Goal: Task Accomplishment & Management: Manage account settings

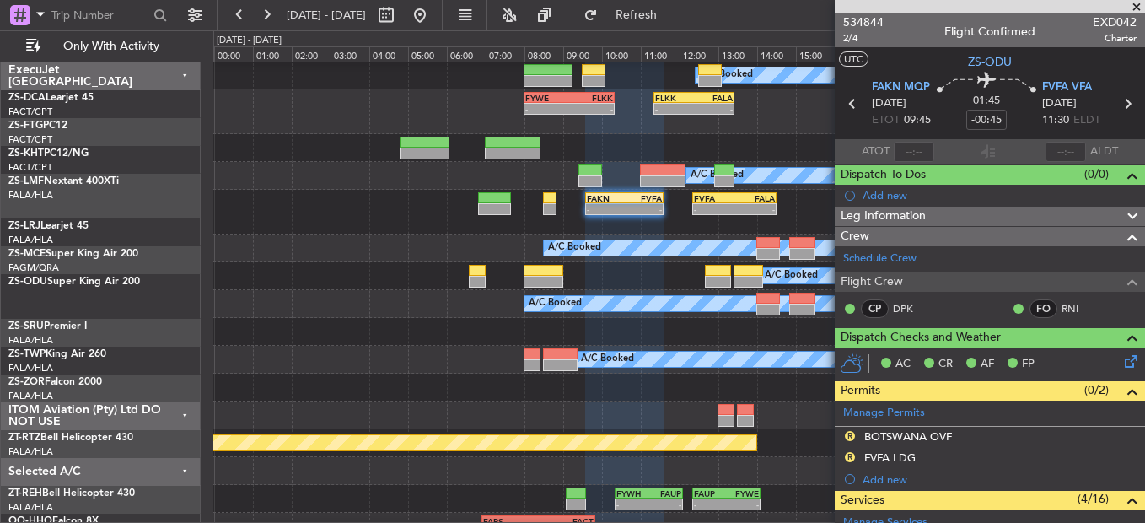
scroll to position [501, 0]
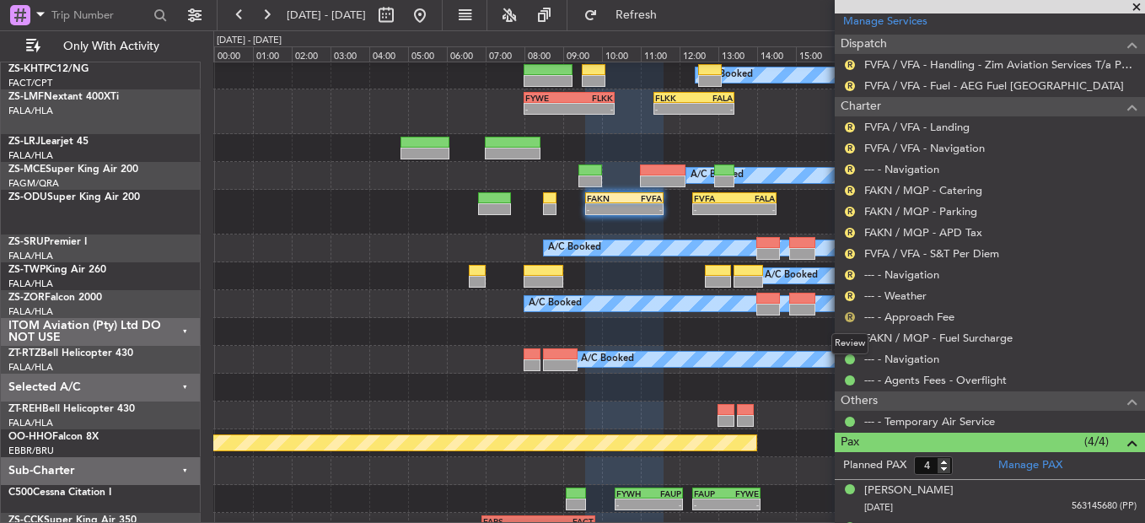
click at [853, 313] on button "R" at bounding box center [850, 317] width 10 height 10
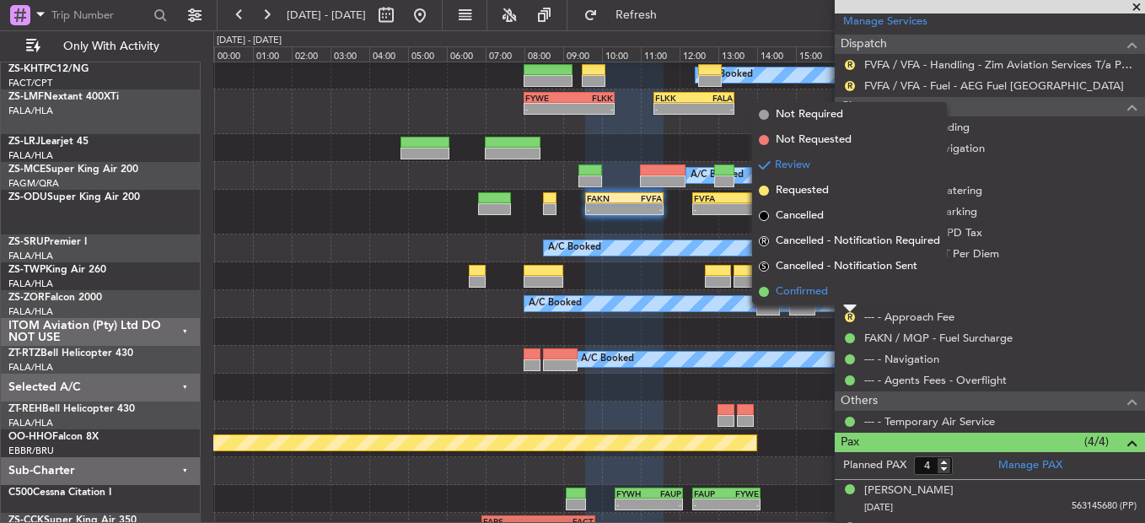
click at [850, 293] on li "Confirmed" at bounding box center [849, 291] width 195 height 25
click at [850, 293] on button "R" at bounding box center [850, 296] width 10 height 10
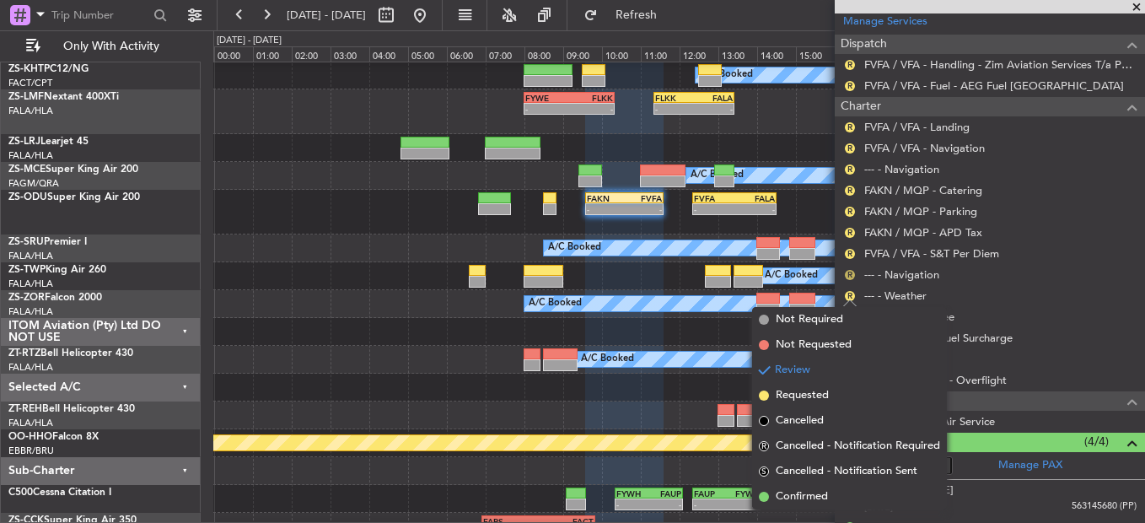
click at [846, 271] on button "R" at bounding box center [850, 275] width 10 height 10
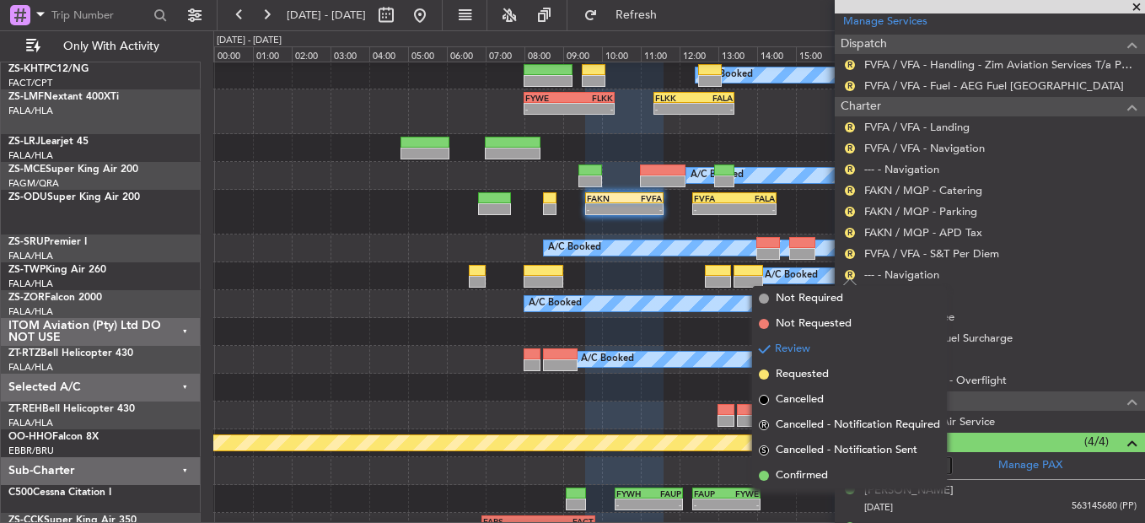
click at [861, 171] on div "R --- - Navigation" at bounding box center [990, 169] width 310 height 21
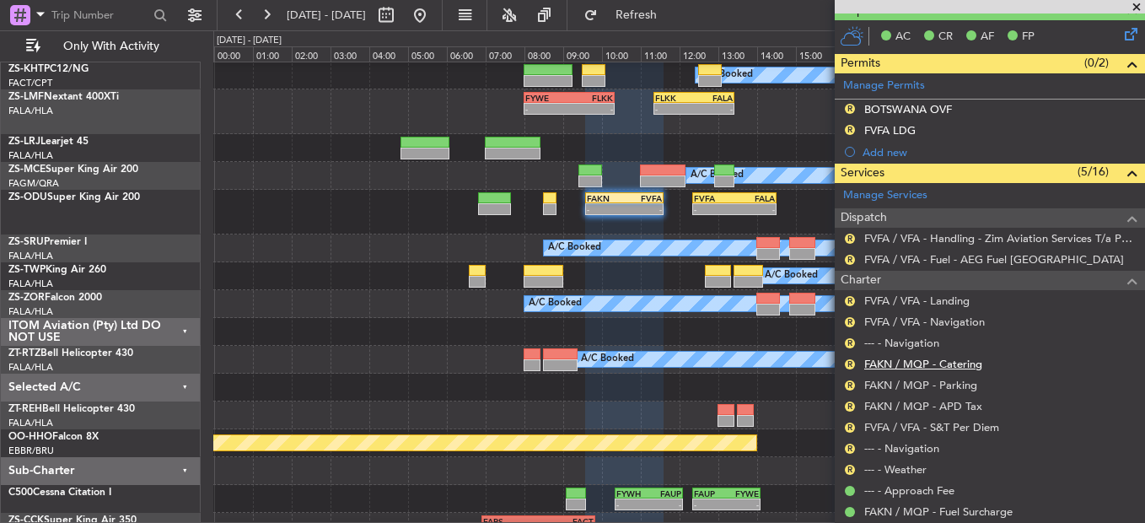
scroll to position [332, 0]
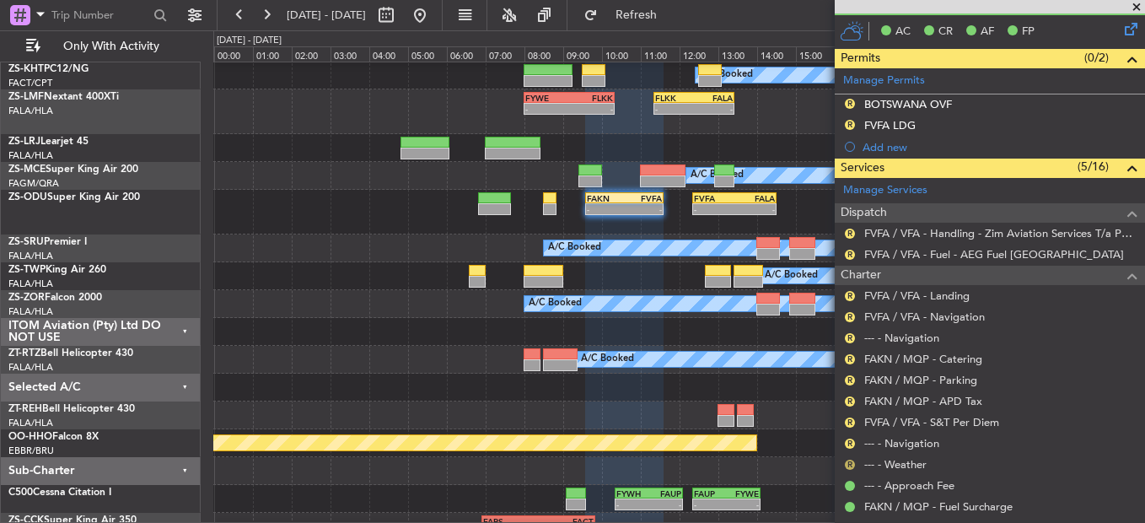
click at [853, 464] on button "R" at bounding box center [850, 465] width 10 height 10
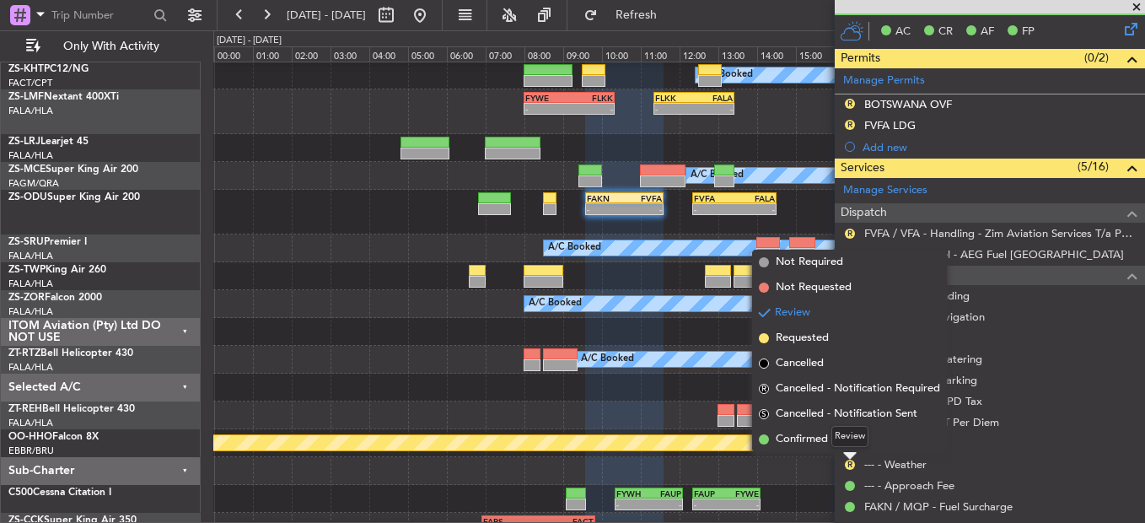
click at [847, 438] on div "Review" at bounding box center [849, 436] width 37 height 21
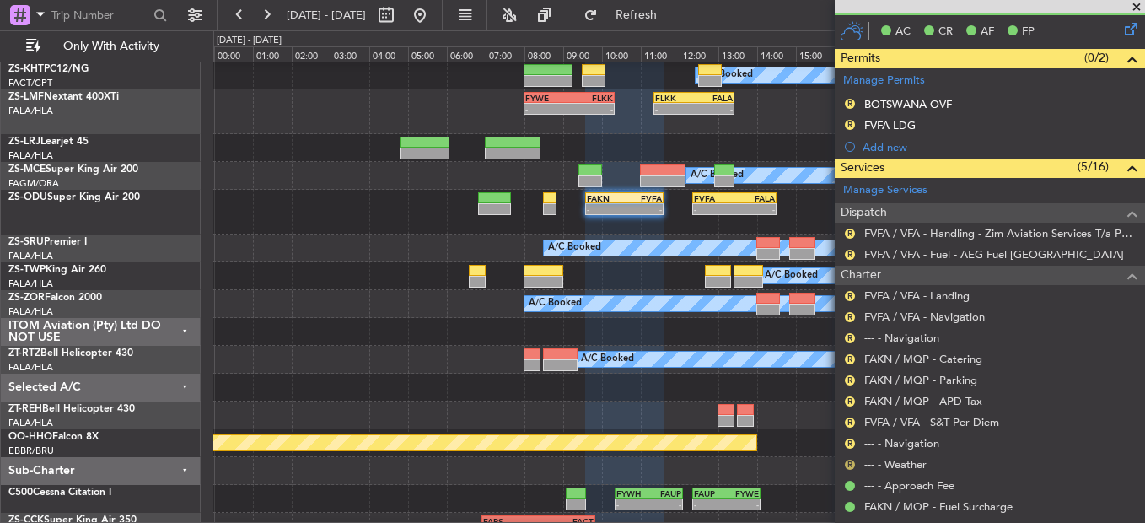
click at [847, 461] on button "R" at bounding box center [850, 465] width 10 height 10
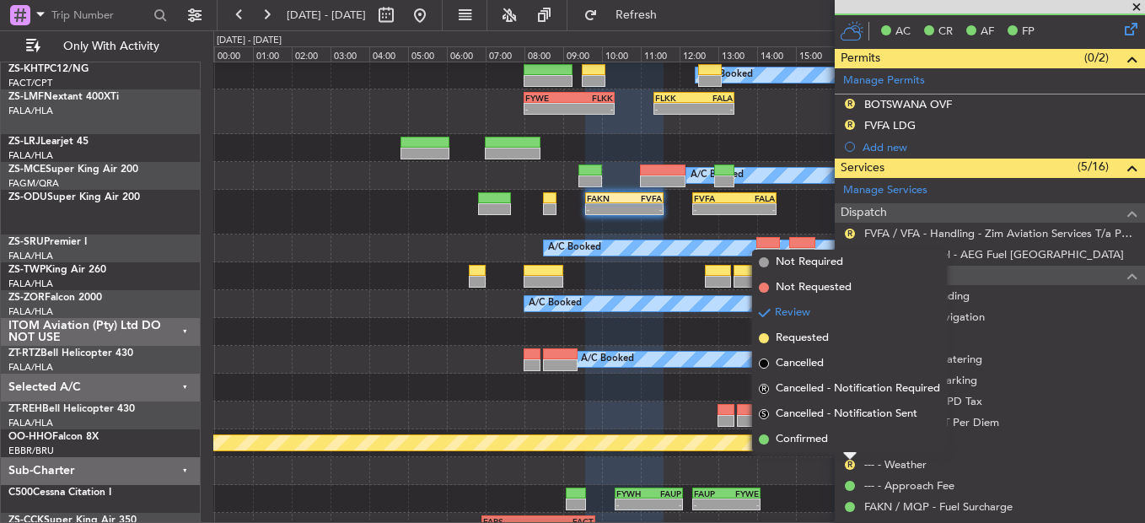
click at [834, 439] on div "Review" at bounding box center [849, 436] width 37 height 21
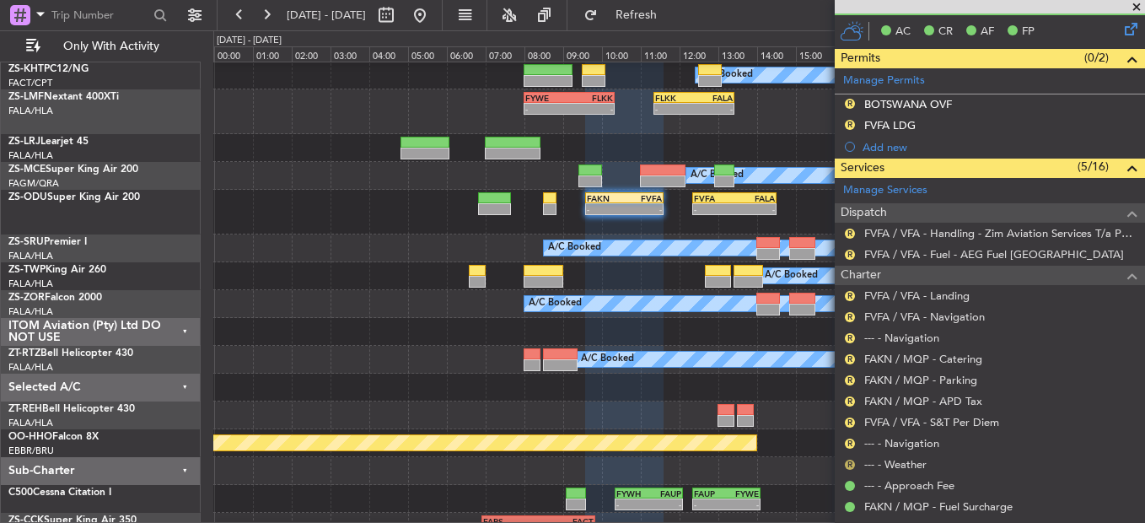
click at [851, 463] on button "R" at bounding box center [850, 465] width 10 height 10
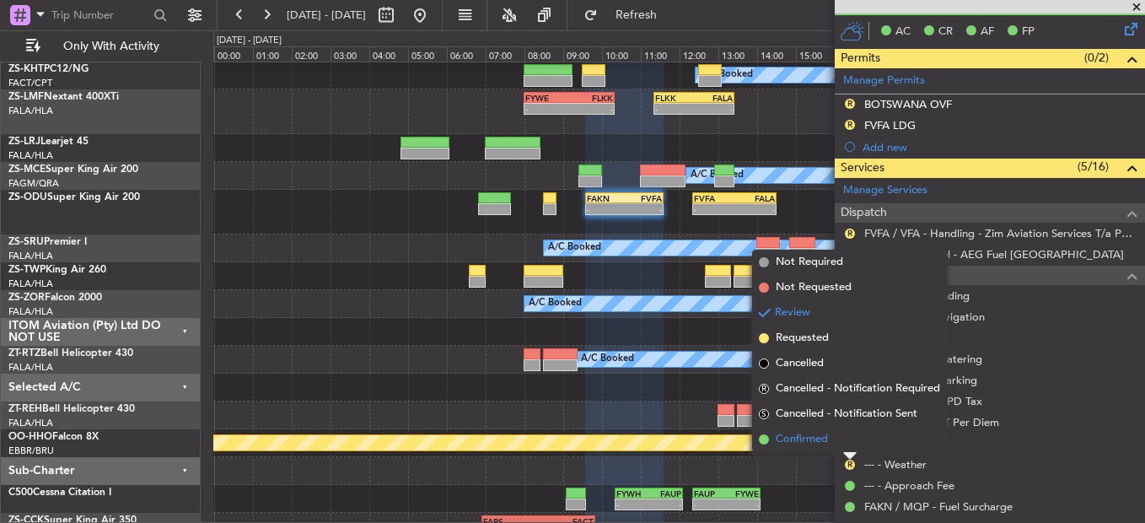
click at [810, 438] on span "Confirmed" at bounding box center [802, 439] width 52 height 17
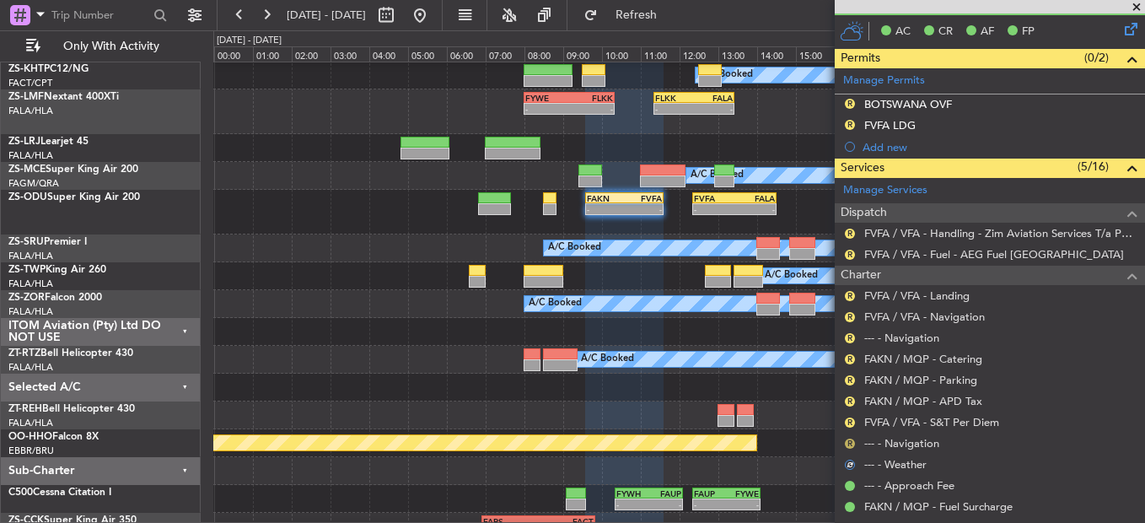
click at [843, 444] on div "R --- - Navigation" at bounding box center [990, 443] width 310 height 21
click at [852, 445] on button "R" at bounding box center [850, 443] width 10 height 10
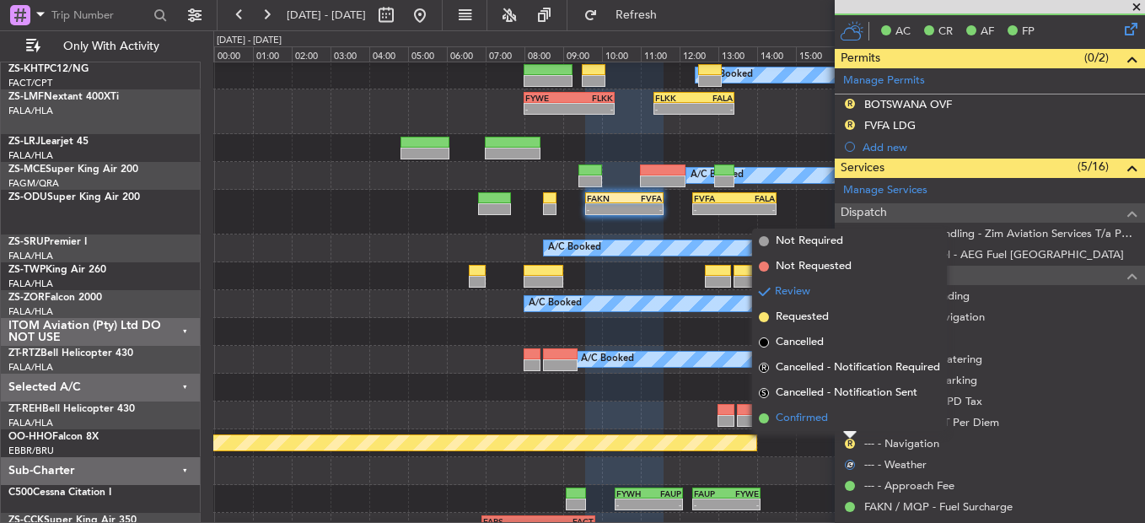
click at [836, 422] on li "Confirmed" at bounding box center [849, 418] width 195 height 25
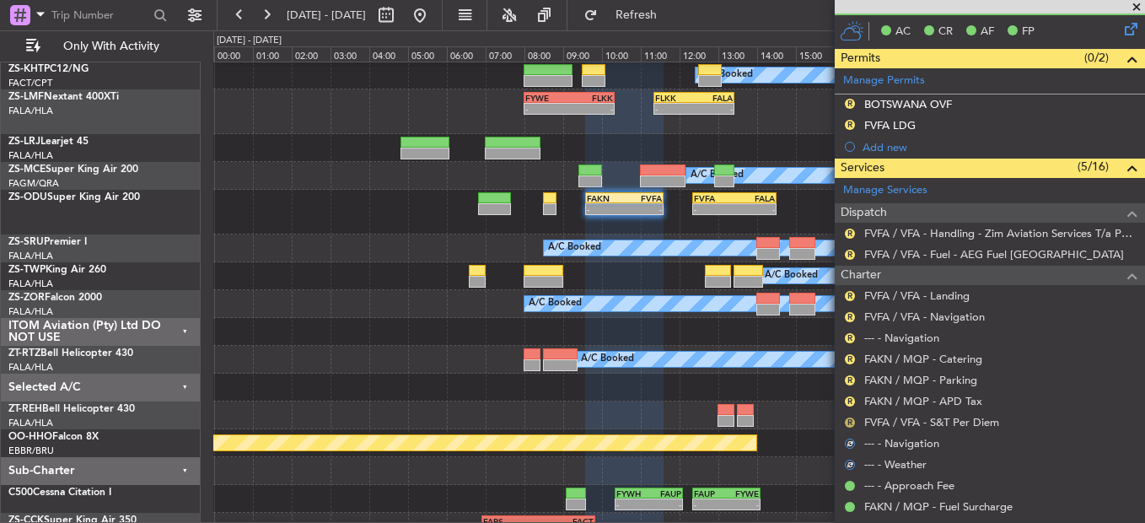
click at [854, 423] on button "R" at bounding box center [850, 422] width 10 height 10
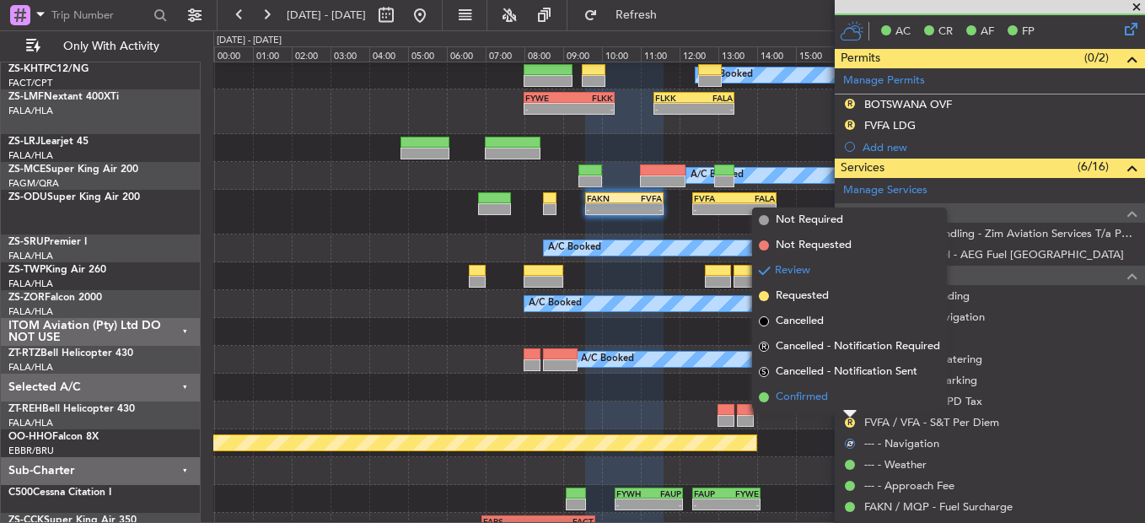
click at [840, 395] on li "Confirmed" at bounding box center [849, 397] width 195 height 25
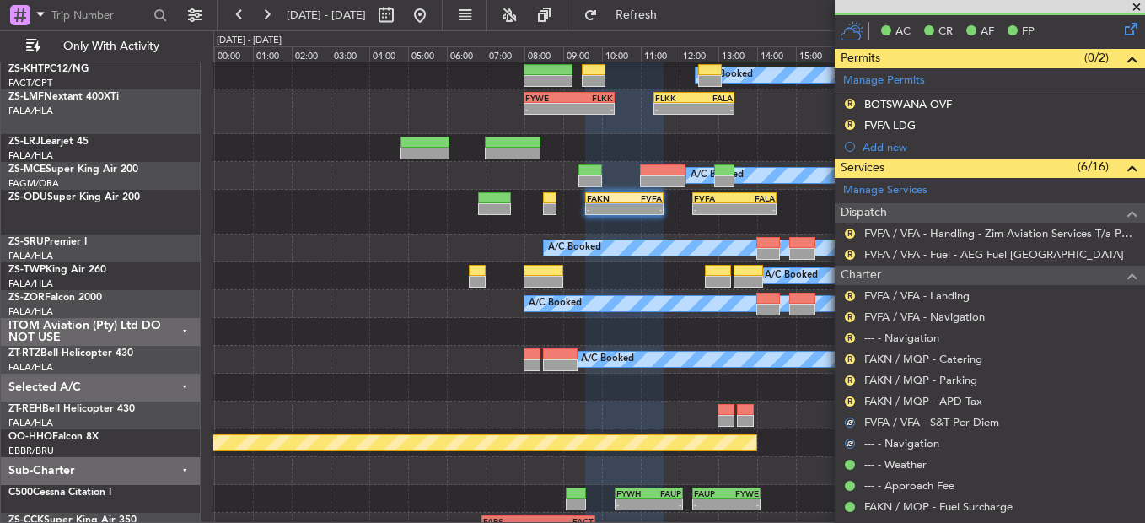
click at [847, 406] on div "R" at bounding box center [849, 401] width 13 height 13
click at [848, 398] on button "R" at bounding box center [850, 401] width 10 height 10
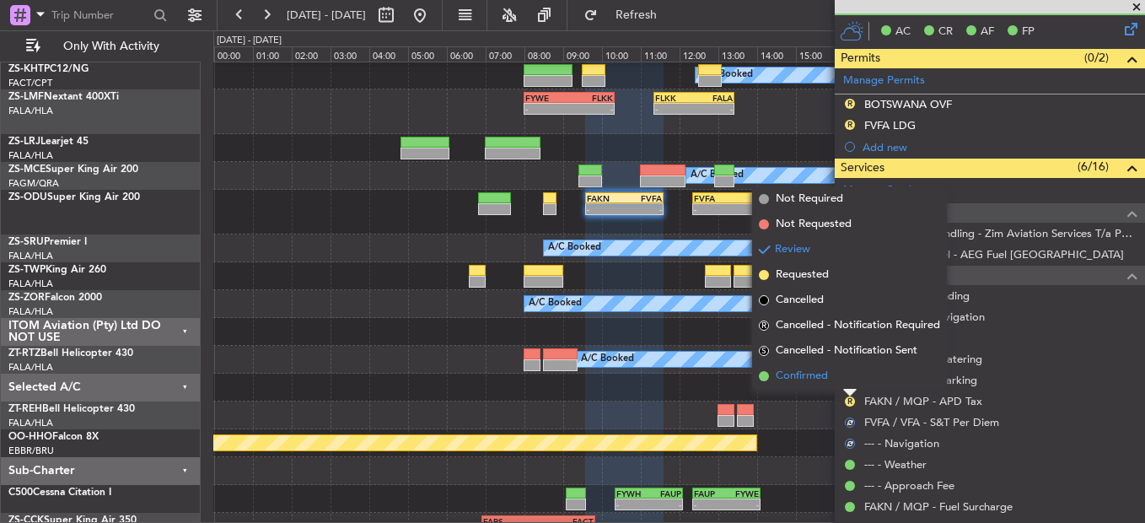
click at [847, 385] on li "Confirmed" at bounding box center [849, 375] width 195 height 25
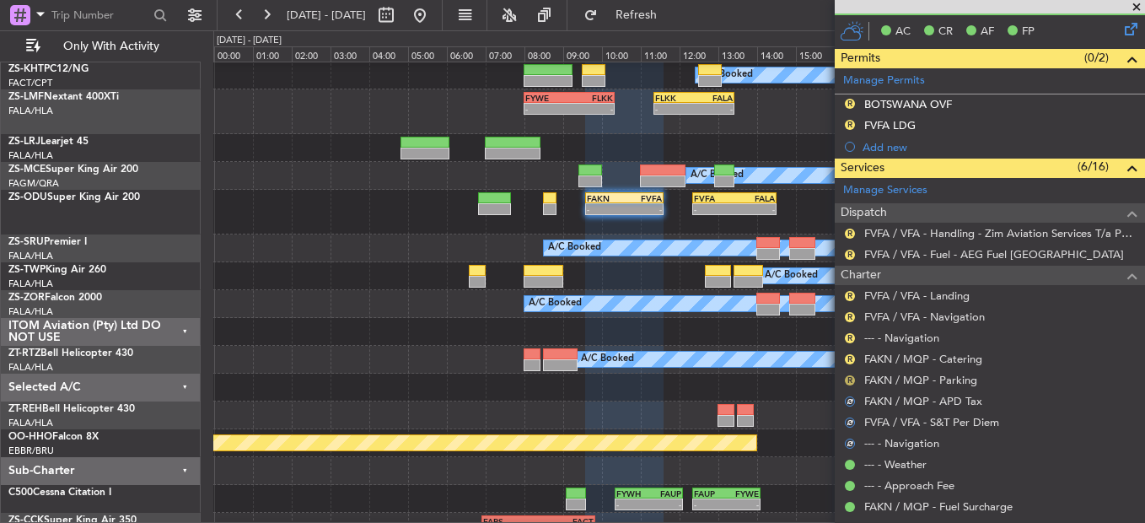
click at [847, 380] on button "R" at bounding box center [850, 380] width 10 height 10
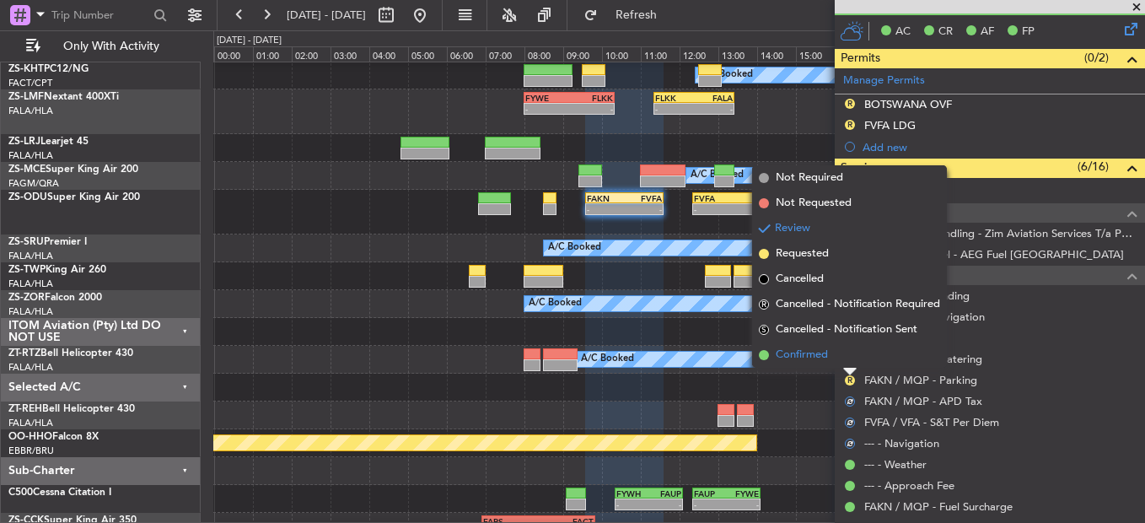
click at [844, 361] on li "Confirmed" at bounding box center [849, 354] width 195 height 25
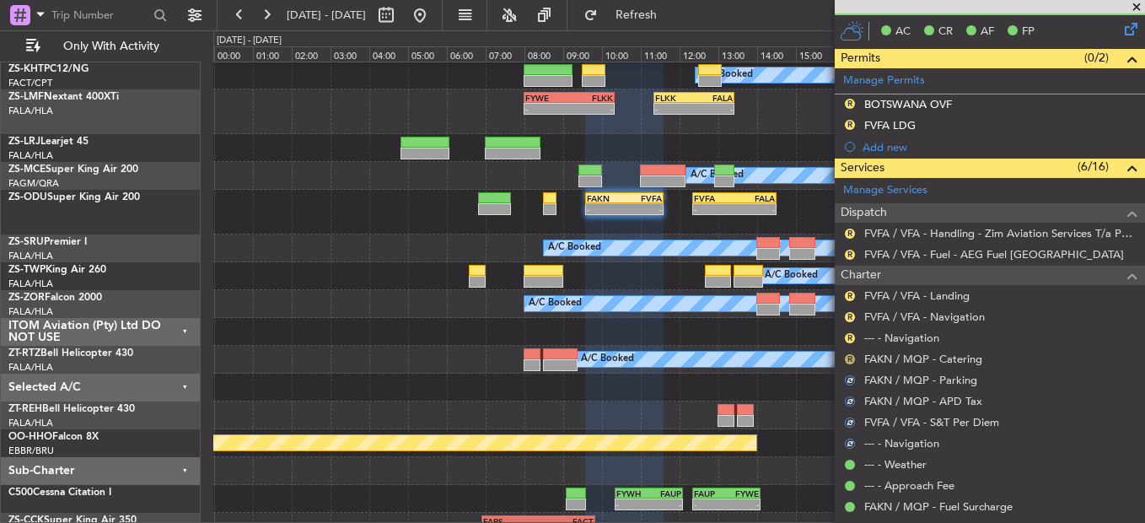
click at [851, 359] on button "R" at bounding box center [850, 359] width 10 height 10
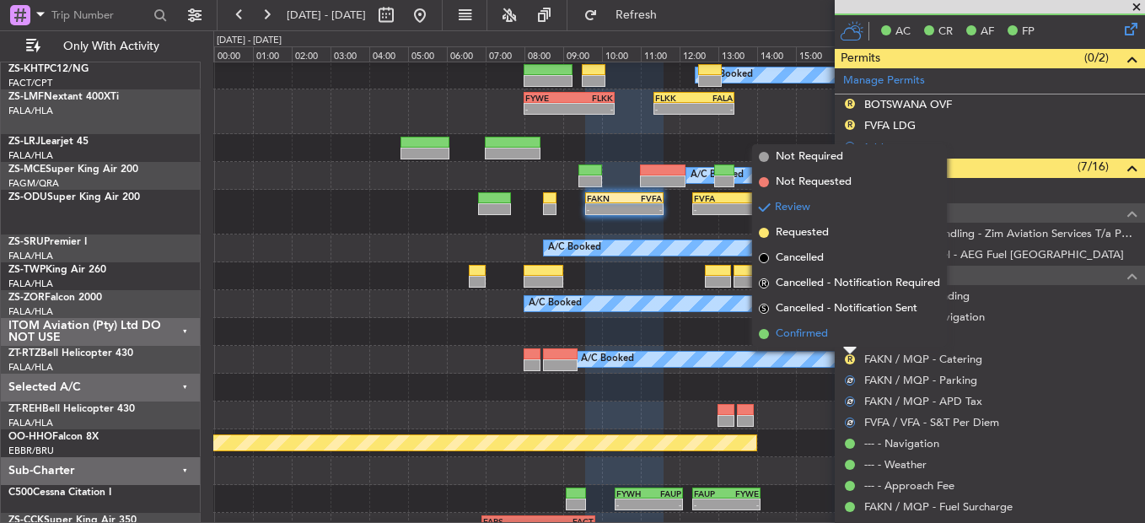
click at [845, 335] on li "Confirmed" at bounding box center [849, 333] width 195 height 25
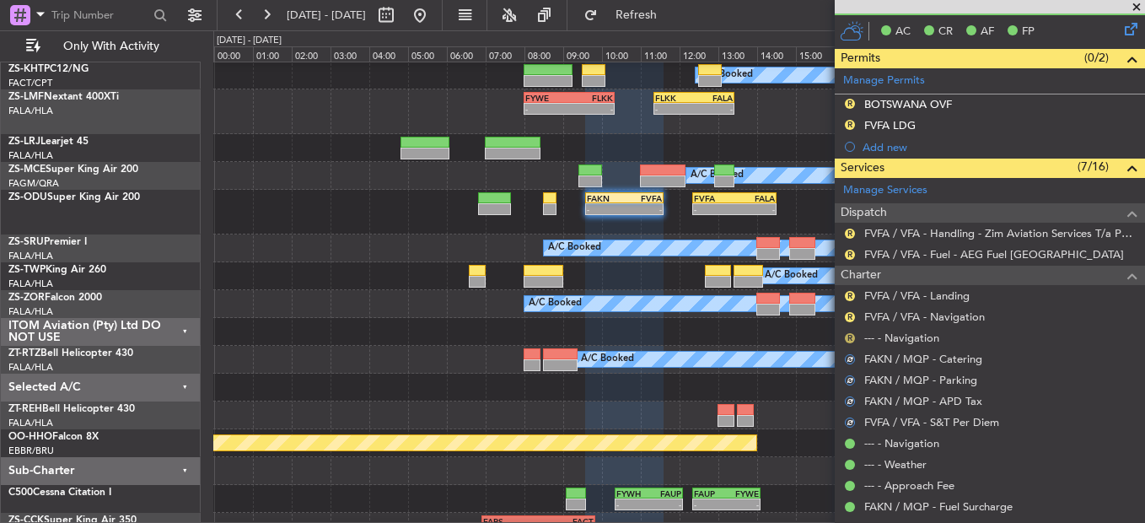
click at [848, 337] on button "R" at bounding box center [850, 338] width 10 height 10
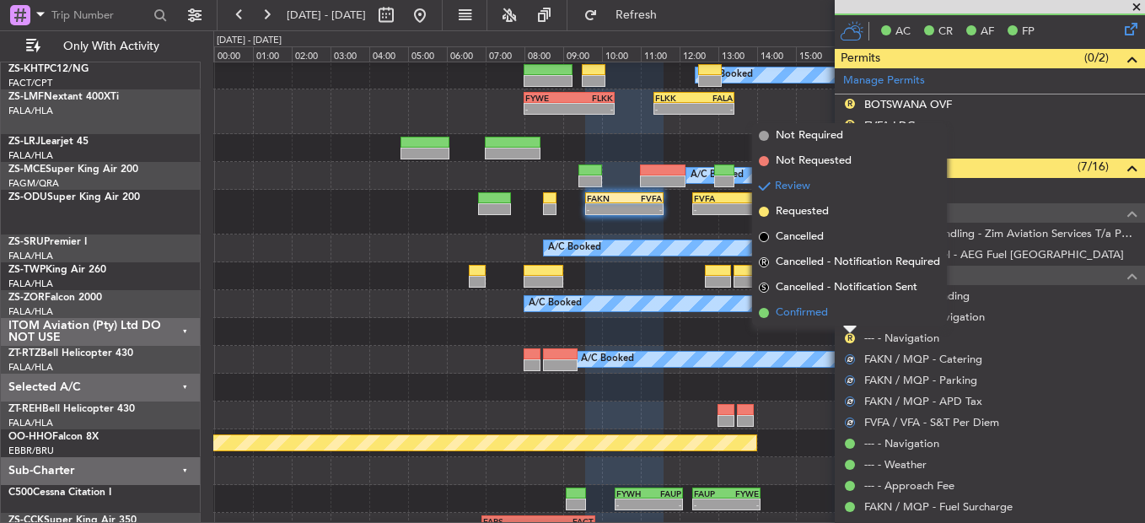
click at [850, 320] on li "Confirmed" at bounding box center [849, 312] width 195 height 25
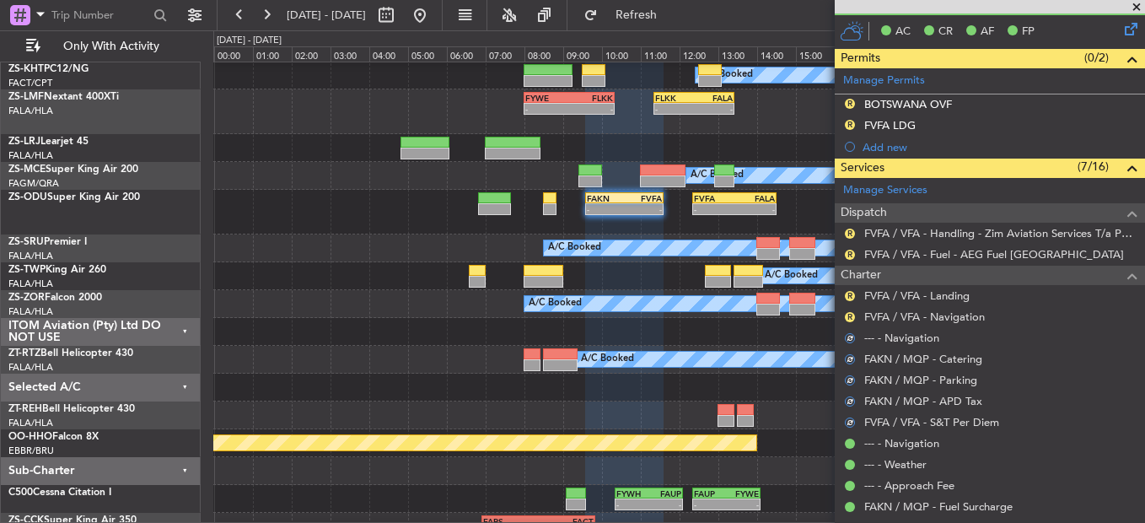
click at [859, 311] on div "R FVFA / VFA - Navigation" at bounding box center [990, 316] width 310 height 21
click at [850, 316] on button "R" at bounding box center [850, 317] width 10 height 10
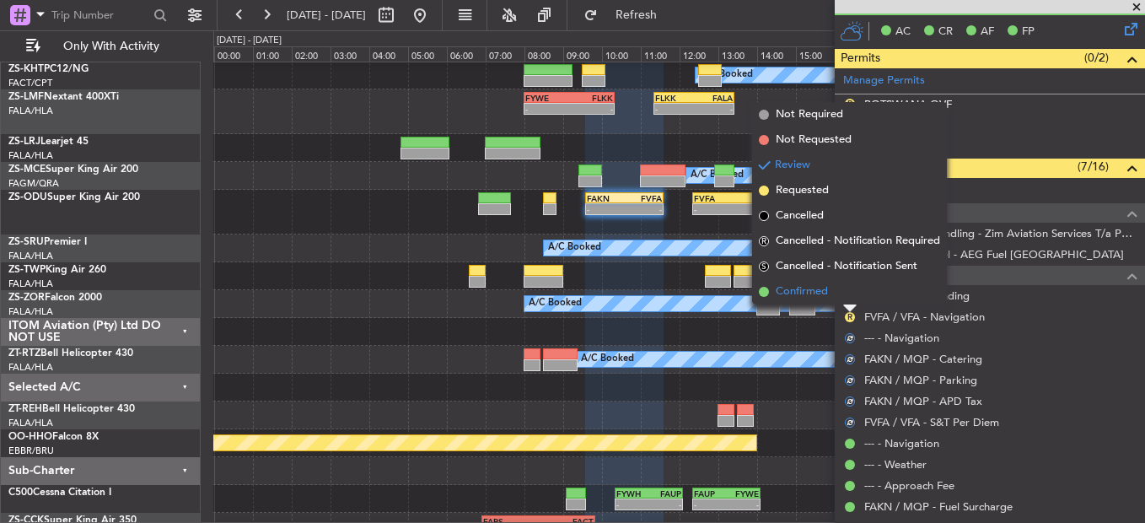
click at [847, 292] on li "Confirmed" at bounding box center [849, 291] width 195 height 25
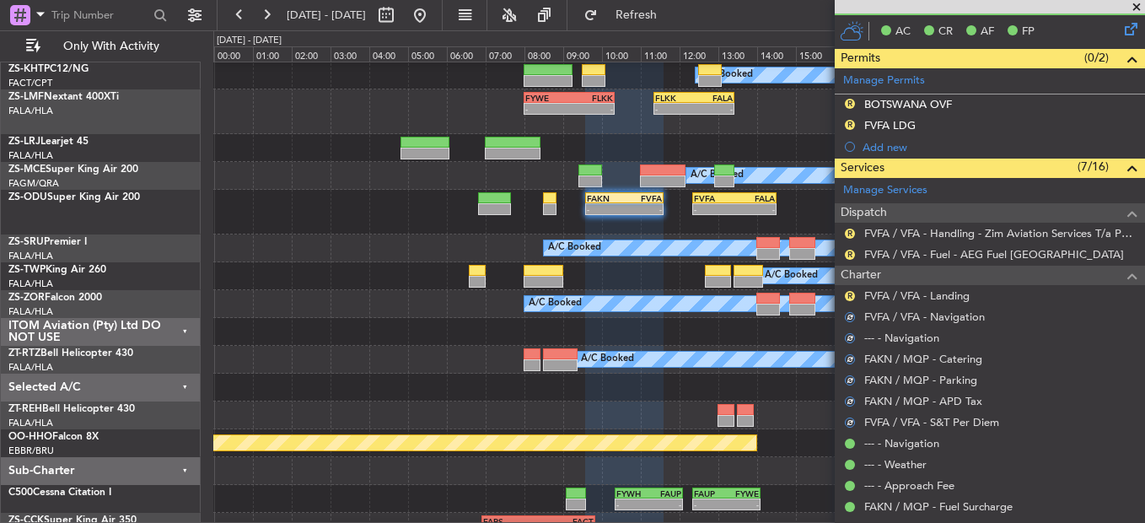
click at [847, 292] on button "R" at bounding box center [850, 296] width 10 height 10
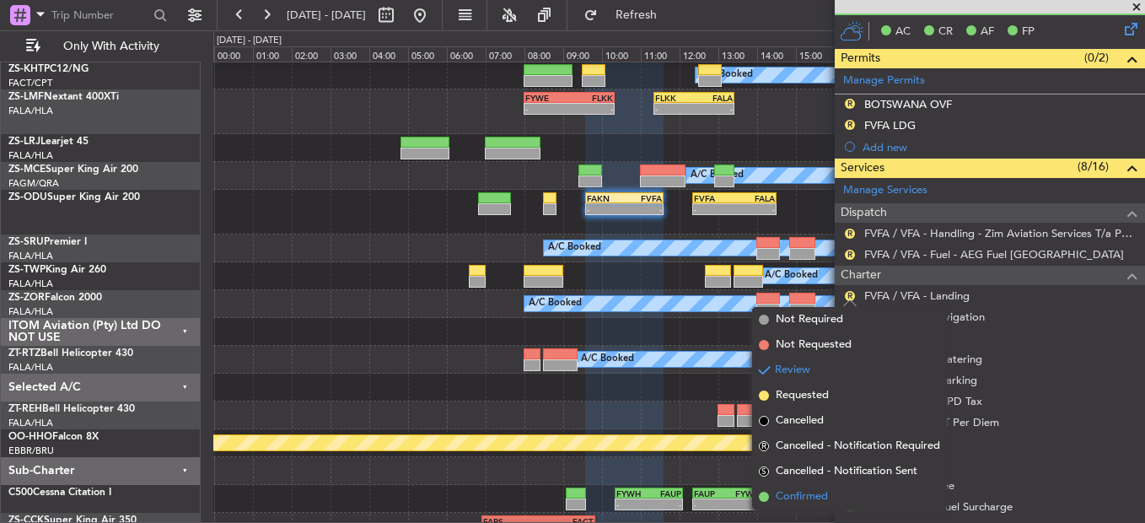
click at [786, 492] on span "Confirmed" at bounding box center [802, 496] width 52 height 17
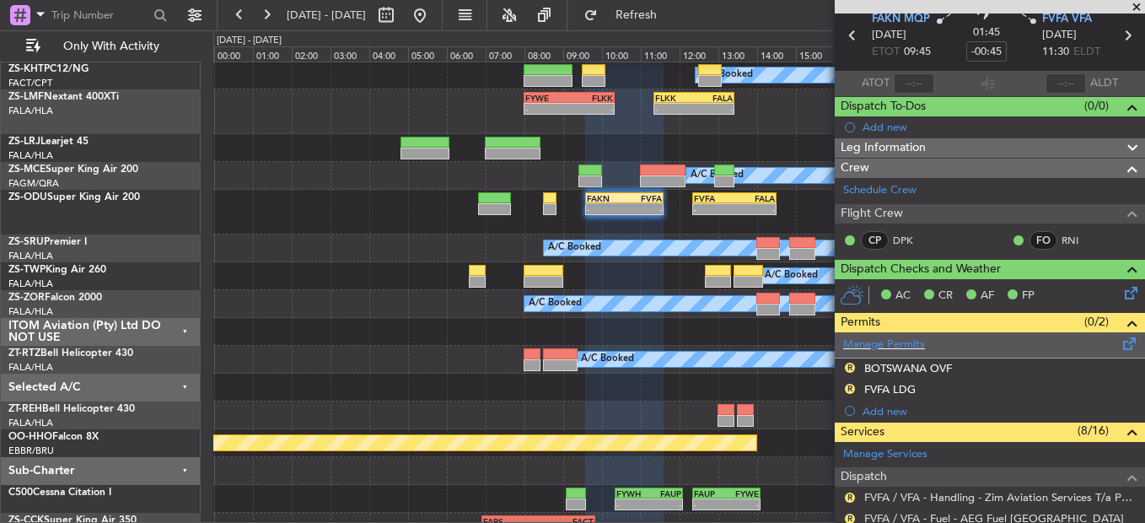
scroll to position [84, 0]
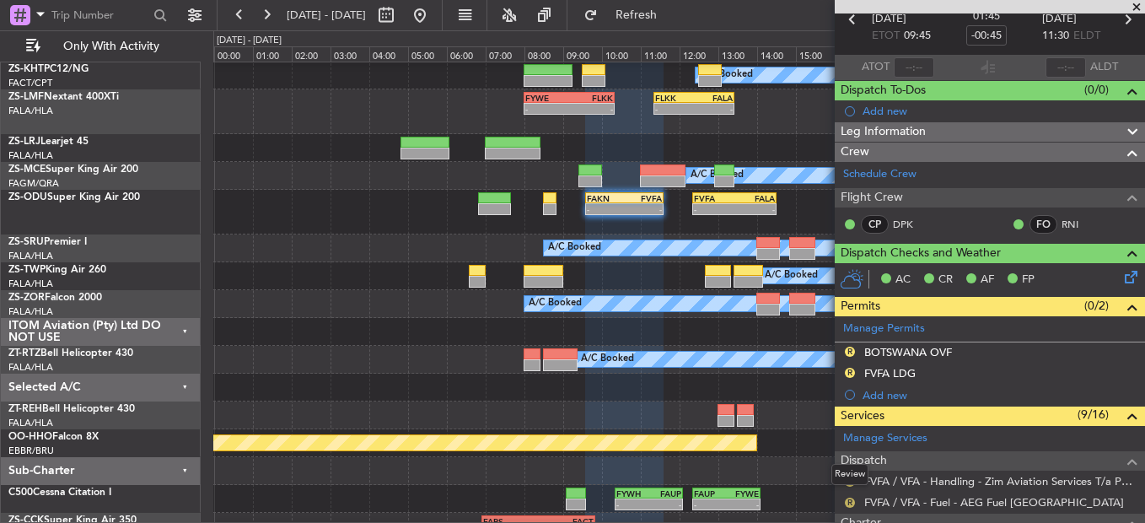
click at [848, 498] on button "R" at bounding box center [850, 503] width 10 height 10
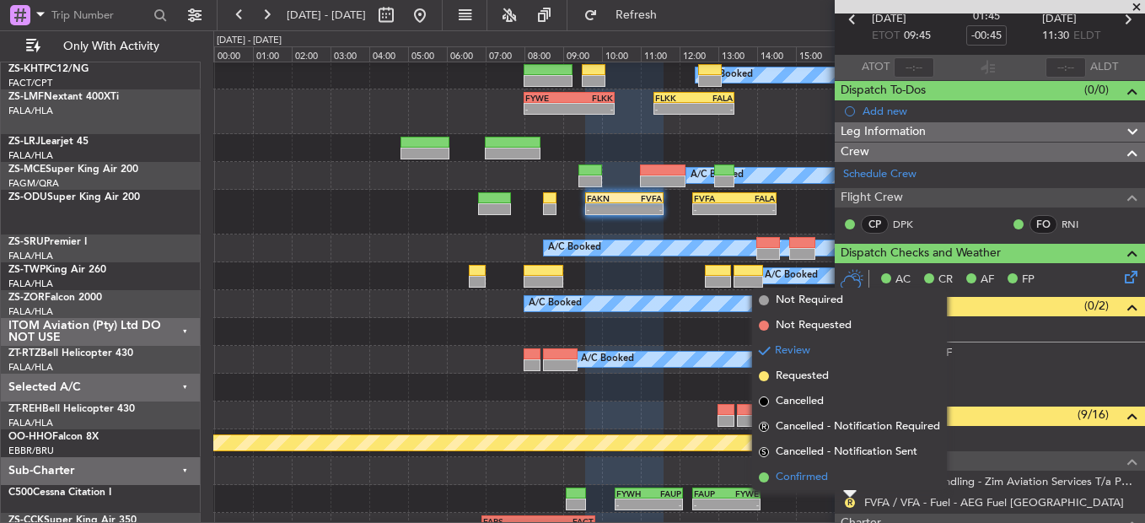
click at [839, 479] on li "Confirmed" at bounding box center [849, 477] width 195 height 25
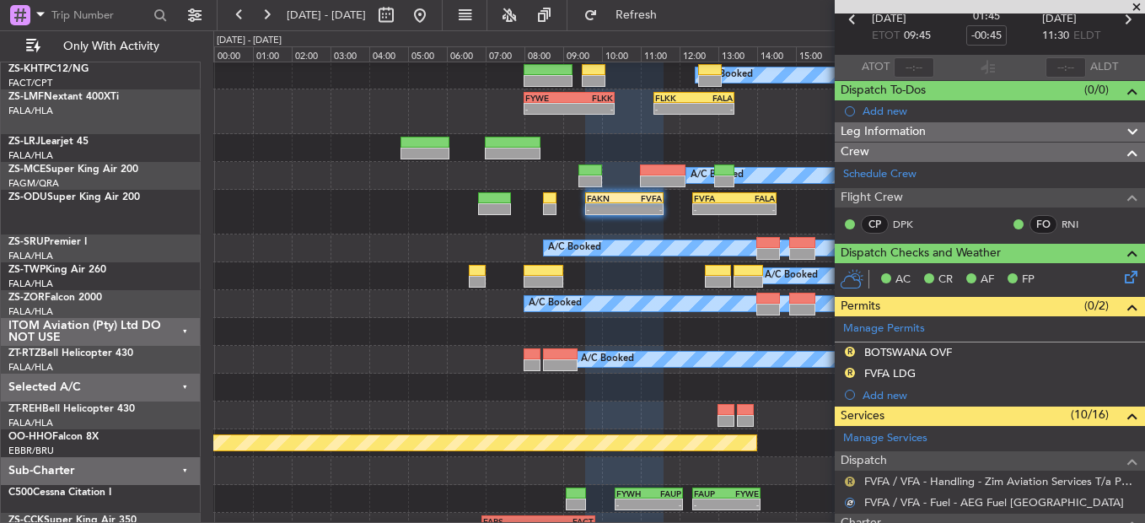
click at [848, 481] on button "R" at bounding box center [850, 481] width 10 height 10
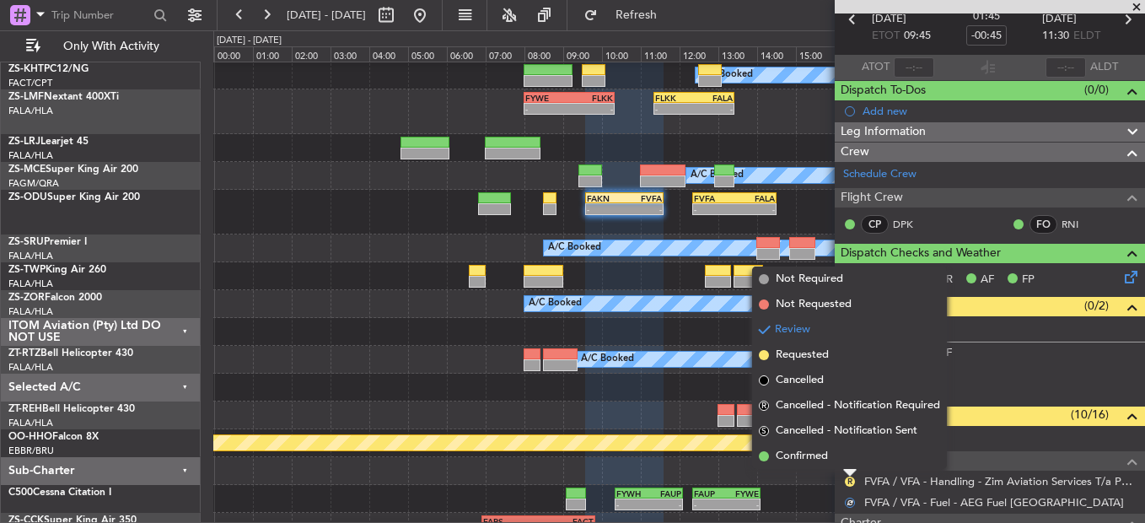
click at [832, 456] on li "Confirmed" at bounding box center [849, 456] width 195 height 25
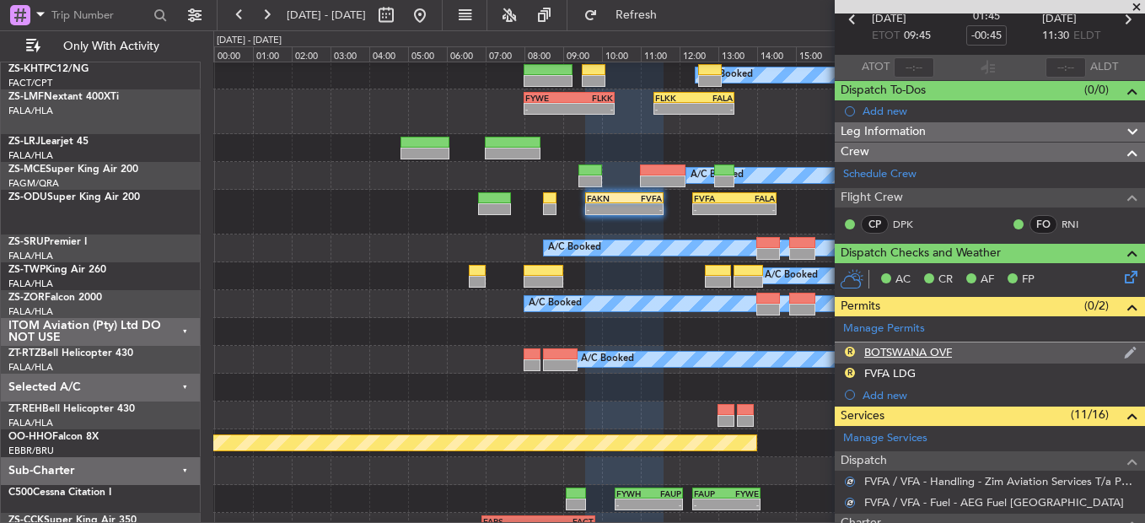
click at [896, 355] on div "BOTSWANA OVF" at bounding box center [908, 352] width 88 height 14
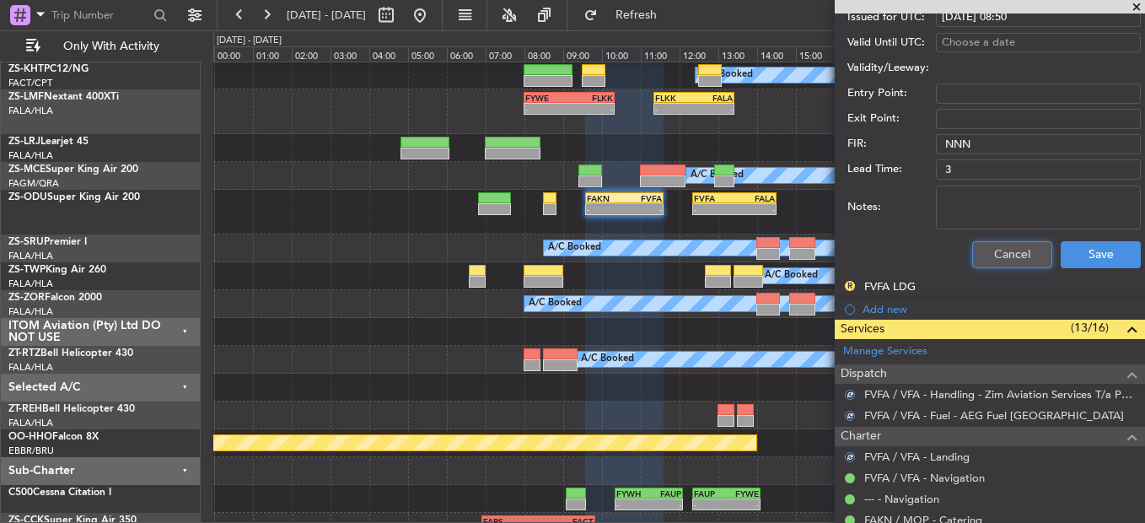
click at [1025, 257] on button "Cancel" at bounding box center [1012, 254] width 80 height 27
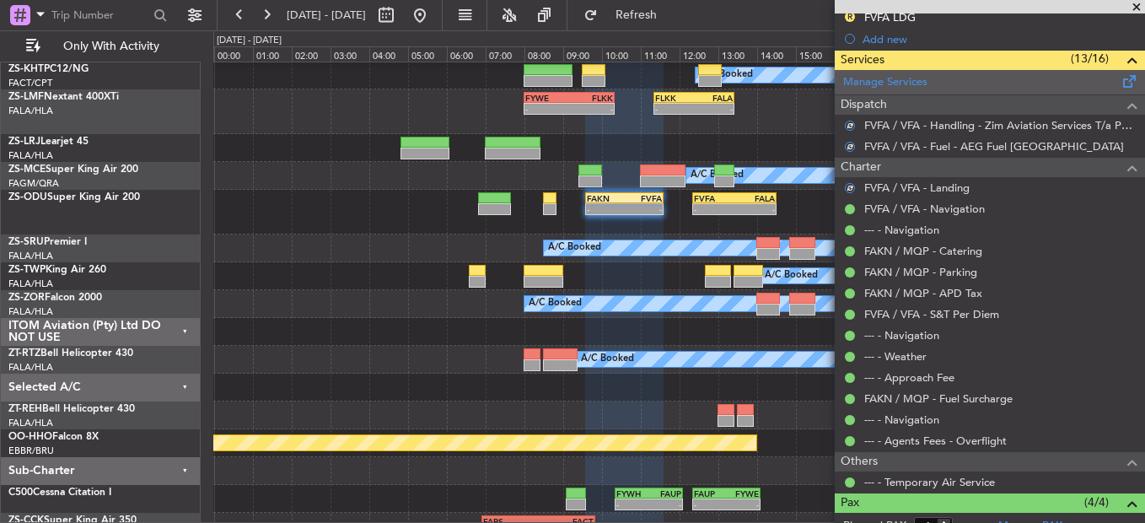
scroll to position [187, 0]
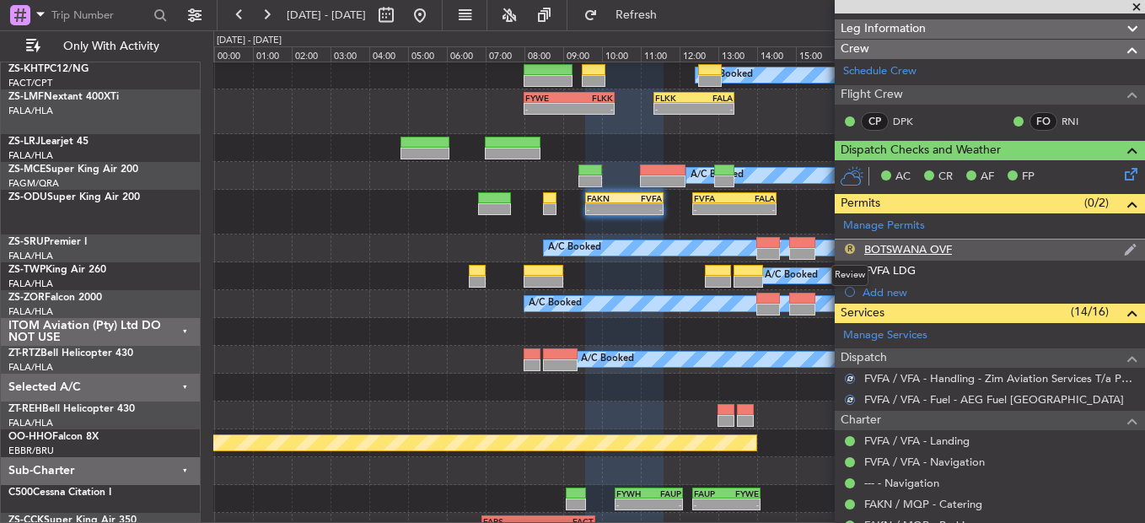
click at [854, 250] on button "R" at bounding box center [850, 249] width 10 height 10
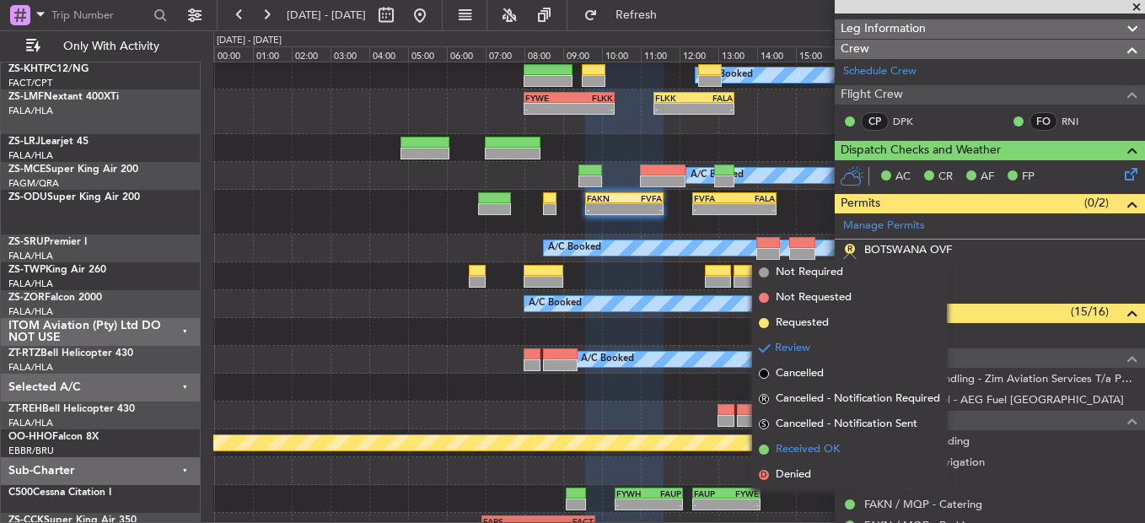
click at [801, 448] on span "Received OK" at bounding box center [808, 449] width 64 height 17
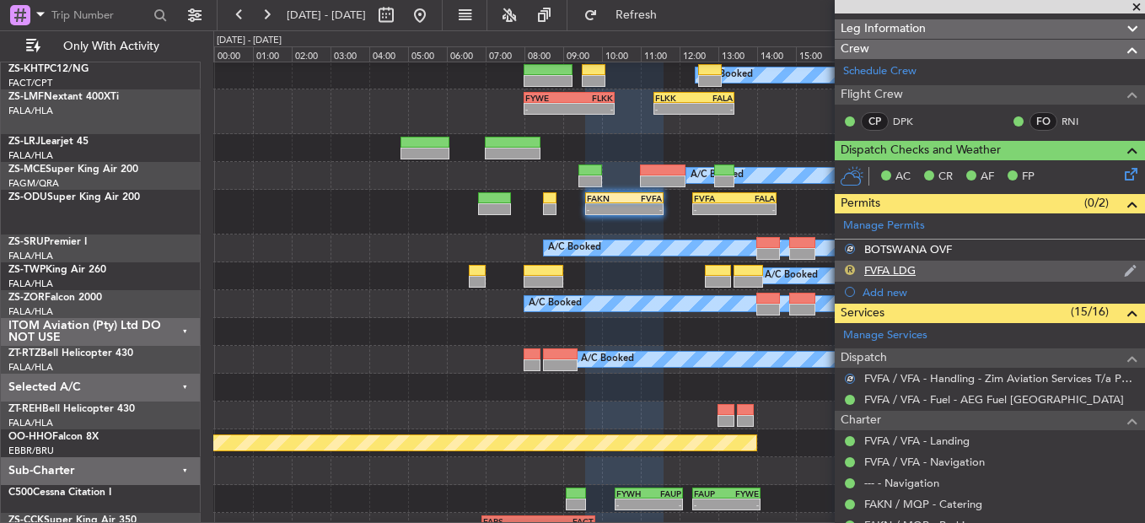
click at [852, 271] on button "R" at bounding box center [850, 270] width 10 height 10
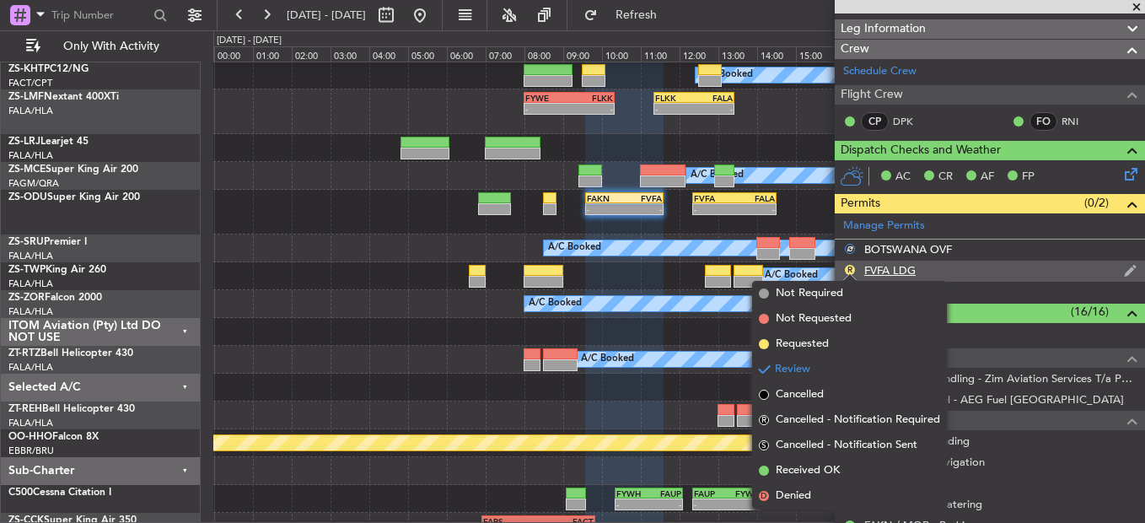
click at [1043, 278] on div "R FVFA LDG" at bounding box center [990, 271] width 310 height 21
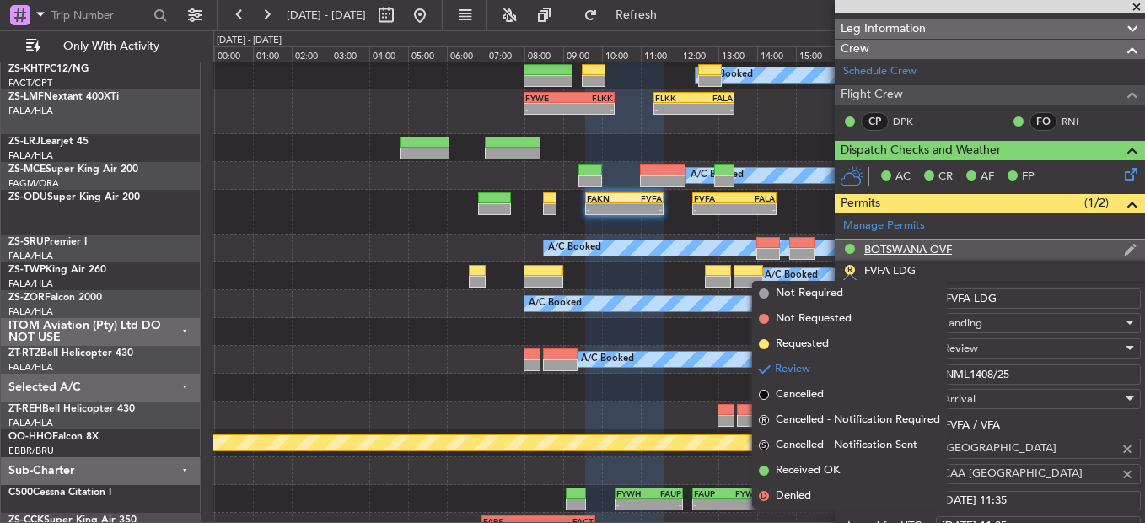
click at [1071, 250] on div "BOTSWANA OVF" at bounding box center [990, 249] width 310 height 21
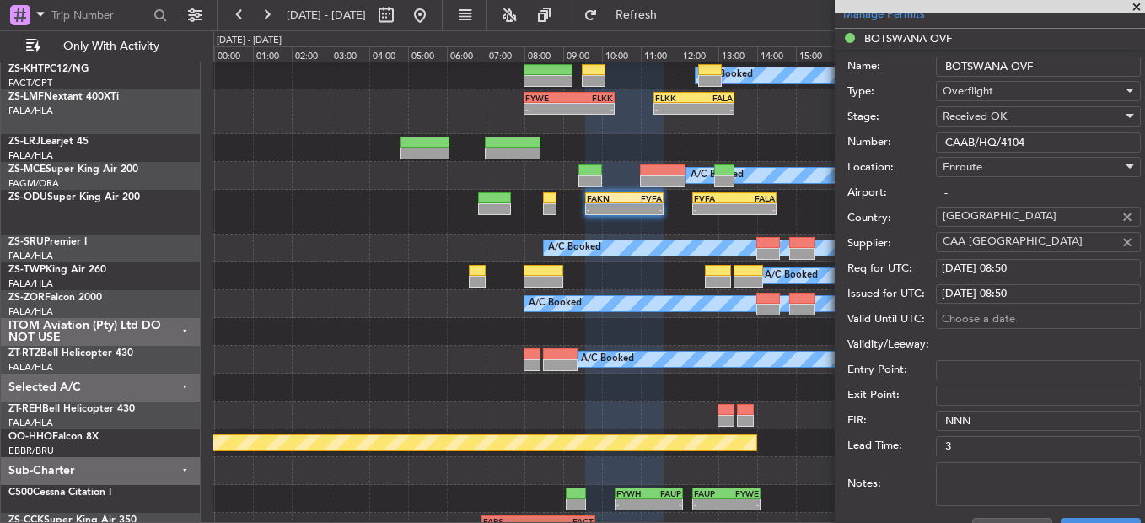
scroll to position [525, 0]
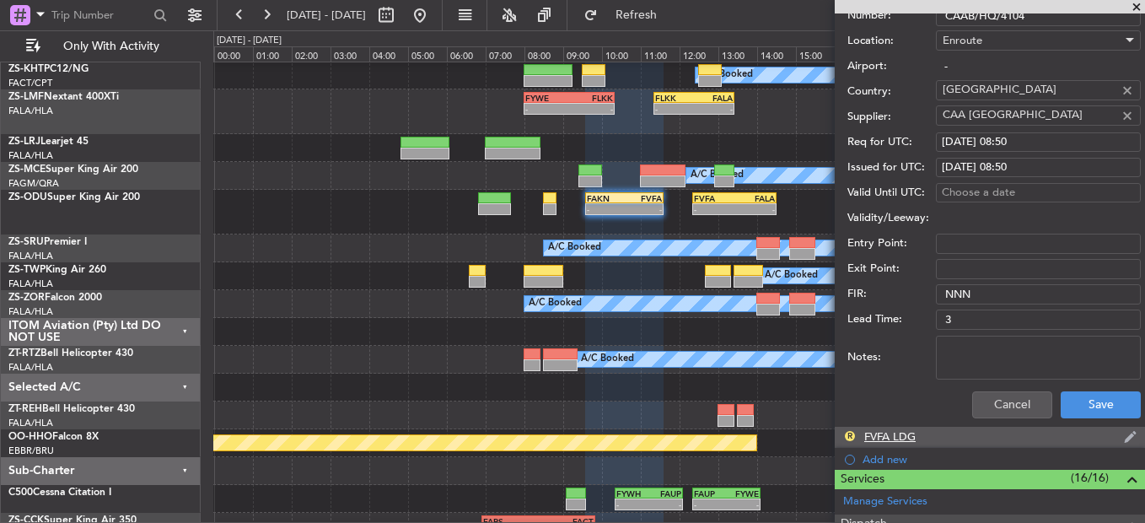
click at [909, 438] on div "FVFA LDG" at bounding box center [889, 436] width 51 height 14
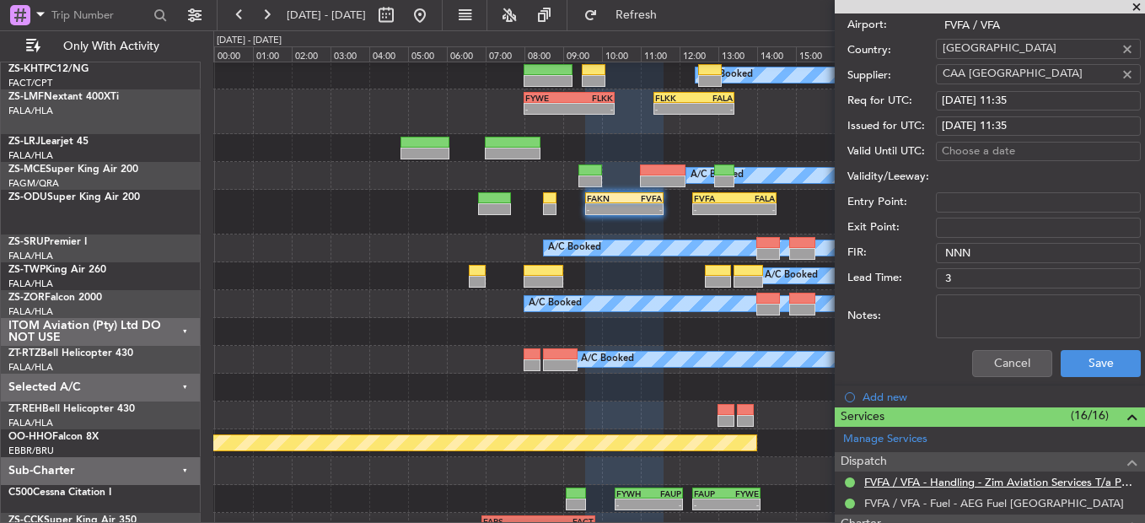
scroll to position [609, 0]
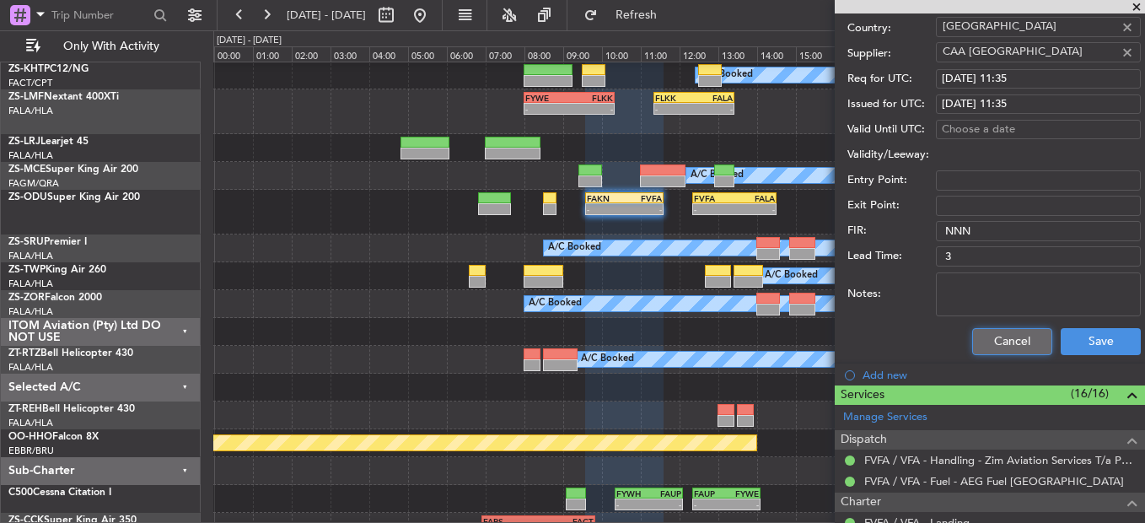
click at [991, 342] on button "Cancel" at bounding box center [1012, 341] width 80 height 27
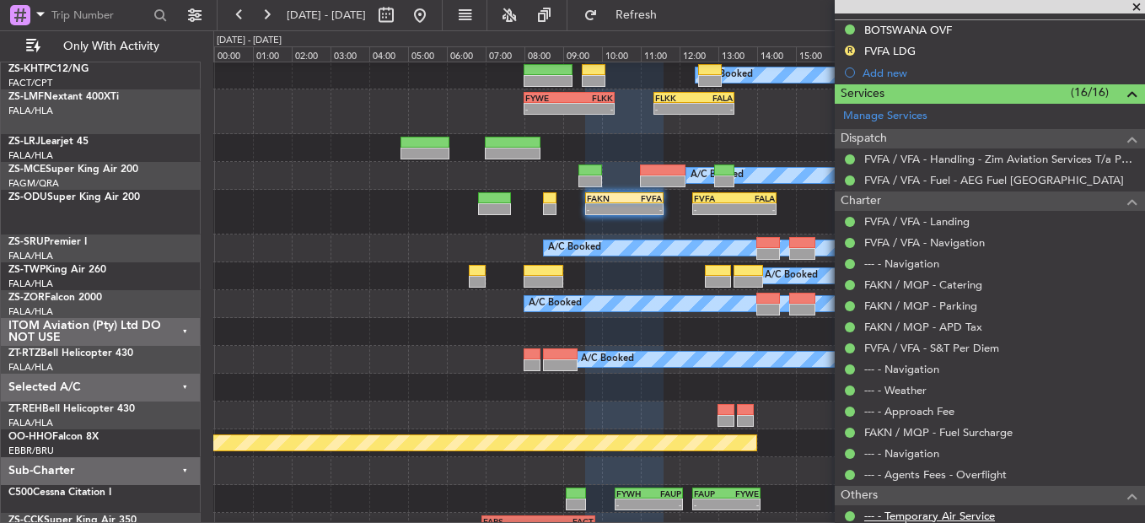
scroll to position [187, 0]
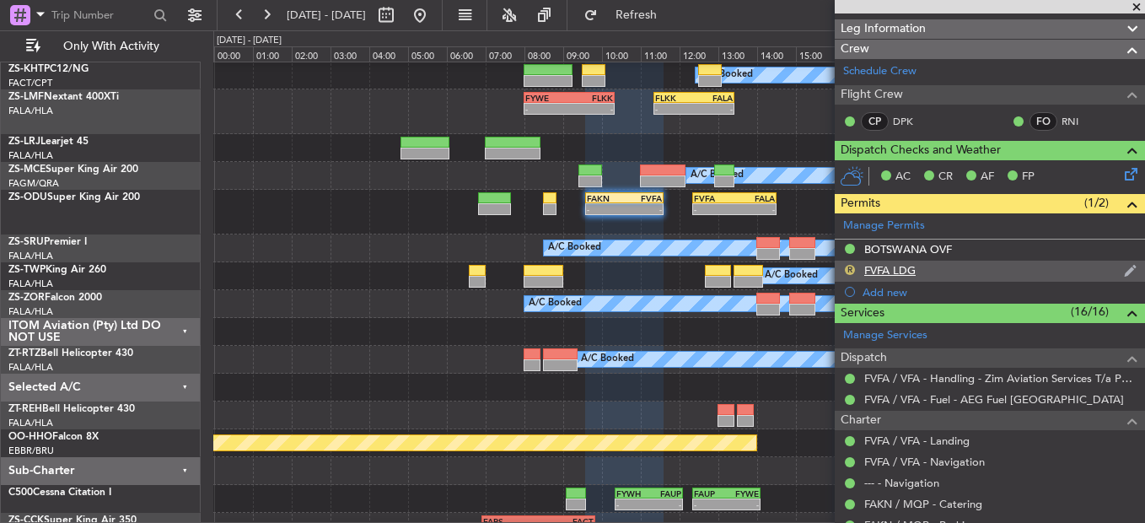
click at [849, 266] on button "R" at bounding box center [850, 270] width 10 height 10
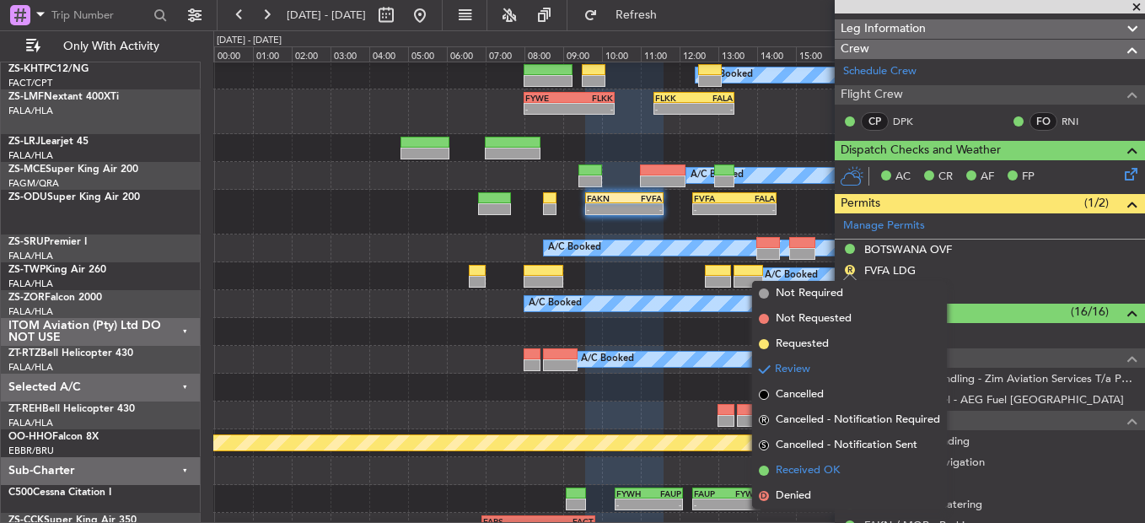
click at [791, 481] on li "Received OK" at bounding box center [849, 470] width 195 height 25
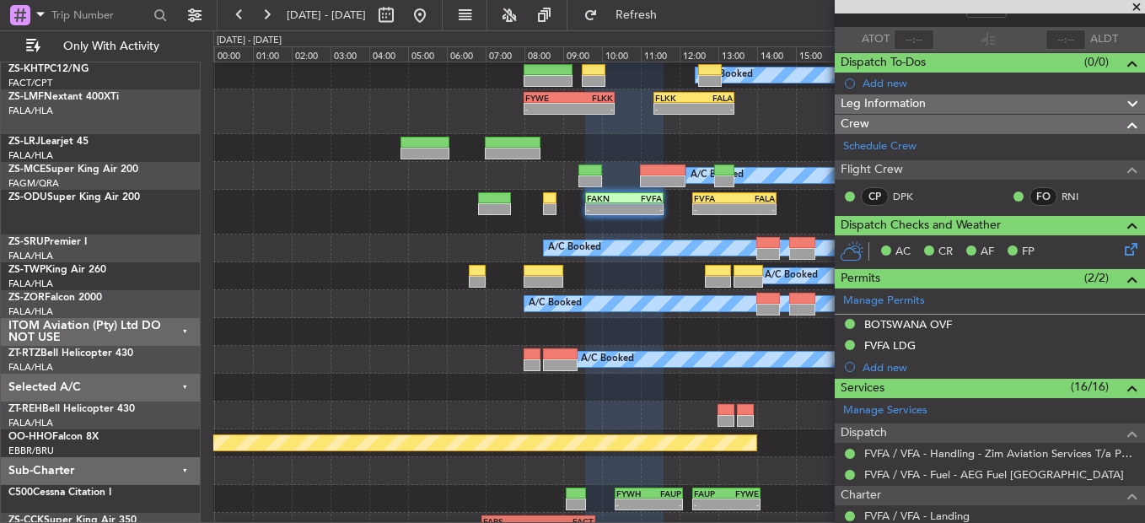
scroll to position [0, 0]
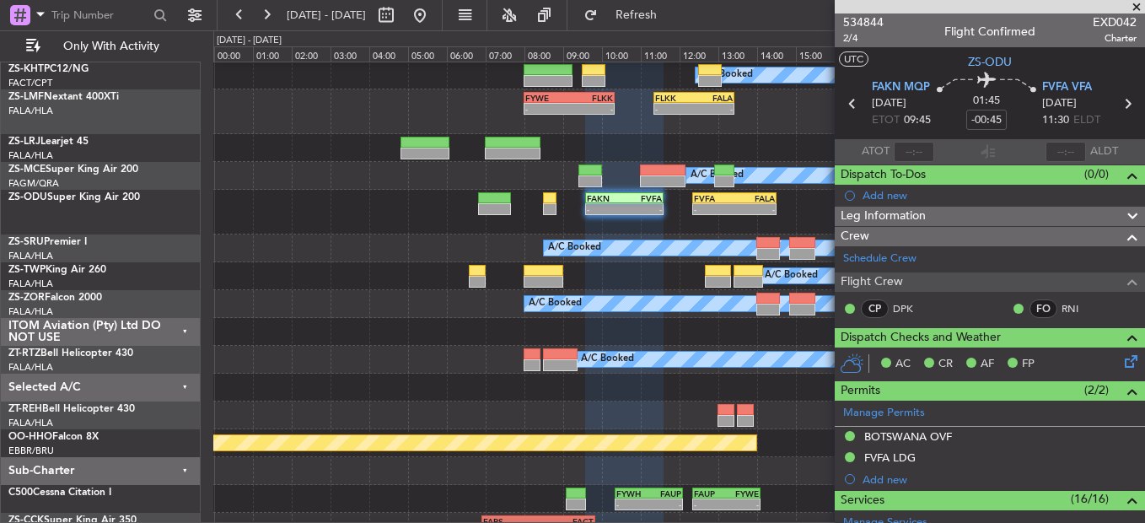
click at [850, 101] on icon at bounding box center [853, 104] width 22 height 22
type input "-00:20"
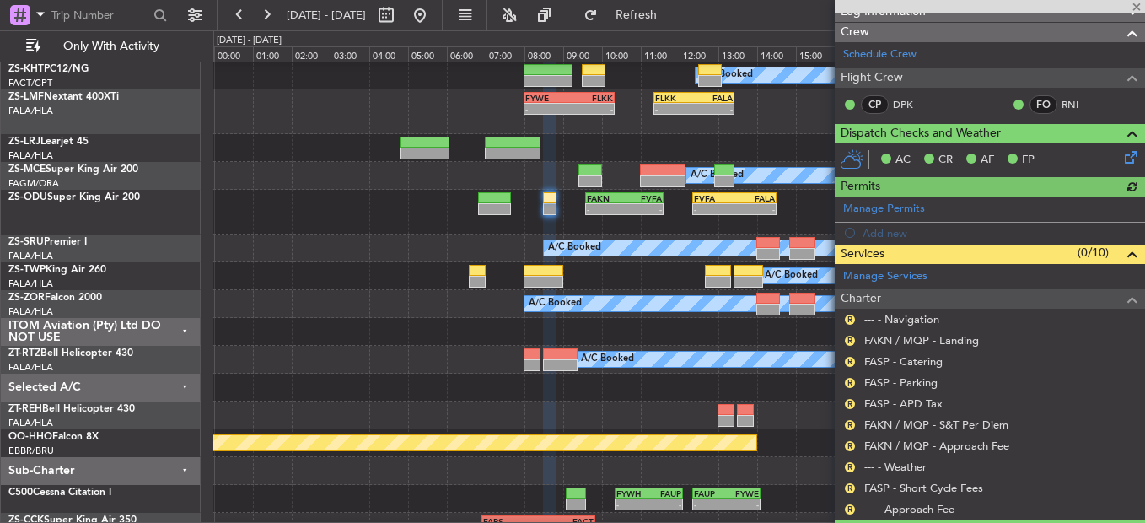
scroll to position [253, 0]
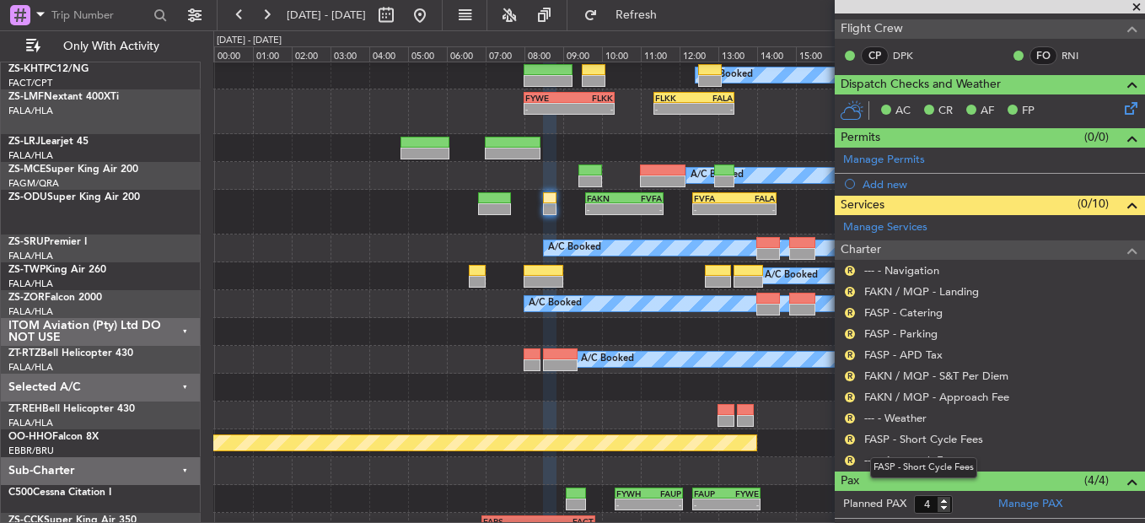
click at [858, 459] on mat-tooltip-component "FASP - Short Cycle Fees" at bounding box center [923, 467] width 131 height 45
click at [851, 458] on button "R" at bounding box center [850, 460] width 10 height 10
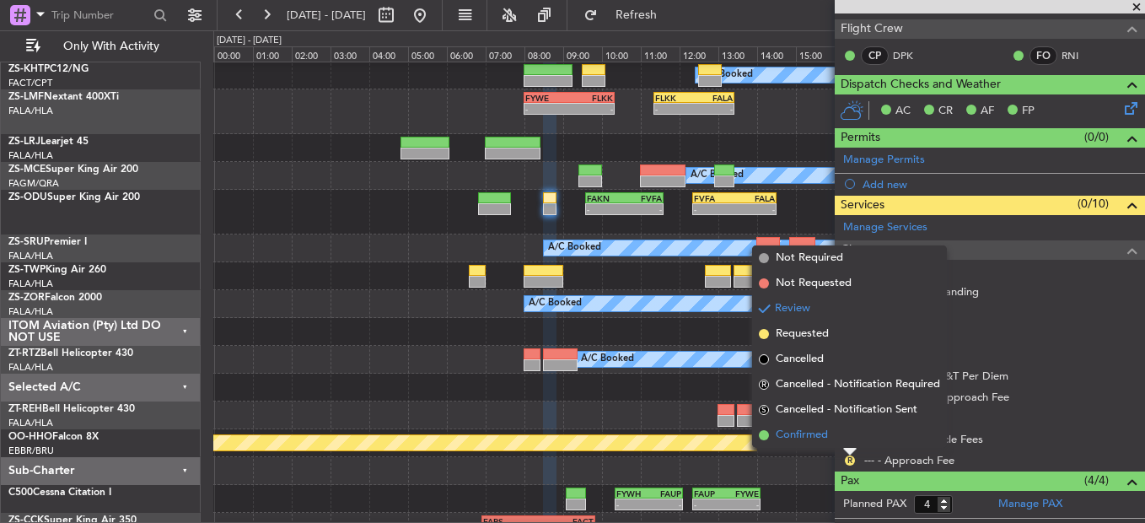
click at [820, 433] on span "Confirmed" at bounding box center [802, 435] width 52 height 17
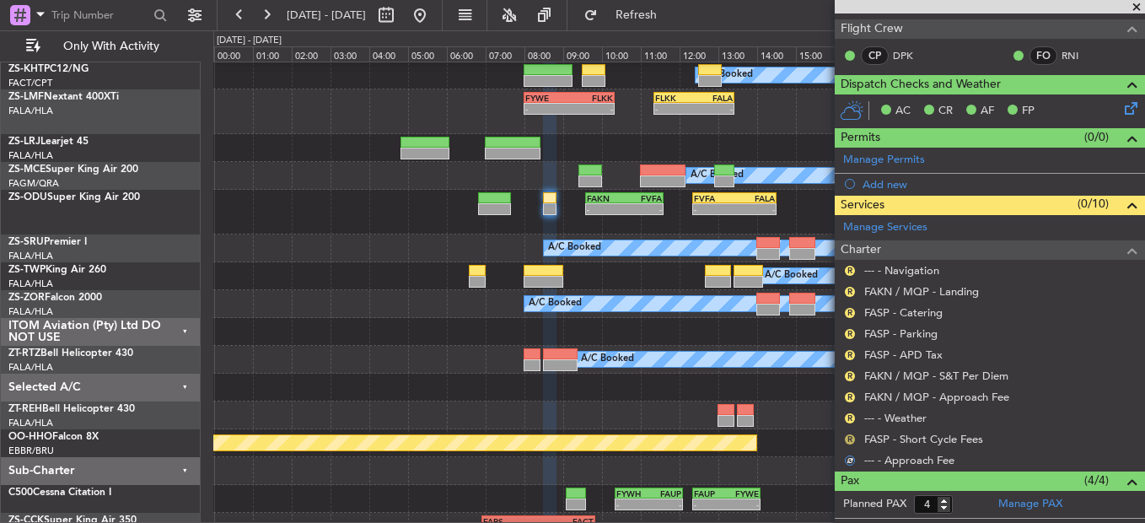
click at [847, 438] on button "R" at bounding box center [850, 439] width 10 height 10
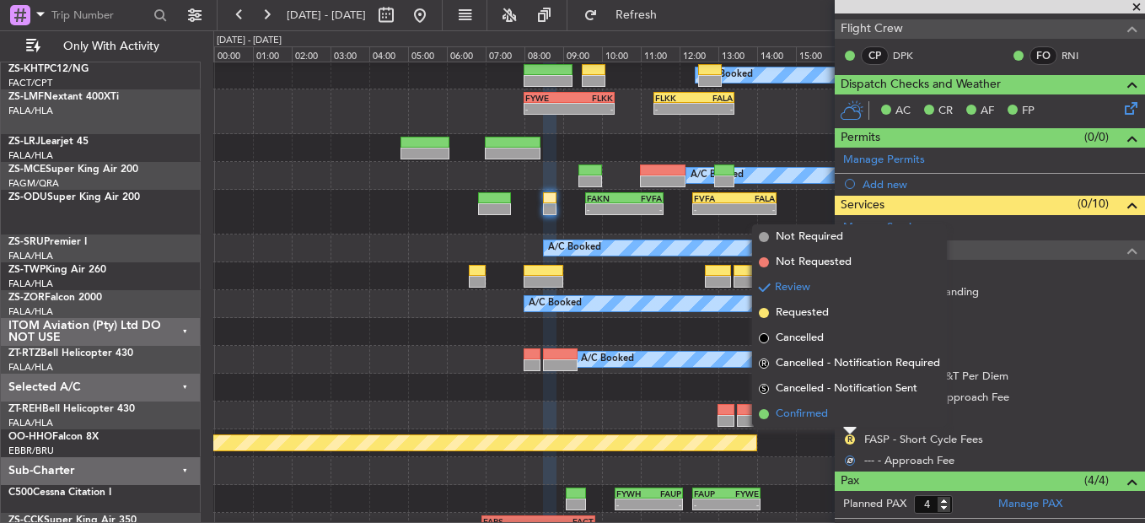
click at [854, 413] on li "Confirmed" at bounding box center [849, 413] width 195 height 25
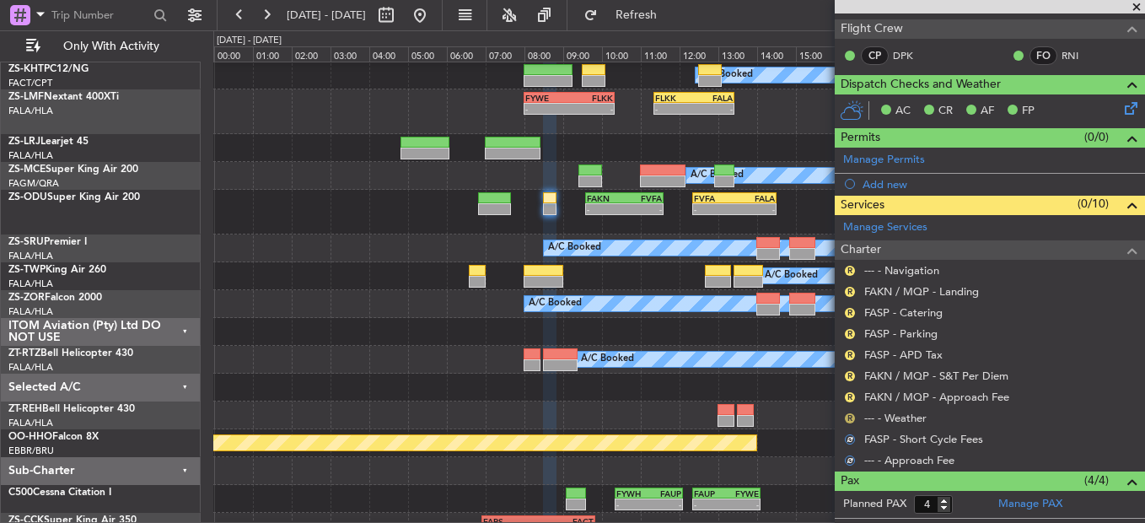
click at [850, 415] on button "R" at bounding box center [850, 418] width 10 height 10
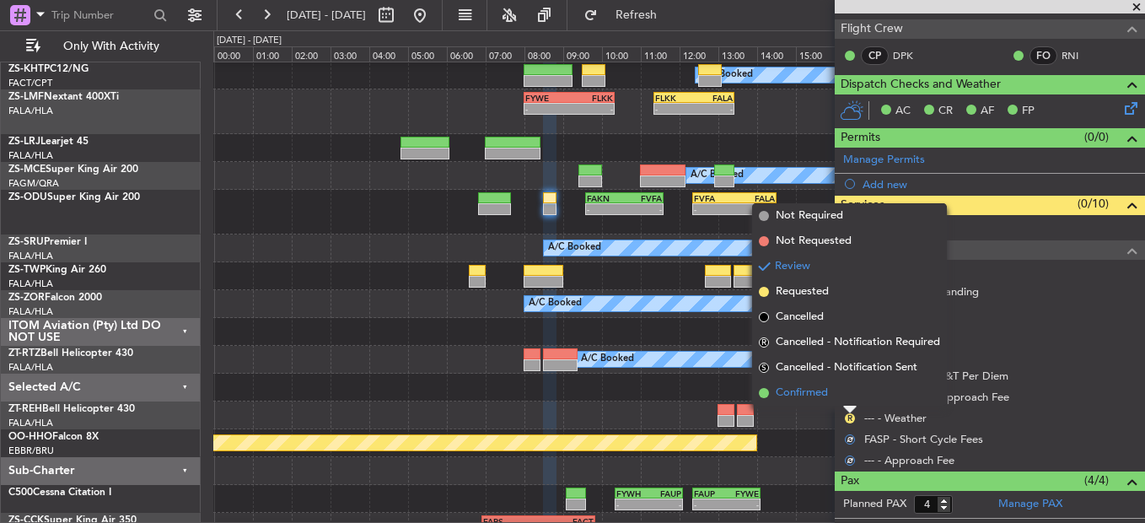
click at [847, 395] on li "Confirmed" at bounding box center [849, 392] width 195 height 25
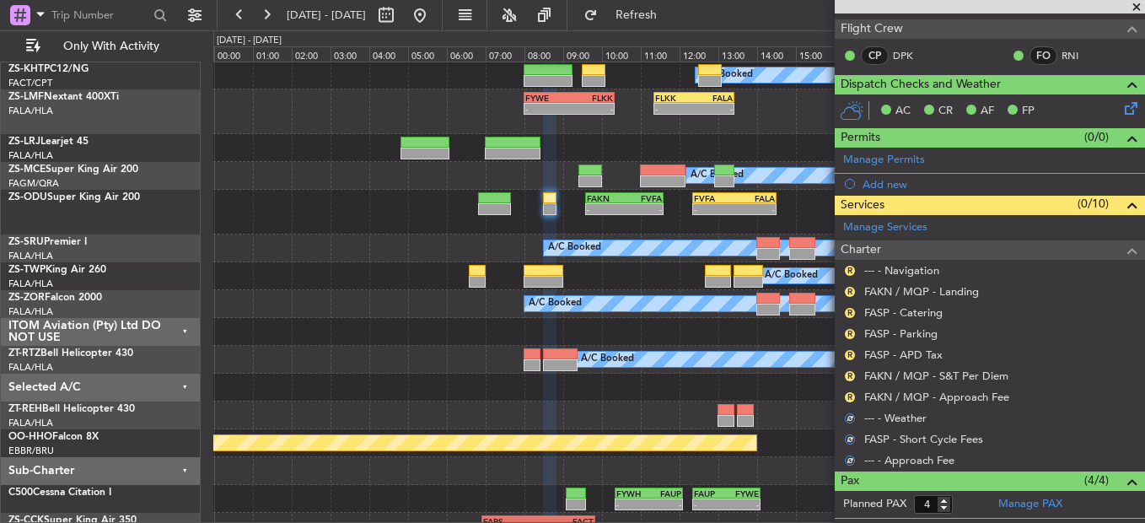
click at [847, 395] on button "R" at bounding box center [850, 397] width 10 height 10
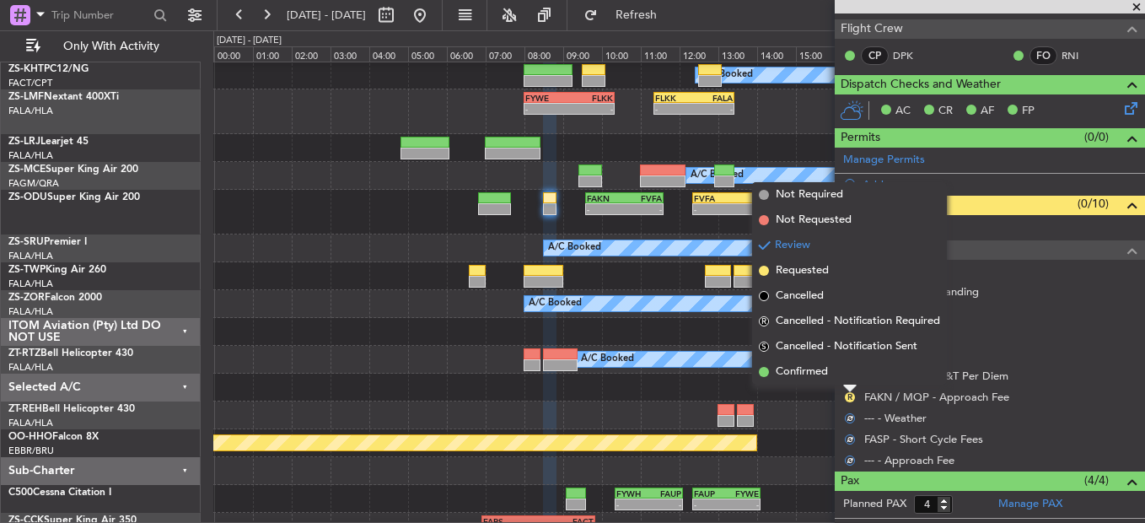
click at [847, 385] on div at bounding box center [849, 388] width 13 height 7
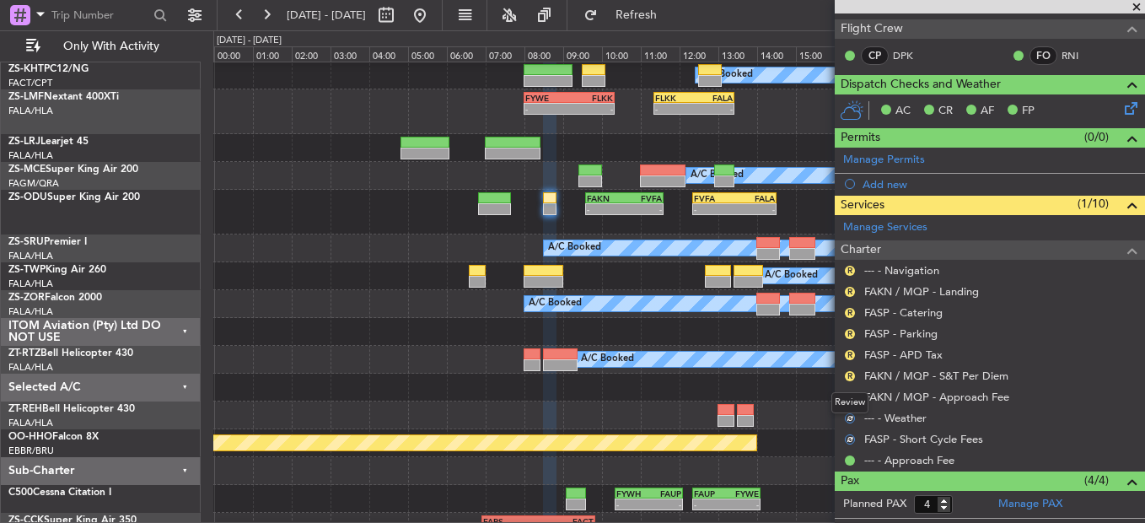
click at [847, 398] on div "Review" at bounding box center [849, 402] width 37 height 21
click at [847, 395] on button "R" at bounding box center [850, 397] width 10 height 10
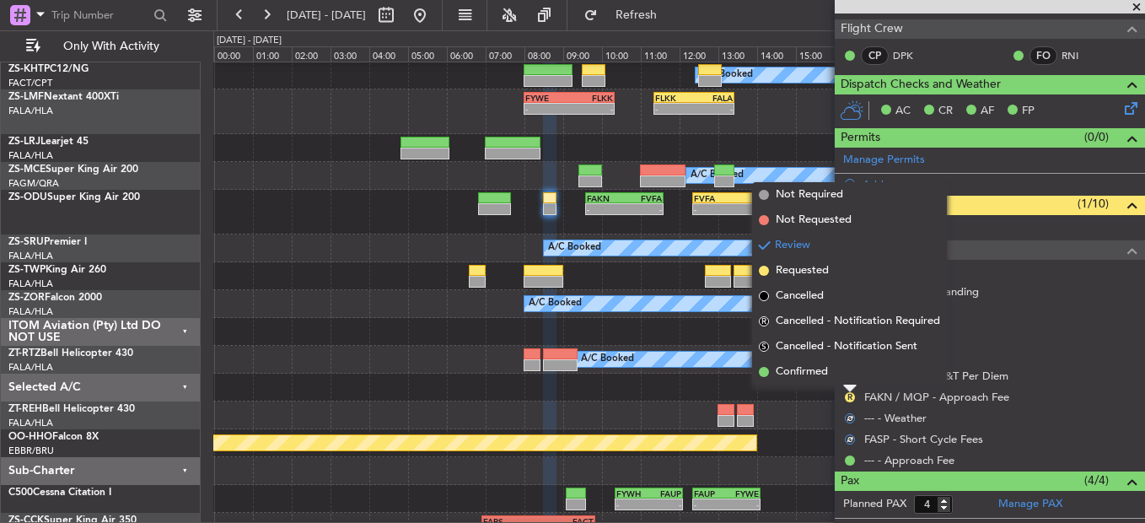
click at [841, 378] on li "Confirmed" at bounding box center [849, 371] width 195 height 25
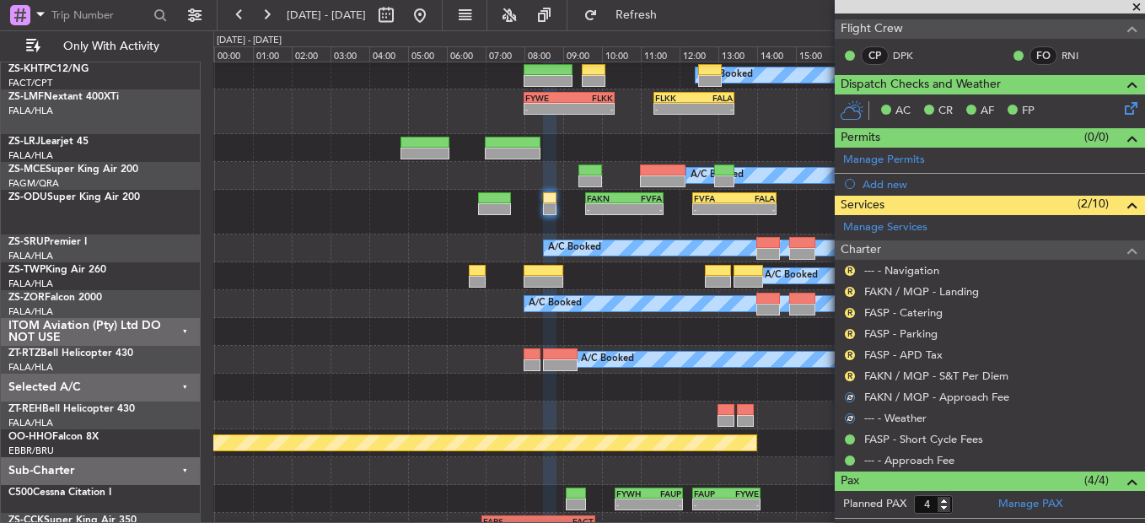
click at [859, 367] on div "R FAKN / MQP - S&T Per Diem" at bounding box center [990, 375] width 310 height 21
click at [854, 372] on button "R" at bounding box center [850, 376] width 10 height 10
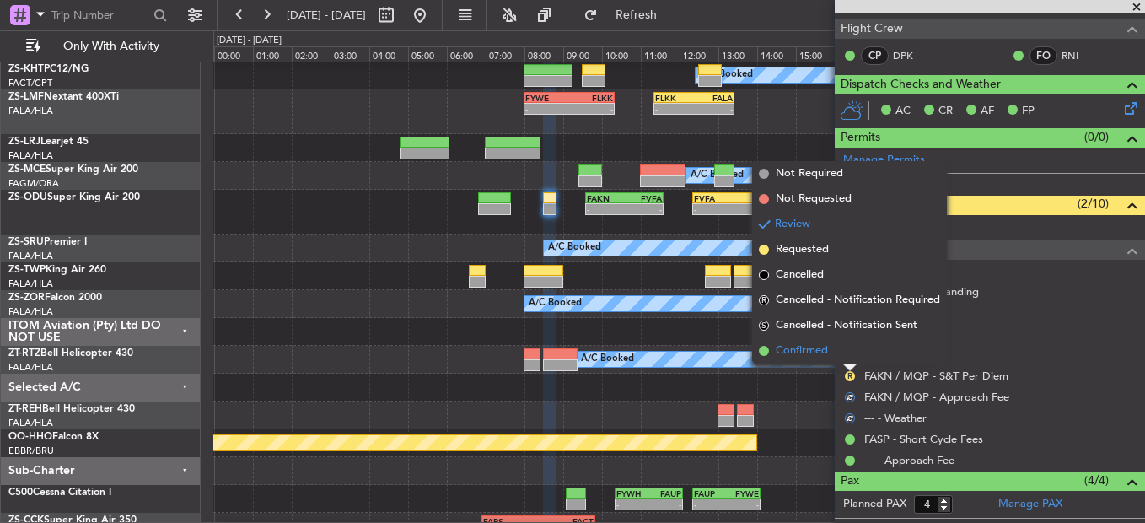
click at [853, 359] on li "Confirmed" at bounding box center [849, 350] width 195 height 25
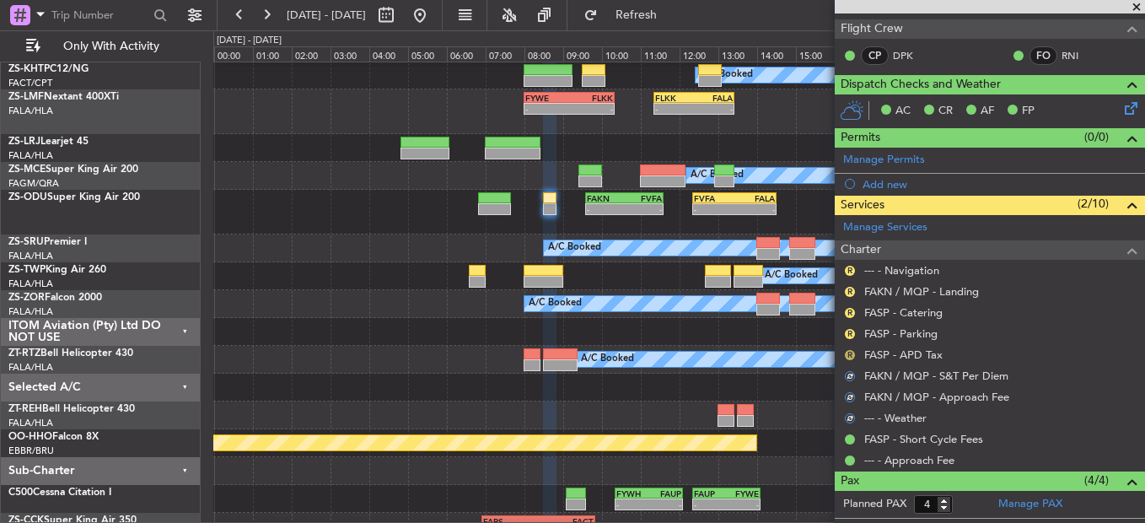
click at [852, 357] on button "R" at bounding box center [850, 355] width 10 height 10
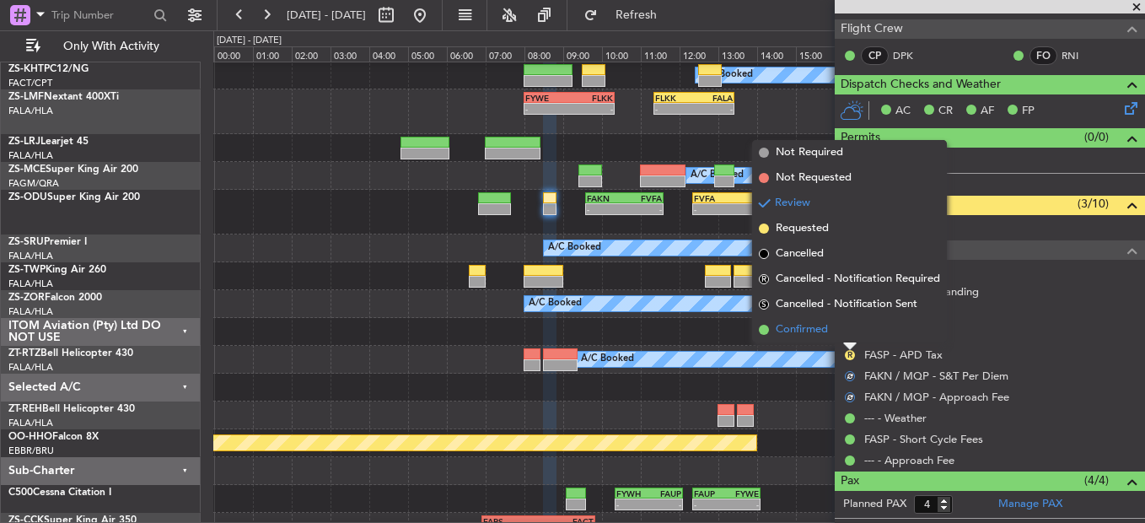
click at [850, 336] on li "Confirmed" at bounding box center [849, 329] width 195 height 25
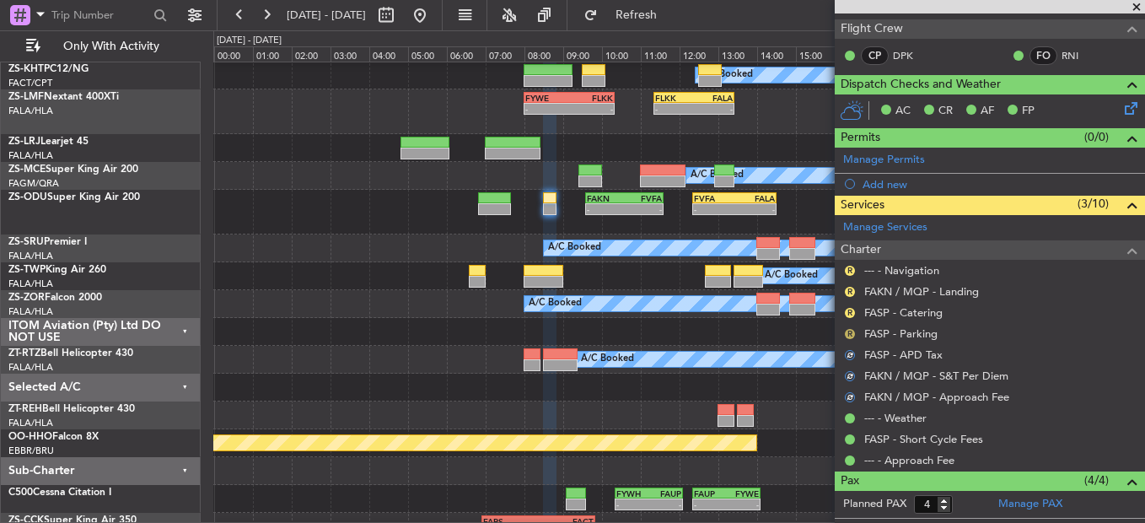
click at [850, 335] on button "R" at bounding box center [850, 334] width 10 height 10
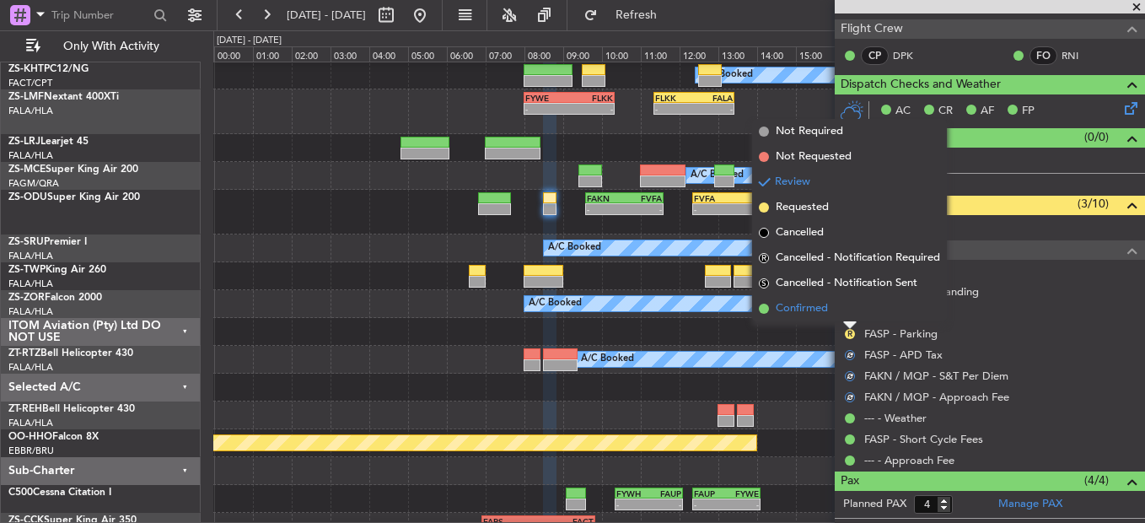
click at [853, 319] on li "Confirmed" at bounding box center [849, 308] width 195 height 25
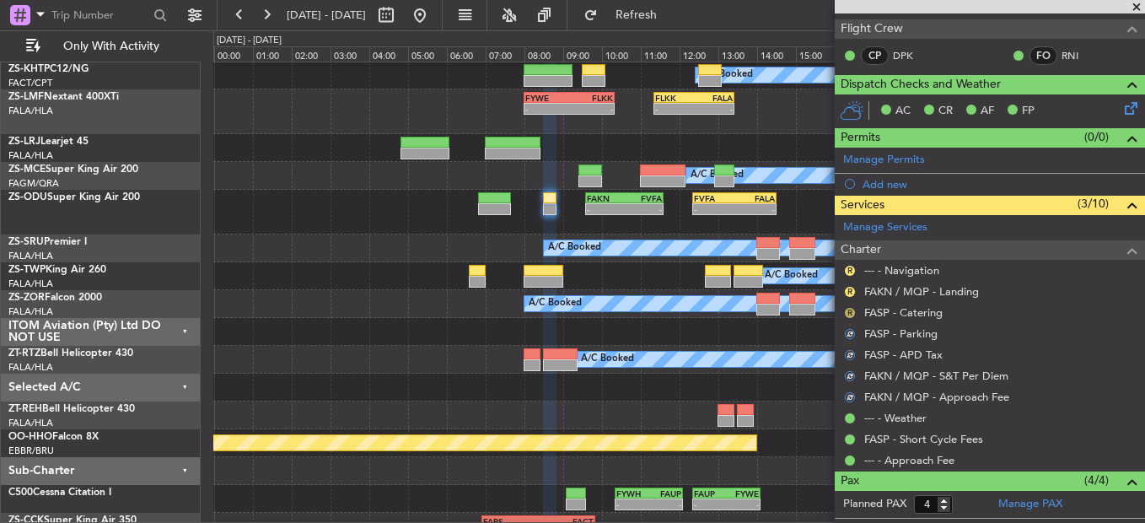
click at [853, 310] on button "R" at bounding box center [850, 313] width 10 height 10
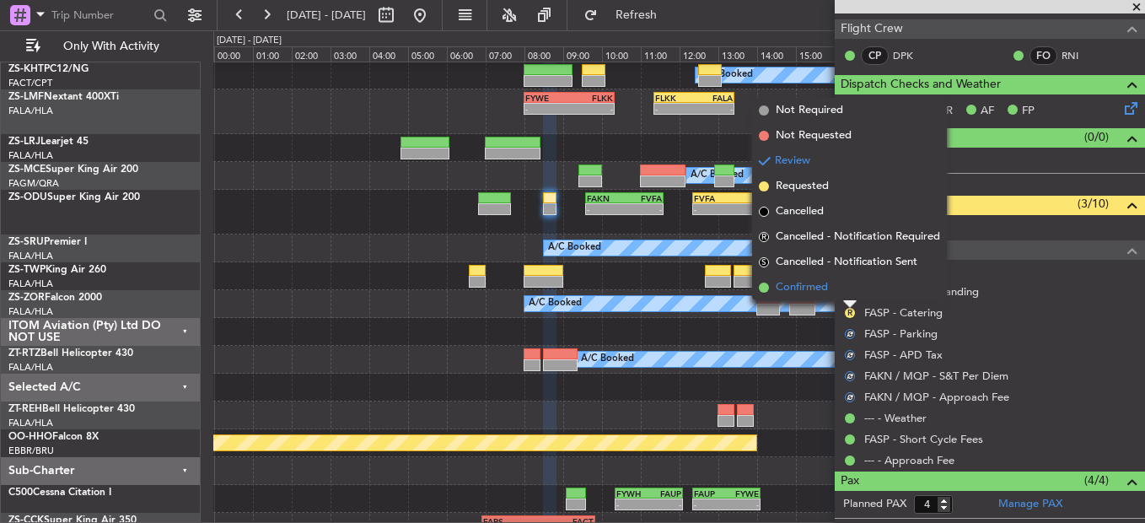
click at [847, 279] on li "Confirmed" at bounding box center [849, 287] width 195 height 25
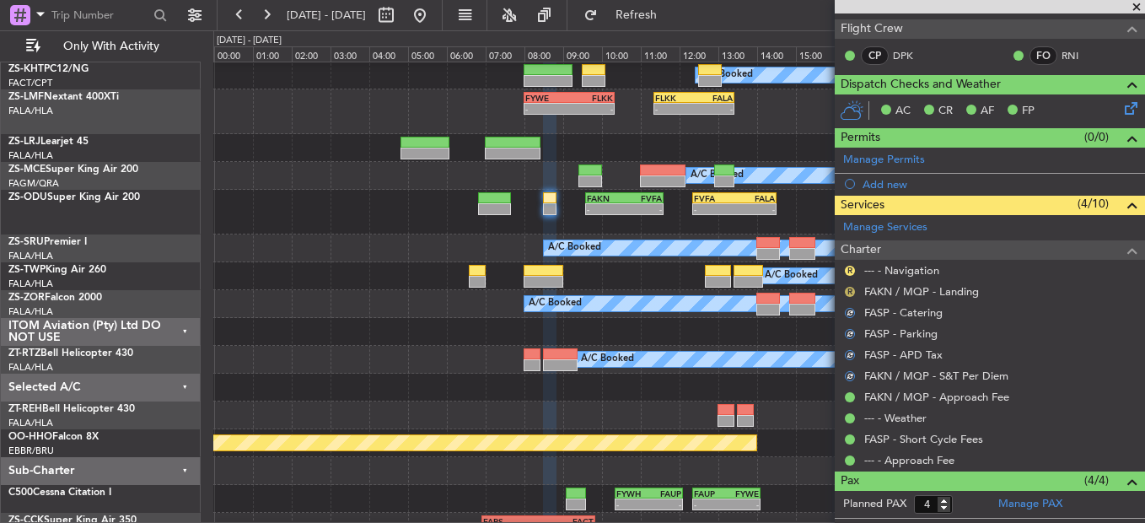
click at [846, 288] on button "R" at bounding box center [850, 292] width 10 height 10
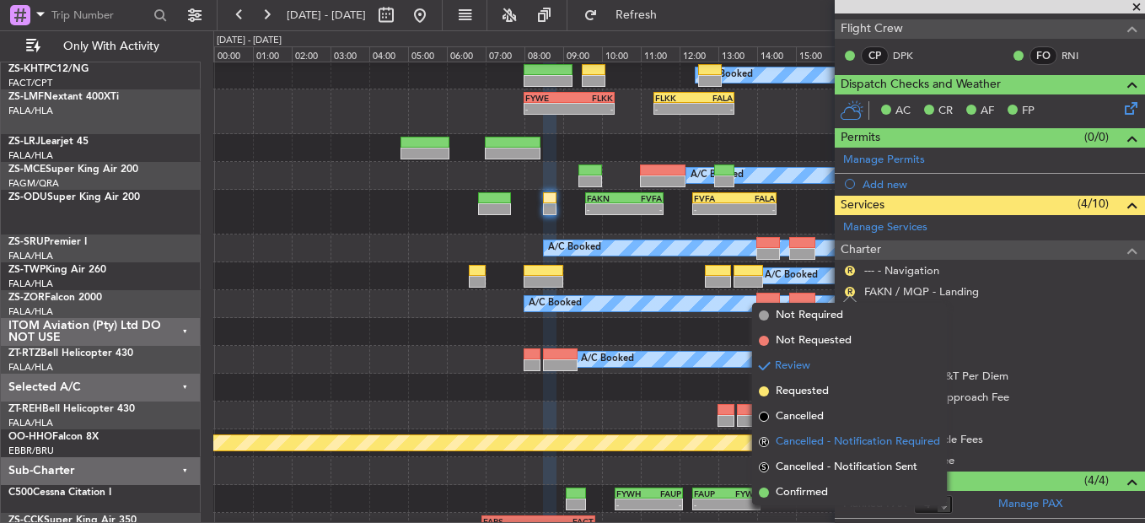
drag, startPoint x: 823, startPoint y: 492, endPoint x: 838, endPoint y: 442, distance: 52.0
click at [828, 476] on ul "Not Required Not Requested Review Requested Cancelled R Cancelled - Notificatio…" at bounding box center [849, 404] width 195 height 202
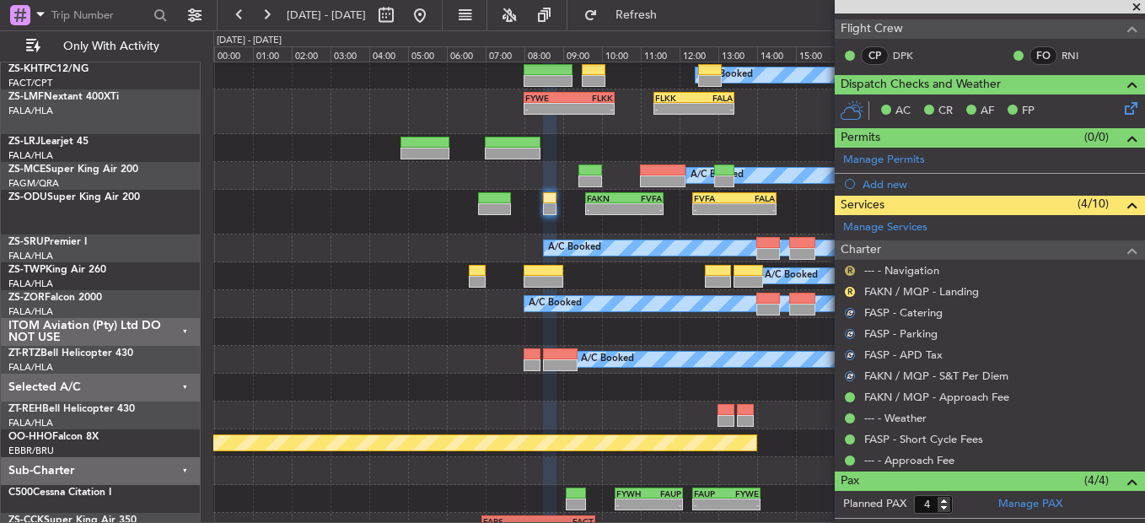
click at [847, 272] on button "R" at bounding box center [850, 271] width 10 height 10
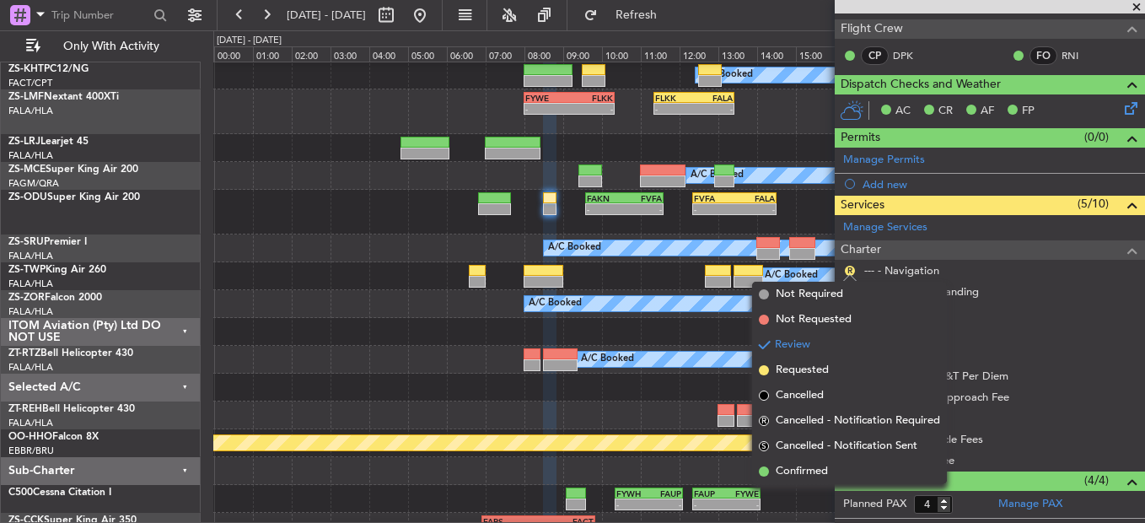
click at [827, 464] on span "Confirmed" at bounding box center [802, 471] width 52 height 17
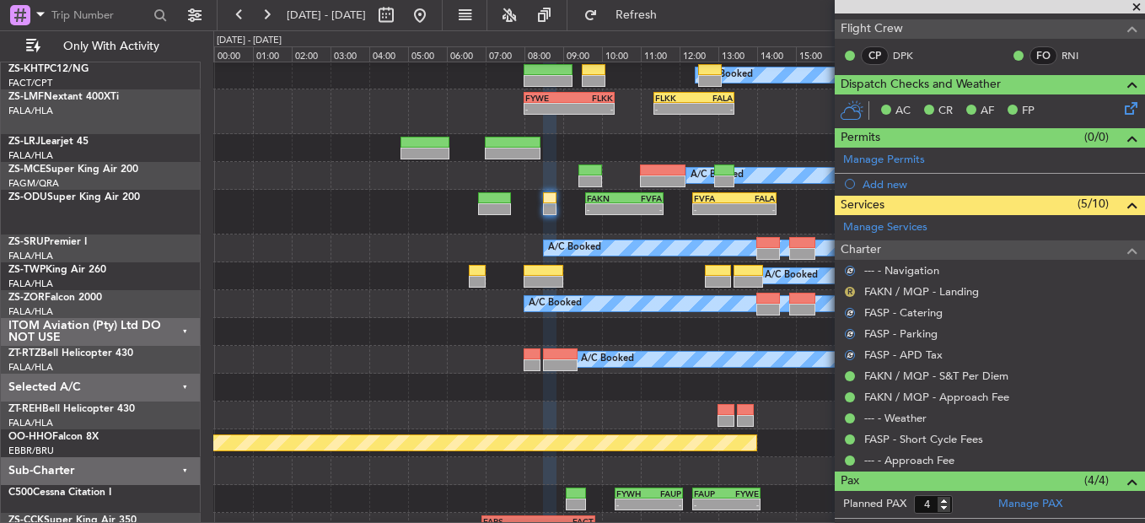
click at [851, 287] on button "R" at bounding box center [850, 292] width 10 height 10
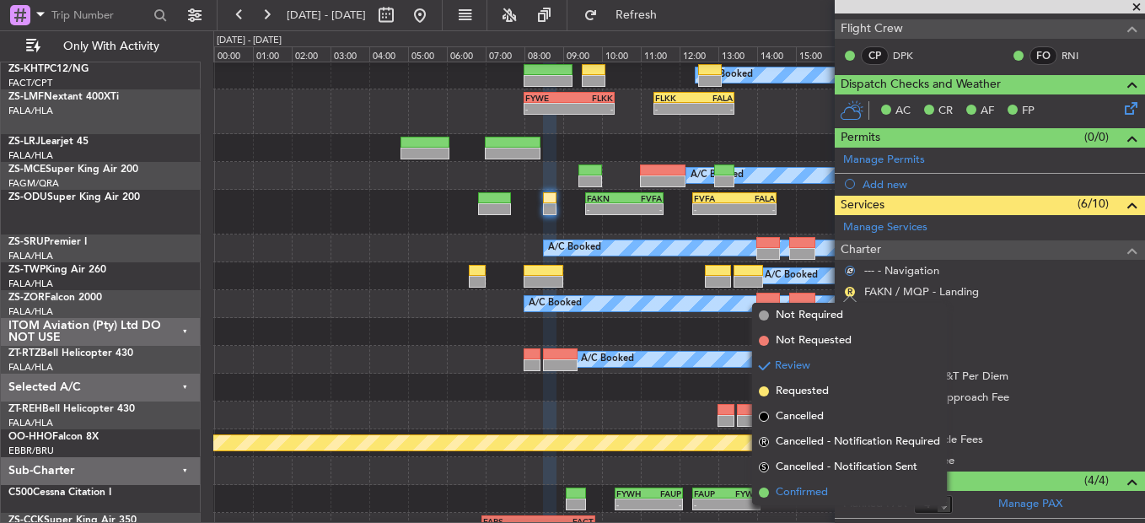
click at [808, 491] on span "Confirmed" at bounding box center [802, 492] width 52 height 17
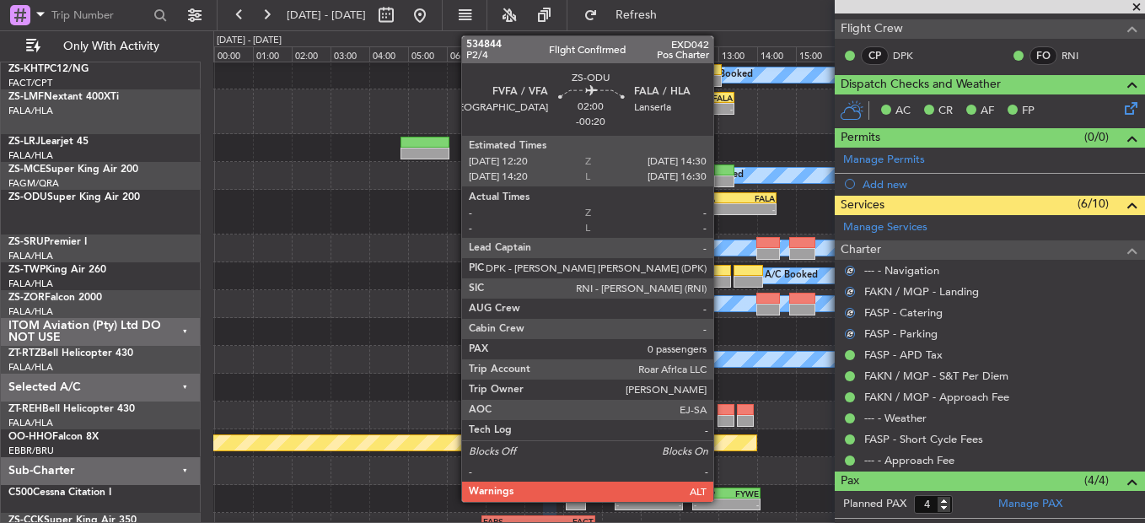
click at [737, 208] on div "- -" at bounding box center [734, 209] width 83 height 10
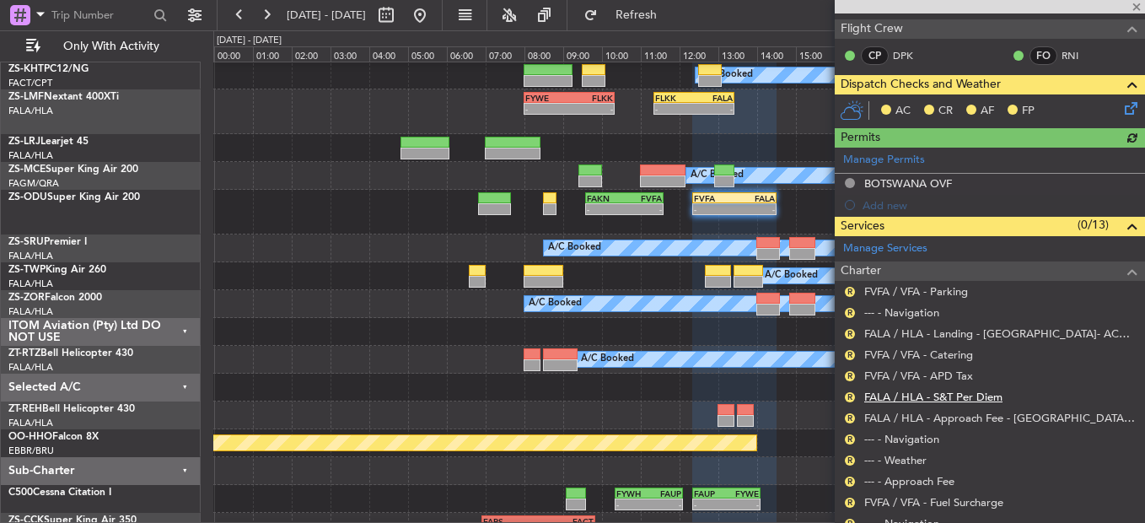
scroll to position [332, 0]
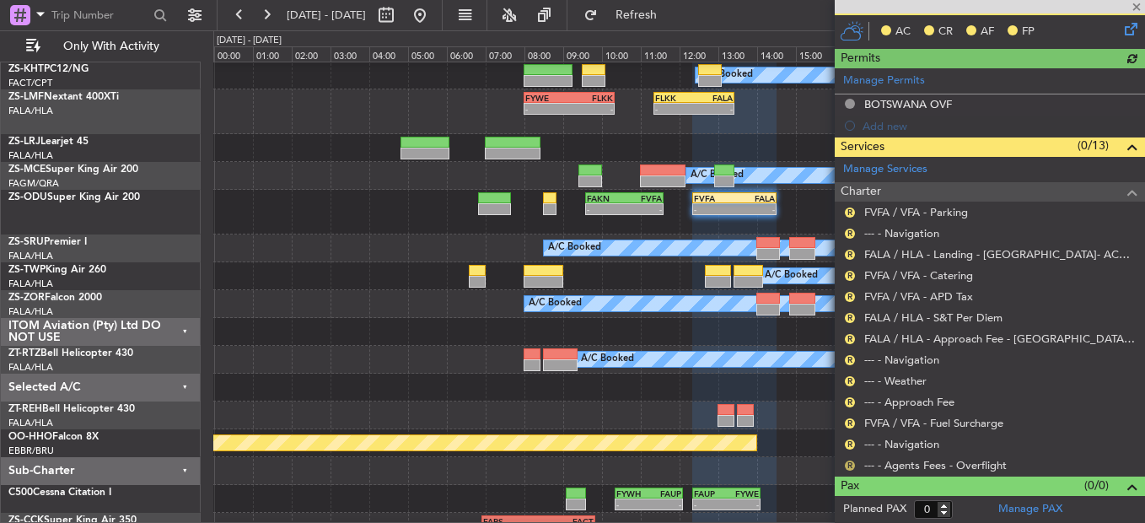
click at [851, 465] on button "R" at bounding box center [850, 465] width 10 height 10
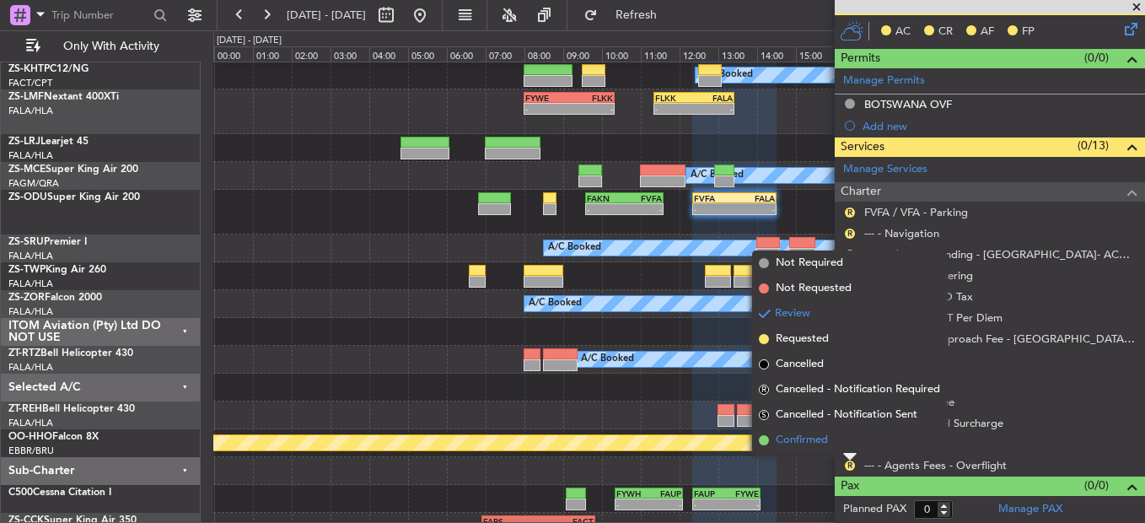
click at [842, 433] on li "Confirmed" at bounding box center [849, 440] width 195 height 25
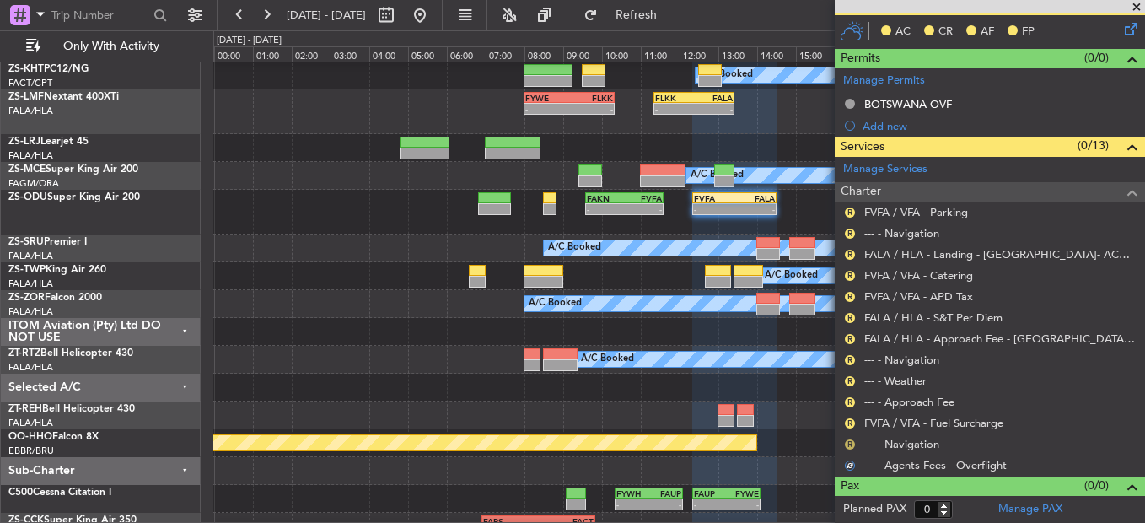
click at [851, 441] on button "R" at bounding box center [850, 444] width 10 height 10
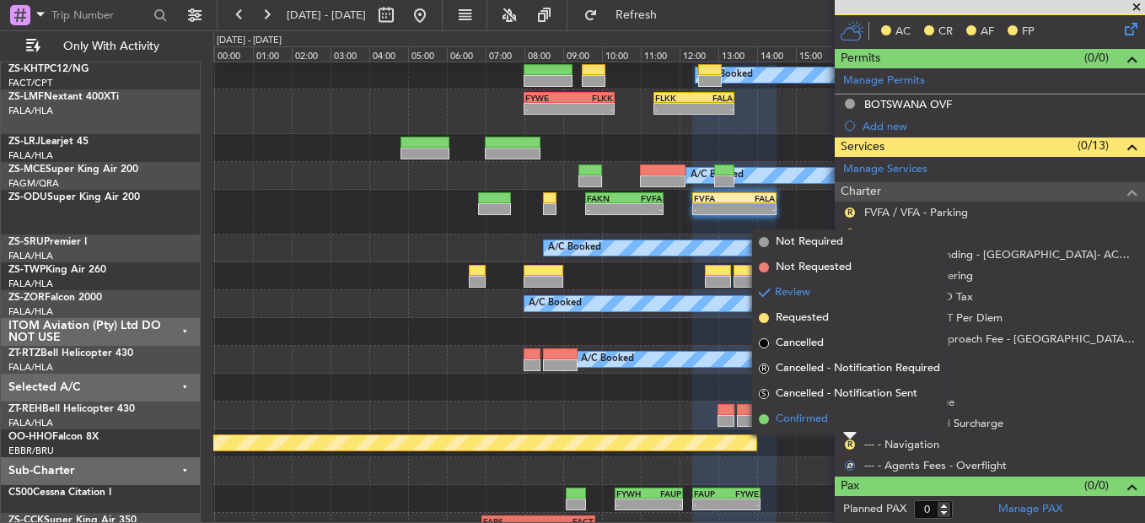
click at [853, 423] on li "Confirmed" at bounding box center [849, 418] width 195 height 25
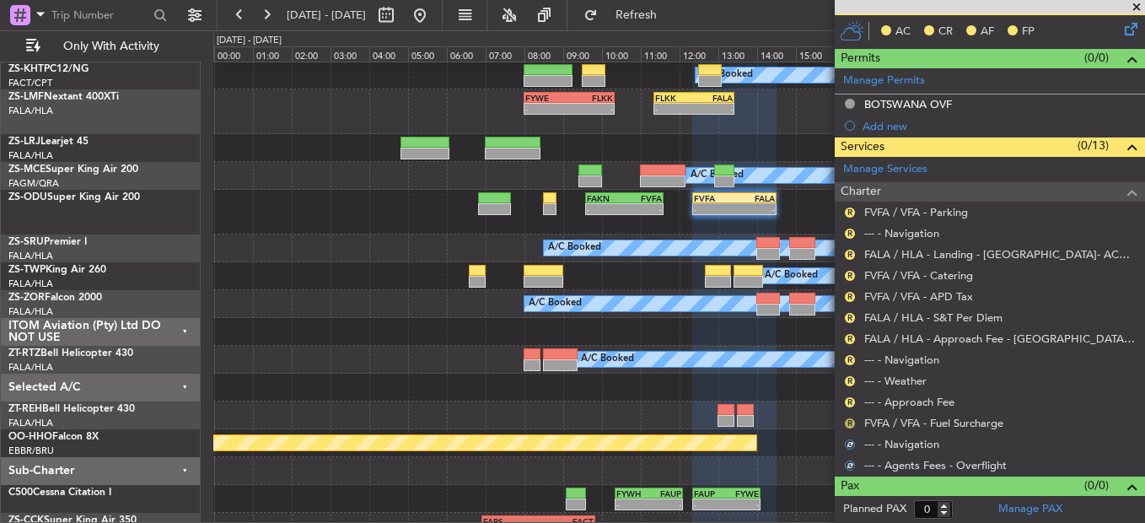
click at [853, 419] on button "R" at bounding box center [850, 423] width 10 height 10
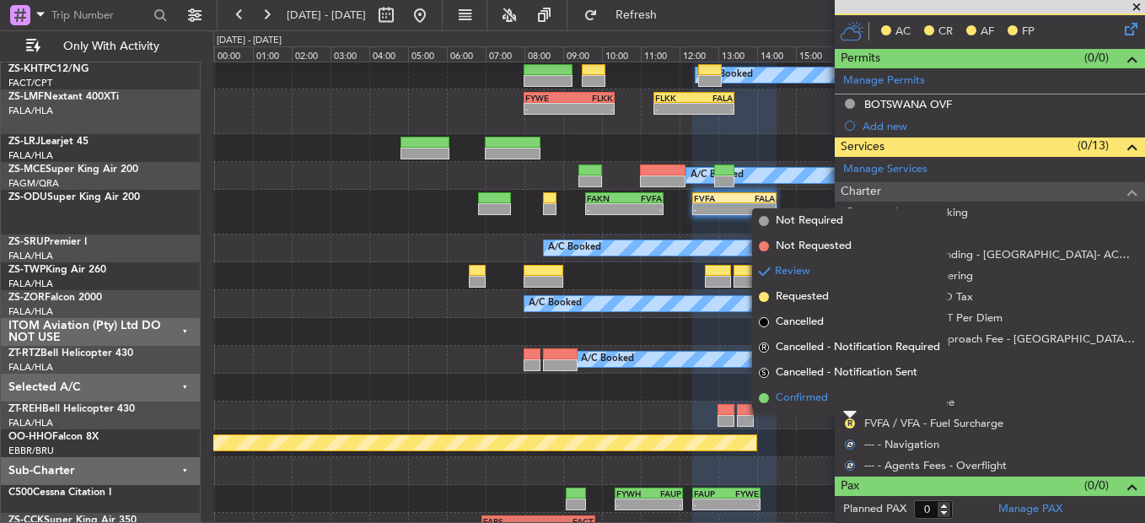
click at [849, 408] on li "Confirmed" at bounding box center [849, 397] width 195 height 25
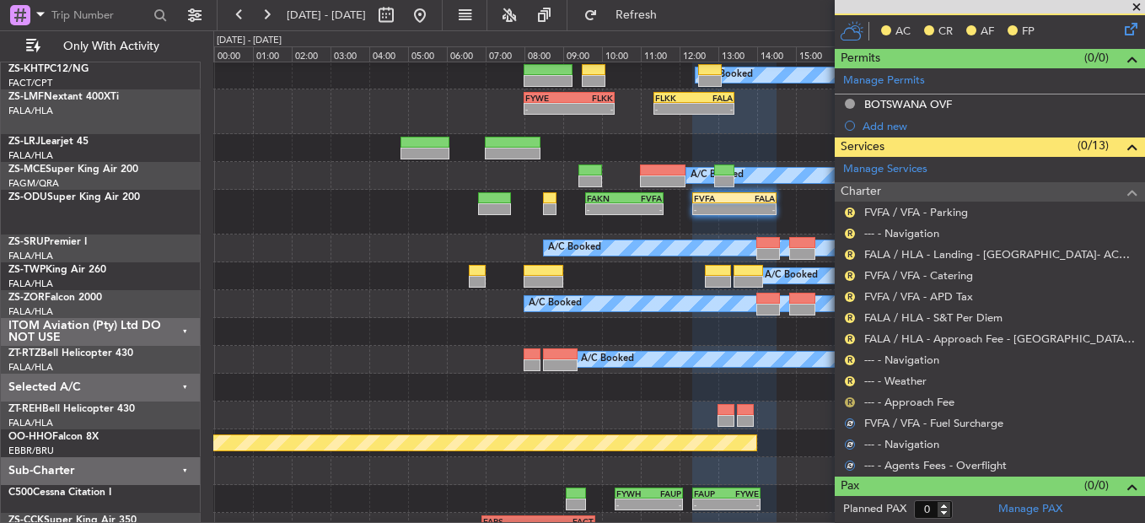
click at [850, 404] on button "R" at bounding box center [850, 402] width 10 height 10
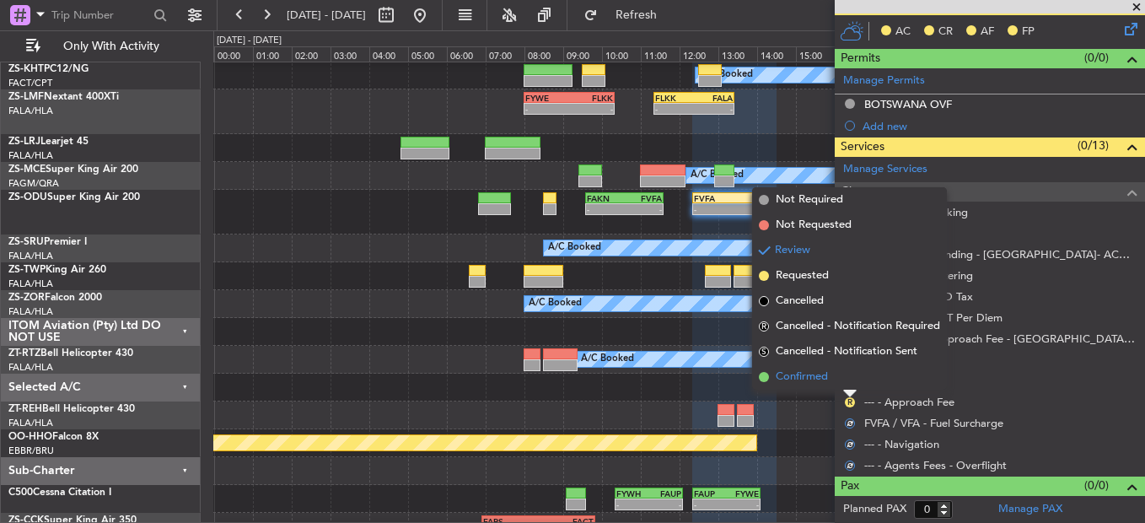
click at [852, 384] on li "Confirmed" at bounding box center [849, 376] width 195 height 25
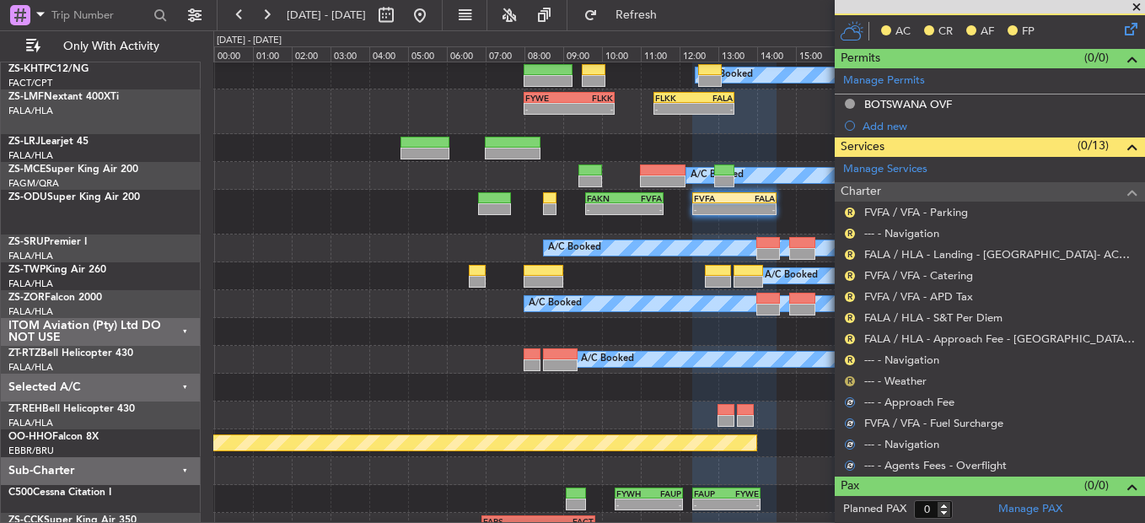
click at [851, 376] on button "R" at bounding box center [850, 381] width 10 height 10
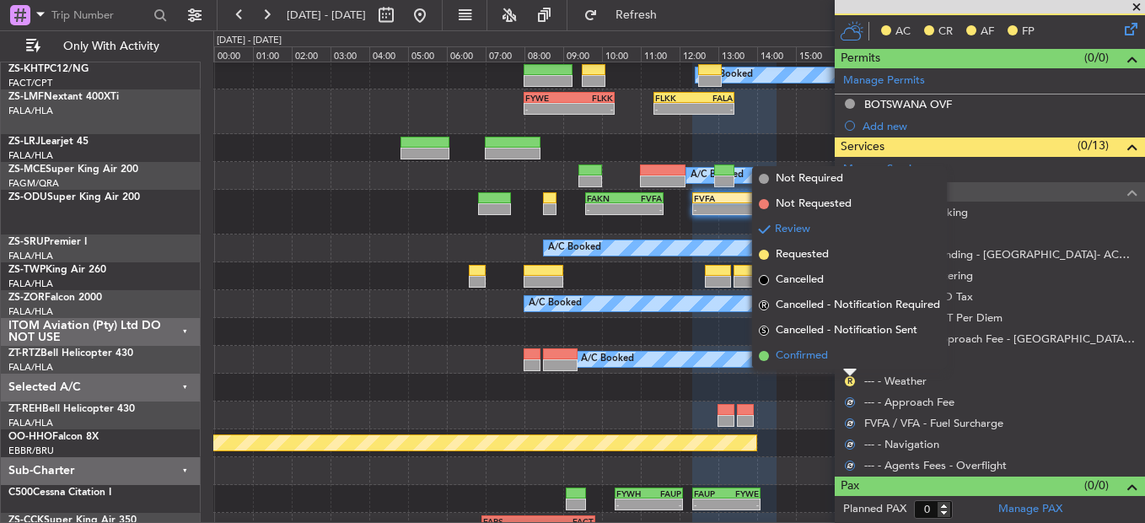
click at [851, 364] on li "Confirmed" at bounding box center [849, 355] width 195 height 25
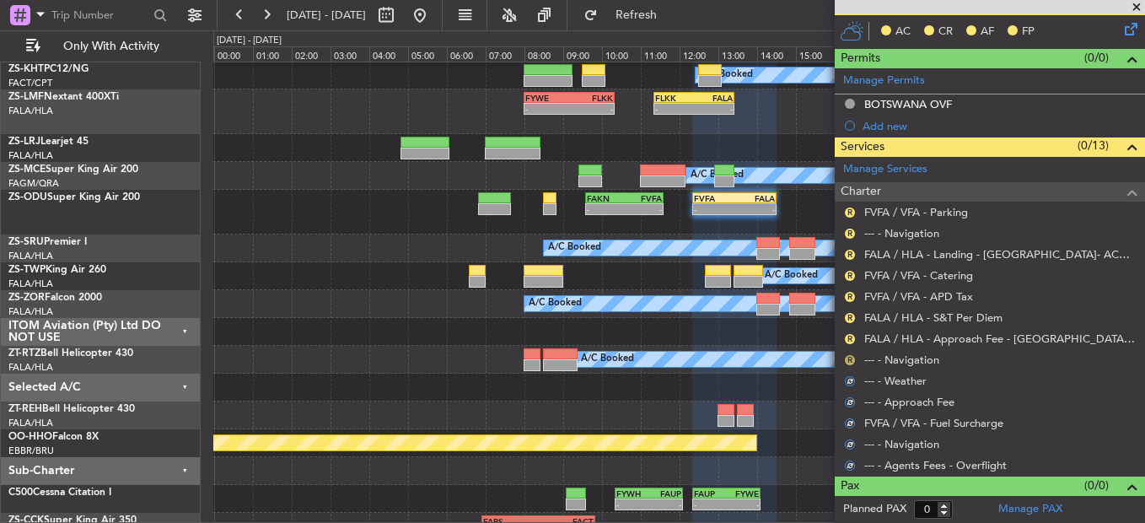
click at [851, 361] on button "R" at bounding box center [850, 360] width 10 height 10
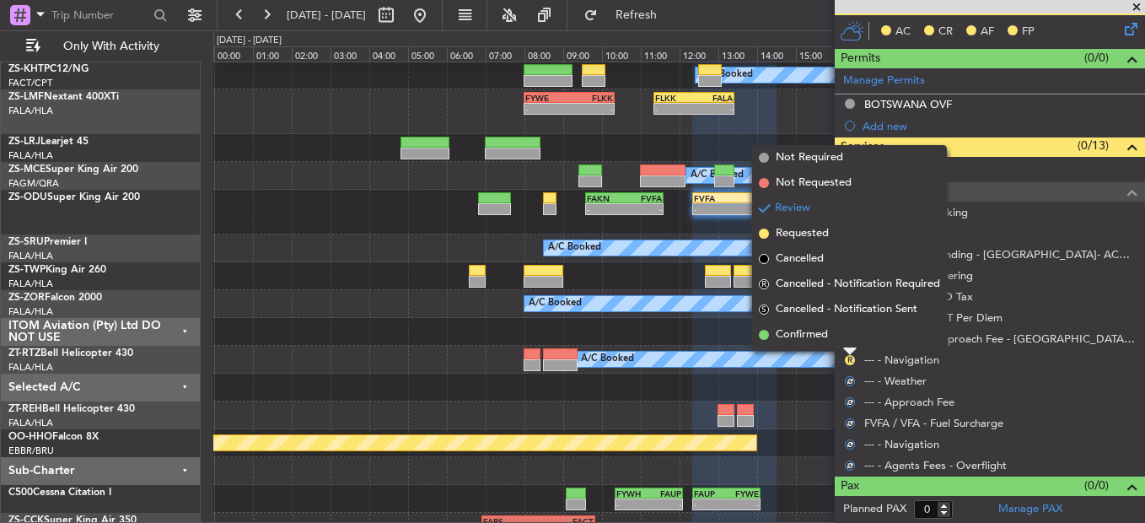
click at [851, 350] on div at bounding box center [849, 351] width 13 height 7
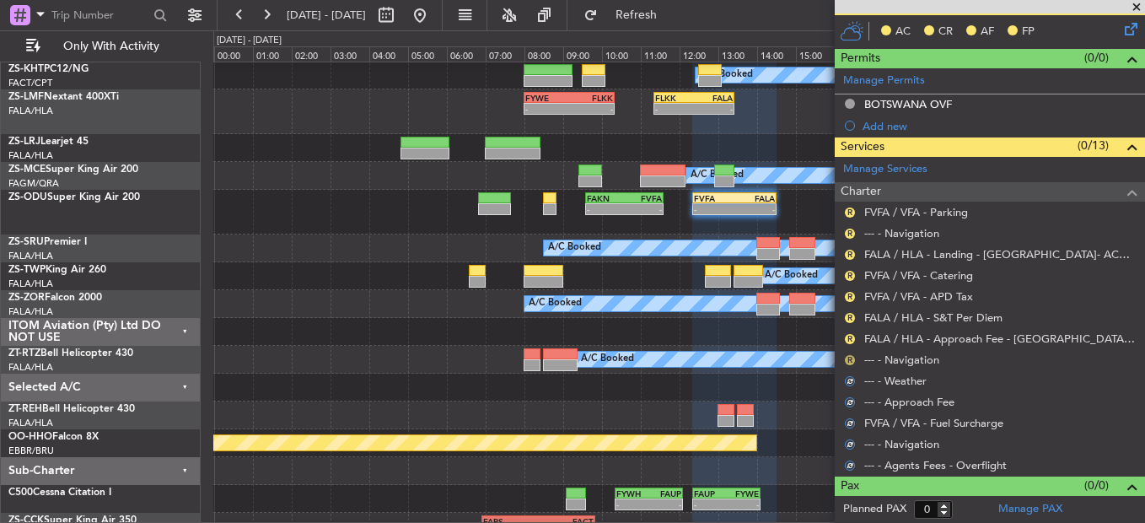
click at [850, 358] on button "R" at bounding box center [850, 360] width 10 height 10
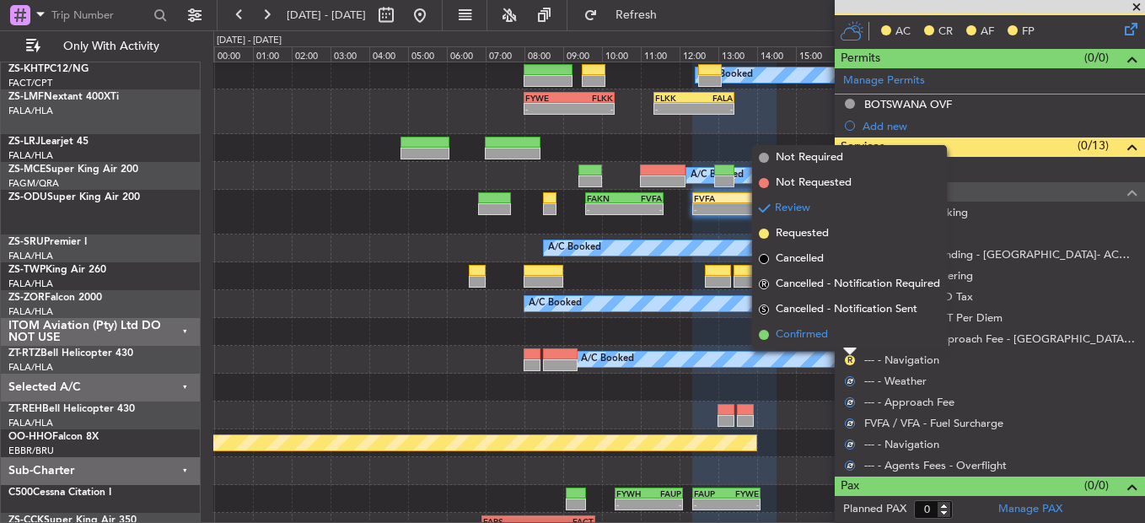
click at [850, 336] on li "Confirmed" at bounding box center [849, 334] width 195 height 25
click at [851, 336] on button "R" at bounding box center [850, 339] width 10 height 10
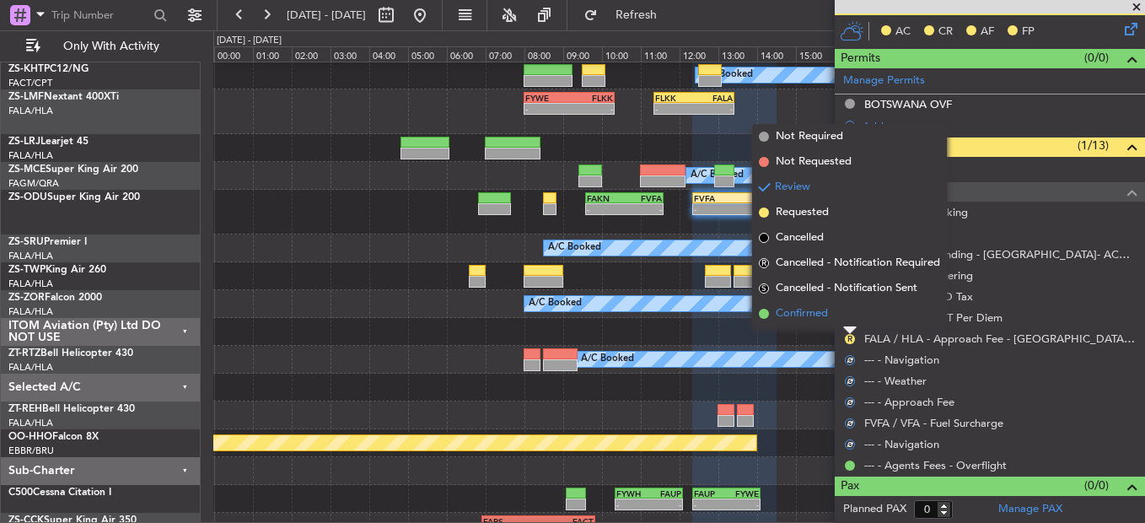
click at [850, 310] on li "Confirmed" at bounding box center [849, 313] width 195 height 25
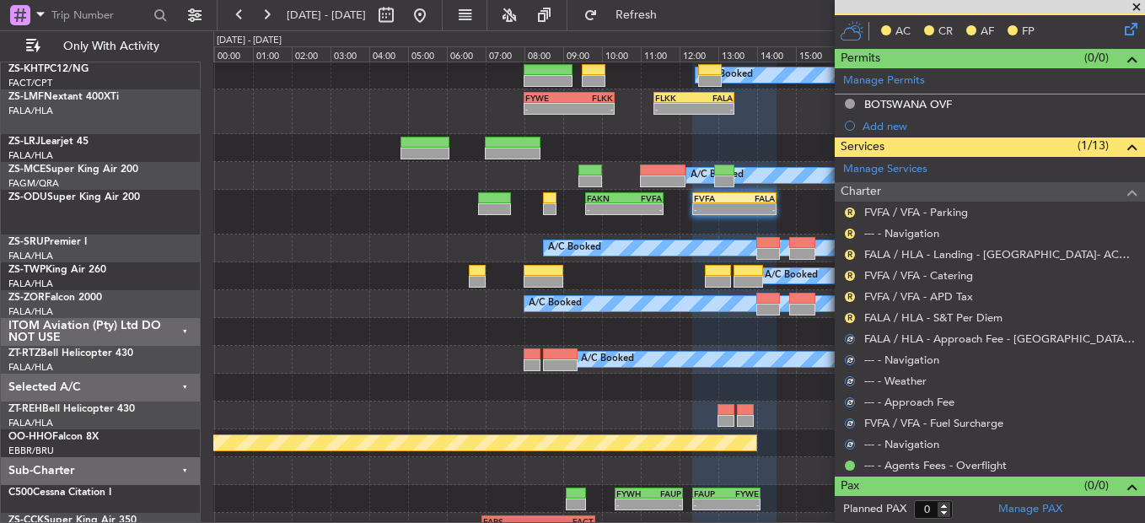
click at [850, 311] on div "R" at bounding box center [849, 317] width 13 height 13
click at [850, 314] on button "R" at bounding box center [850, 318] width 10 height 10
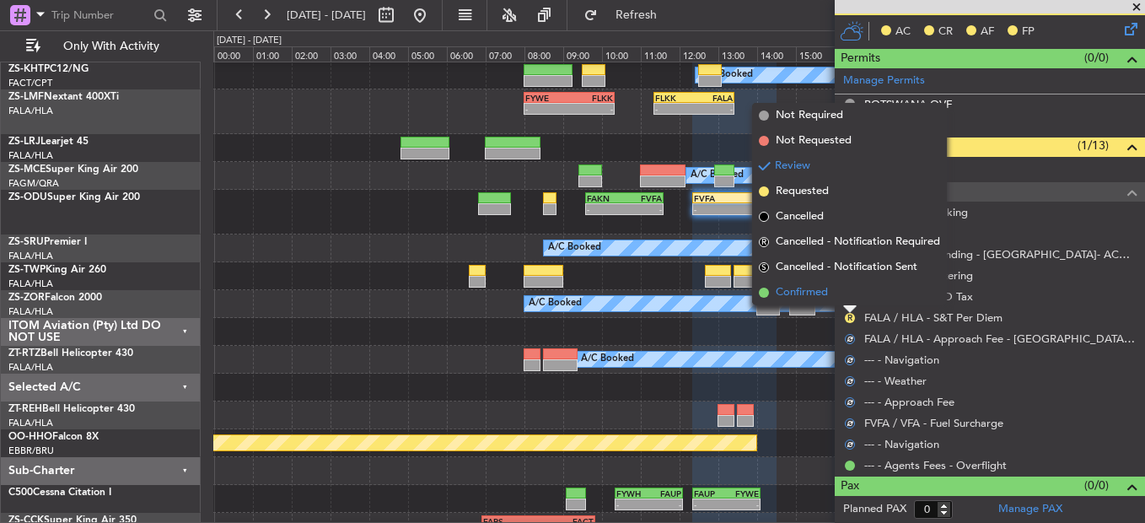
click at [847, 301] on li "Confirmed" at bounding box center [849, 292] width 195 height 25
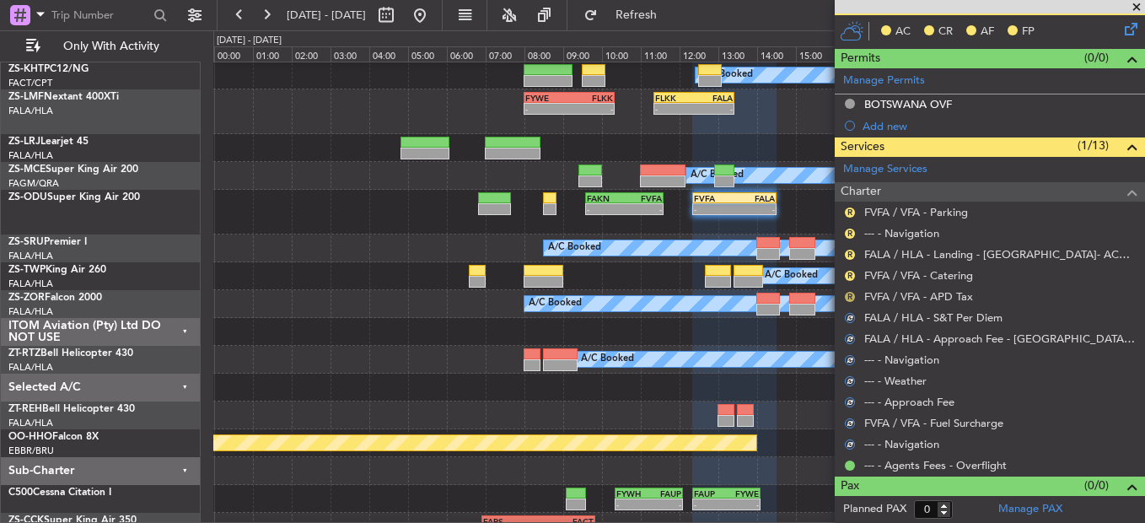
click at [853, 296] on button "R" at bounding box center [850, 297] width 10 height 10
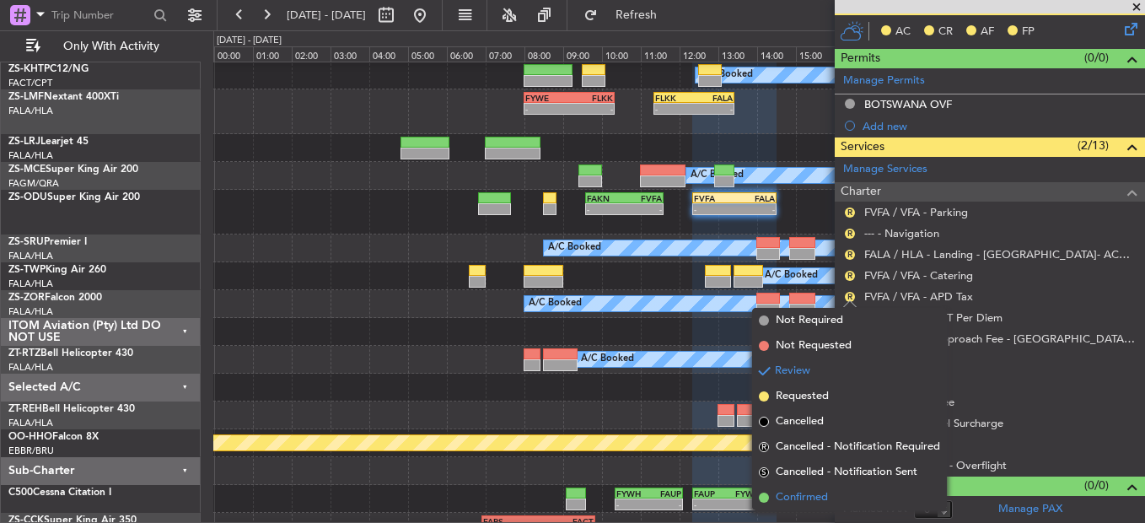
click at [815, 489] on span "Confirmed" at bounding box center [802, 497] width 52 height 17
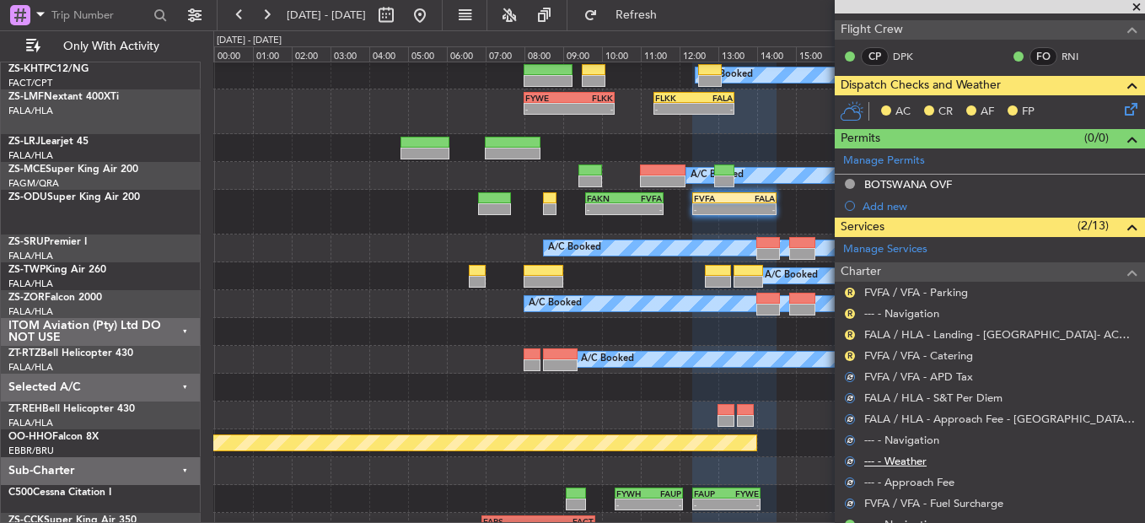
scroll to position [248, 0]
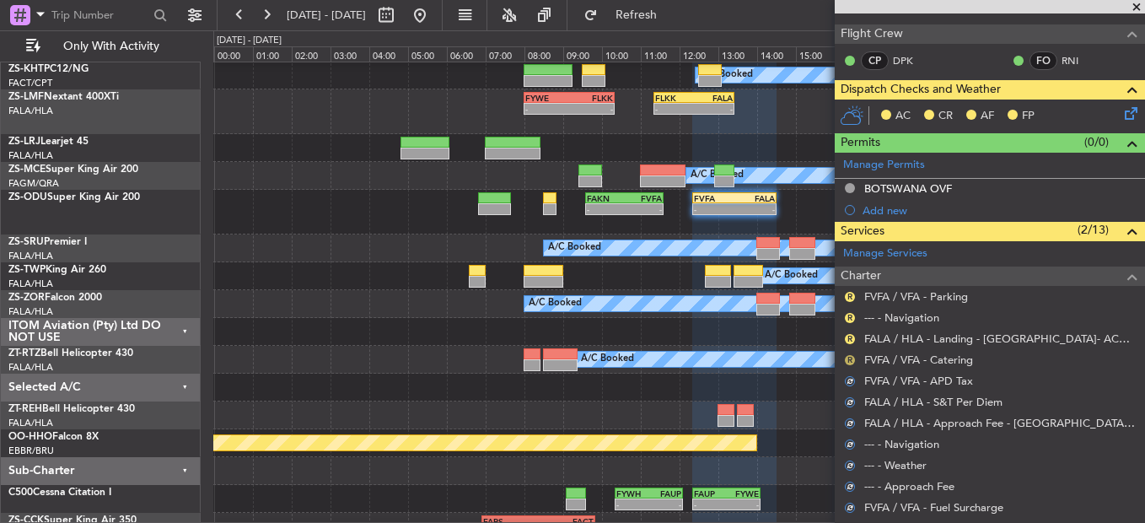
click at [851, 357] on button "R" at bounding box center [850, 360] width 10 height 10
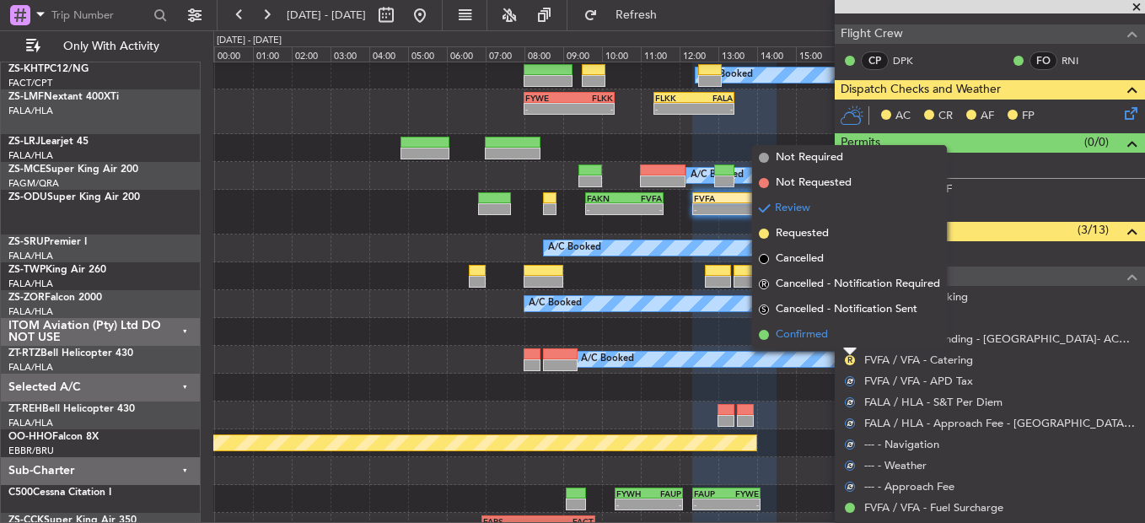
click at [853, 328] on li "Confirmed" at bounding box center [849, 334] width 195 height 25
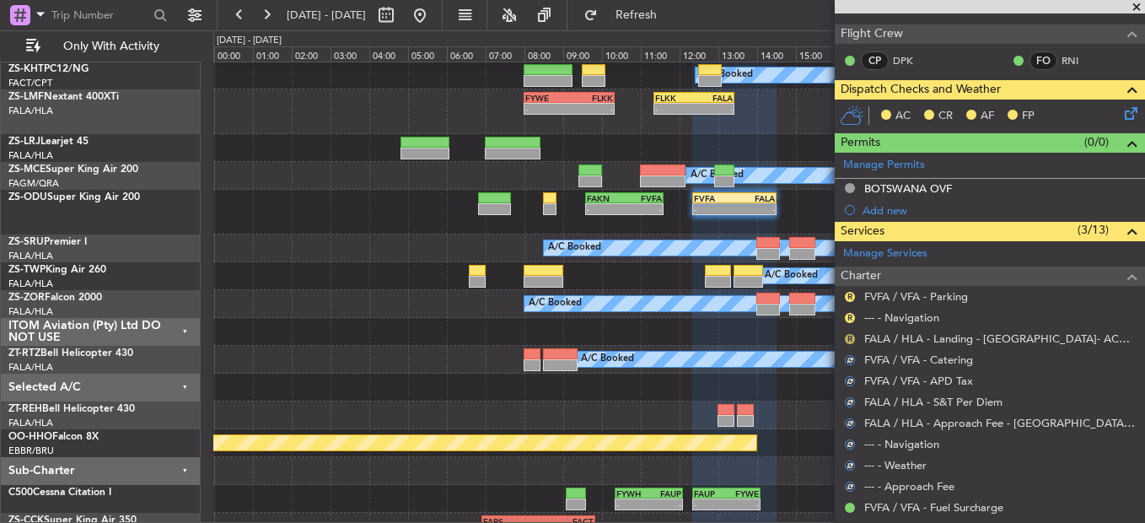
click at [851, 334] on button "R" at bounding box center [850, 339] width 10 height 10
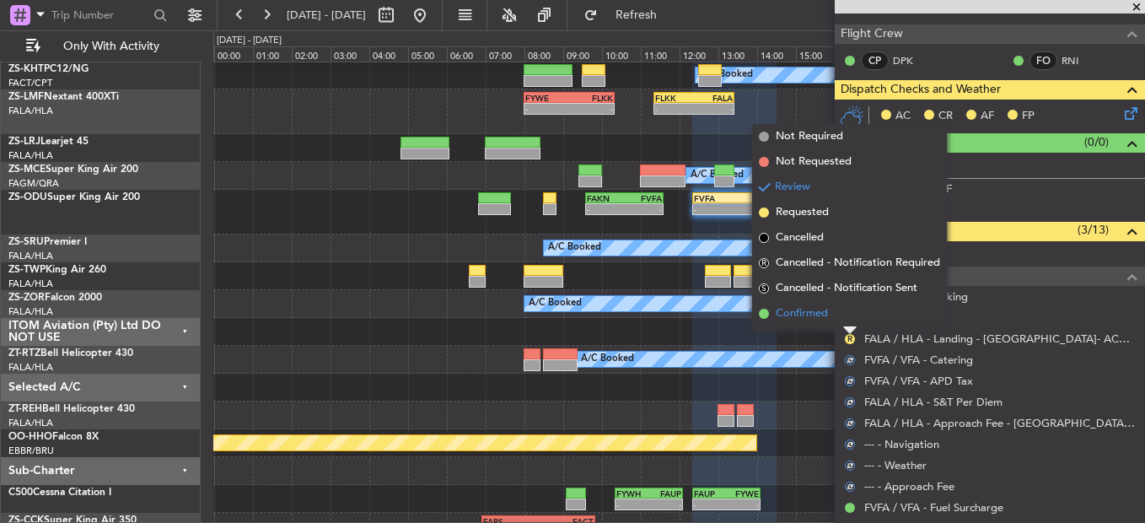
click at [853, 322] on li "Confirmed" at bounding box center [849, 313] width 195 height 25
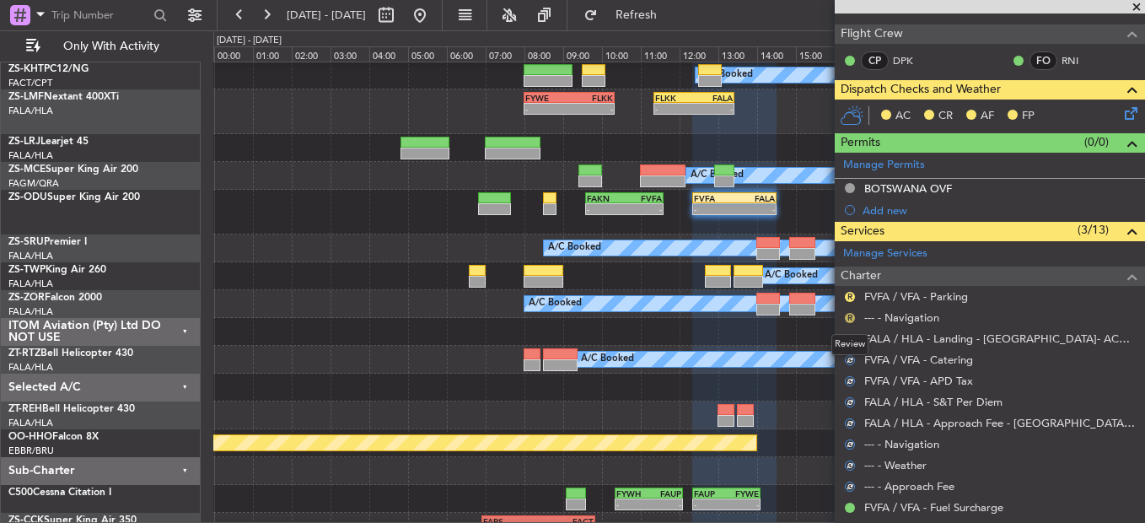
click at [853, 320] on button "R" at bounding box center [850, 318] width 10 height 10
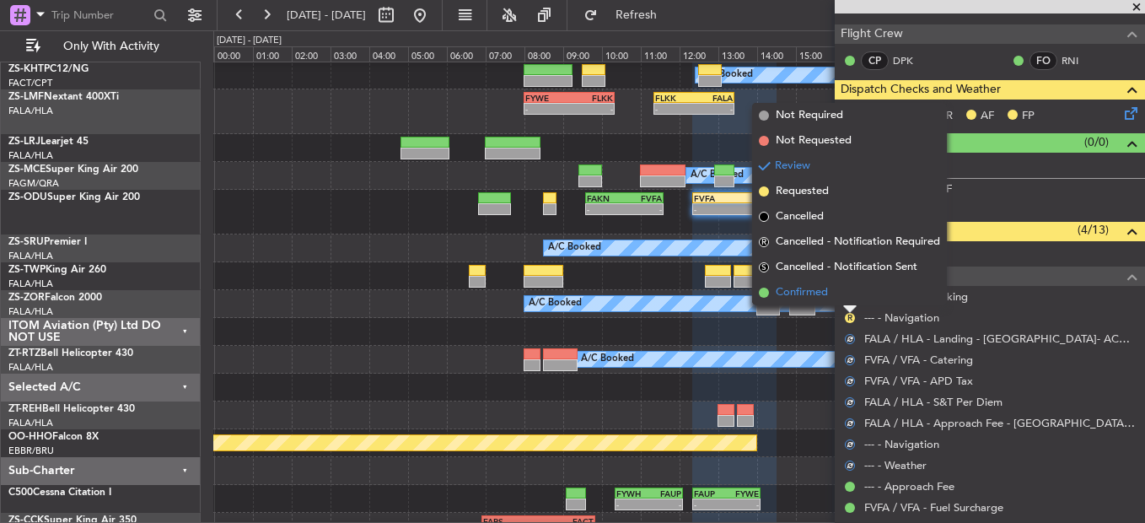
click at [851, 299] on li "Confirmed" at bounding box center [849, 292] width 195 height 25
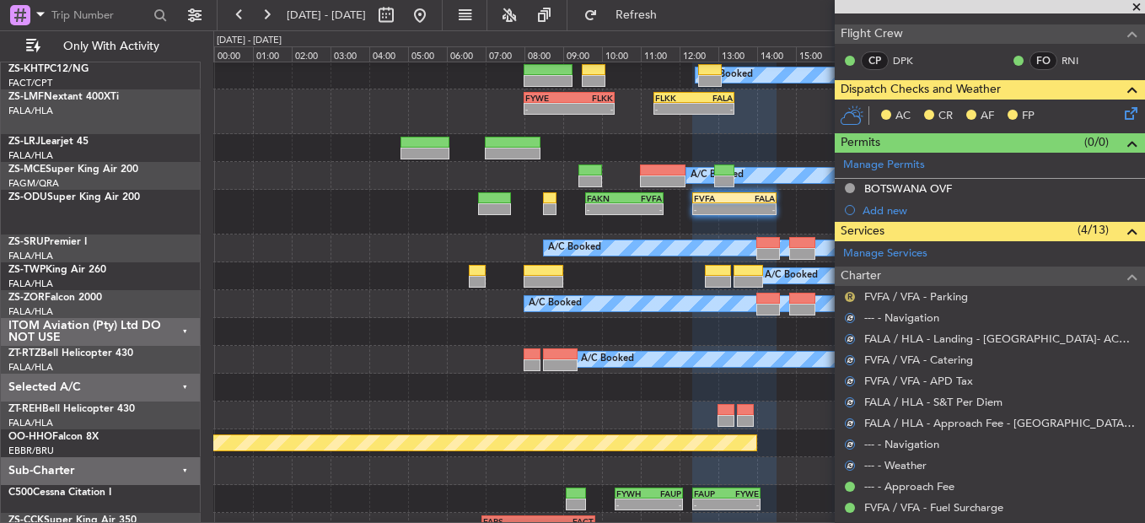
click at [849, 299] on button "R" at bounding box center [850, 297] width 10 height 10
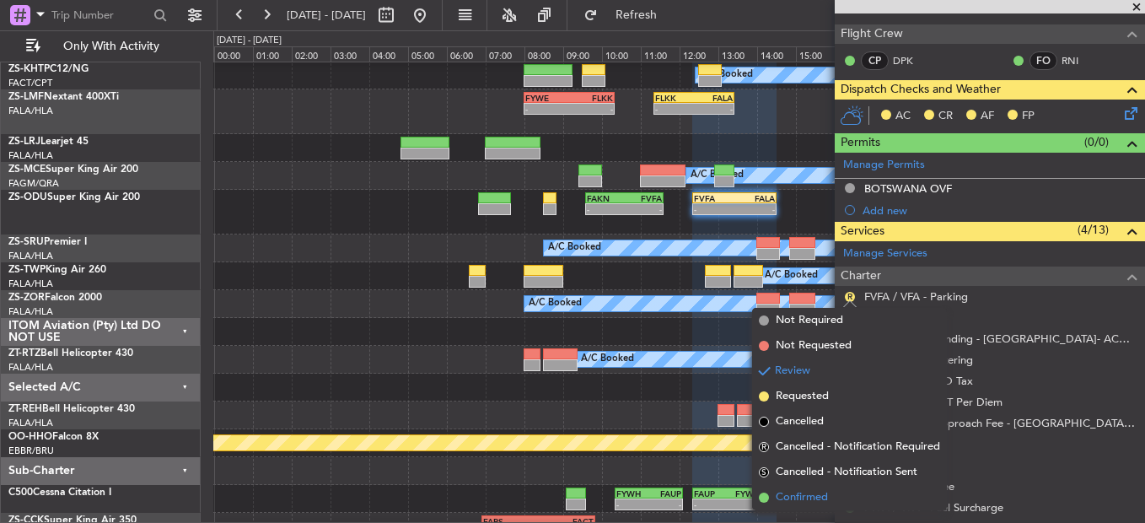
click at [805, 494] on span "Confirmed" at bounding box center [802, 497] width 52 height 17
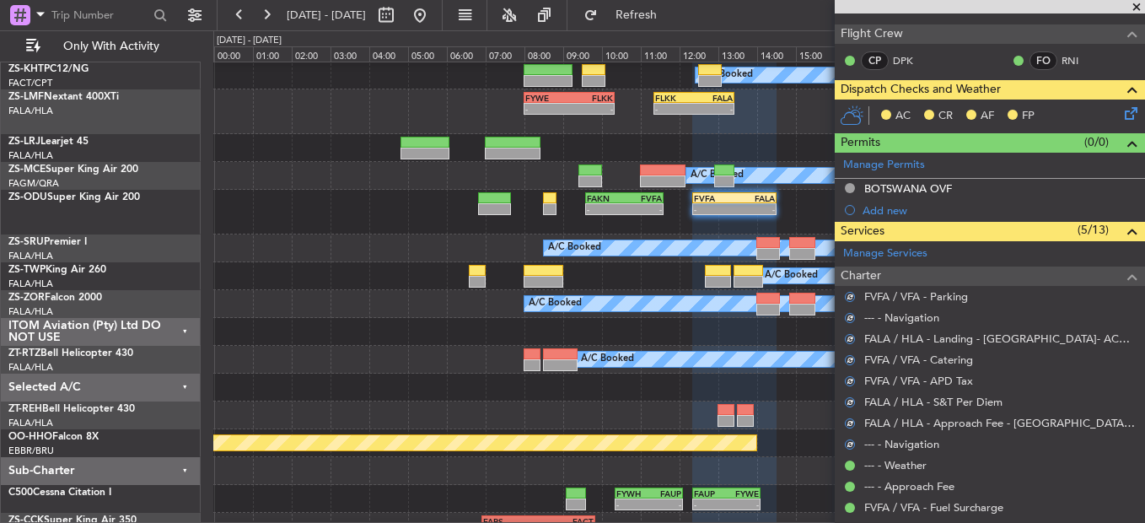
click at [1127, 114] on icon at bounding box center [1128, 110] width 13 height 13
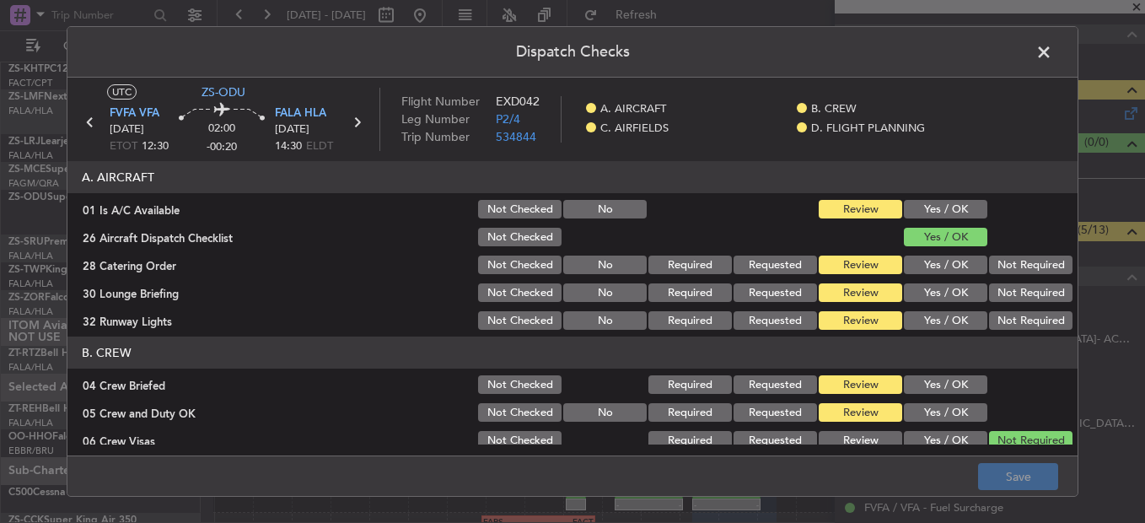
click at [955, 197] on section "A. AIRCRAFT 01 Is A/C Available Not Checked No Review Yes / OK 26 Aircraft Disp…" at bounding box center [572, 246] width 1010 height 171
click at [961, 207] on button "Yes / OK" at bounding box center [945, 209] width 83 height 19
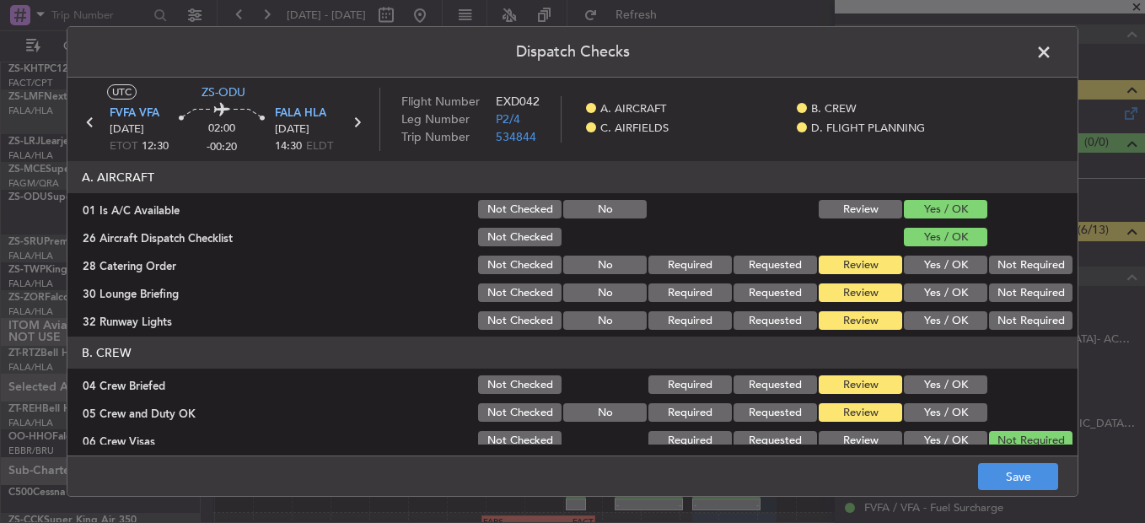
click at [1017, 263] on button "Not Required" at bounding box center [1030, 265] width 83 height 19
click at [1017, 266] on button "Not Required" at bounding box center [1030, 265] width 83 height 19
click at [1017, 294] on button "Not Required" at bounding box center [1030, 292] width 83 height 19
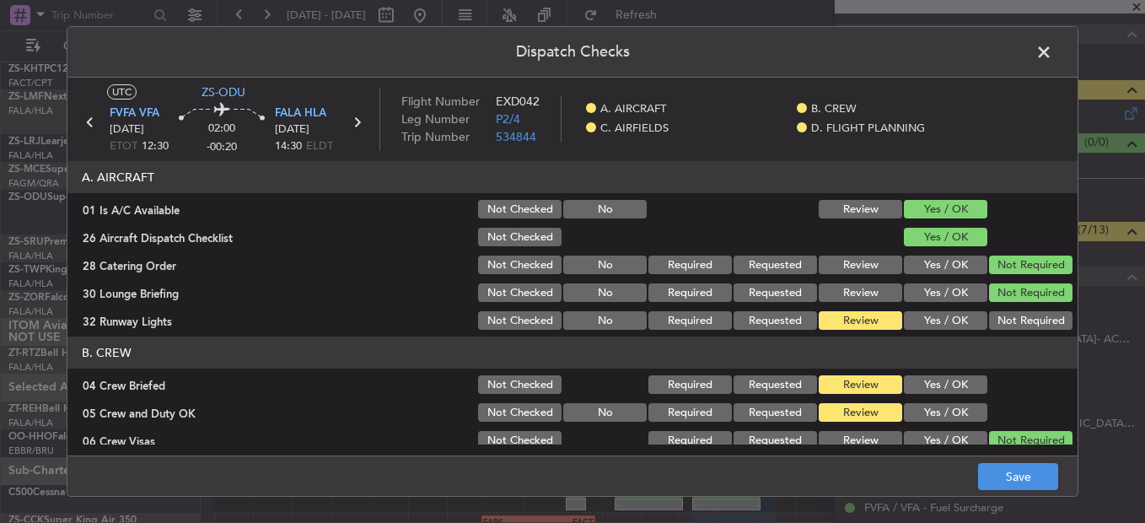
click at [1010, 313] on div "Not Required" at bounding box center [1029, 321] width 85 height 24
click at [1007, 318] on button "Not Required" at bounding box center [1030, 320] width 83 height 19
click at [955, 395] on div "Yes / OK" at bounding box center [943, 385] width 85 height 24
click at [950, 378] on button "Yes / OK" at bounding box center [945, 384] width 83 height 19
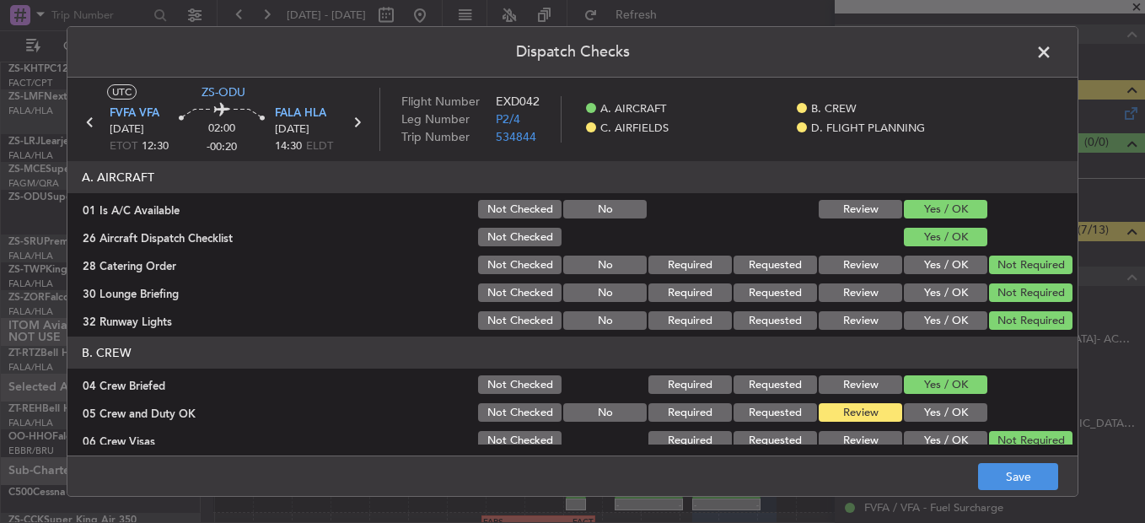
click at [949, 411] on button "Yes / OK" at bounding box center [945, 412] width 83 height 19
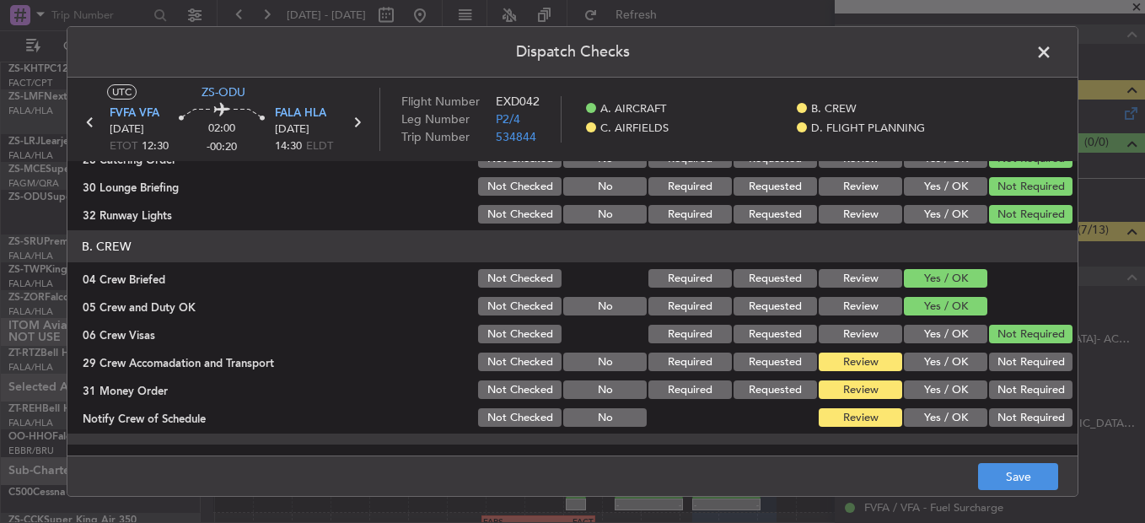
scroll to position [169, 0]
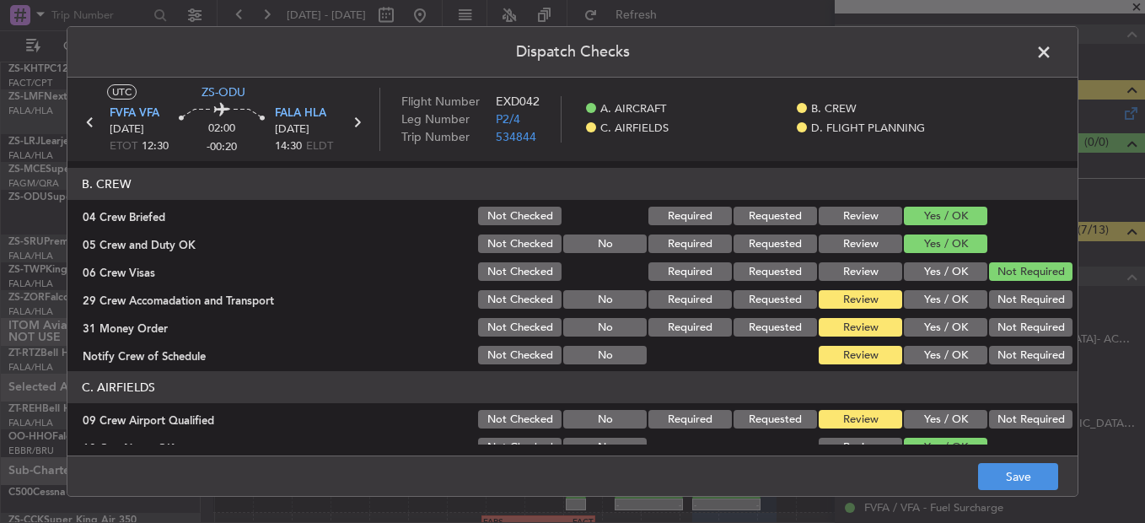
click at [1009, 291] on button "Not Required" at bounding box center [1030, 299] width 83 height 19
click at [1015, 336] on button "Not Required" at bounding box center [1030, 327] width 83 height 19
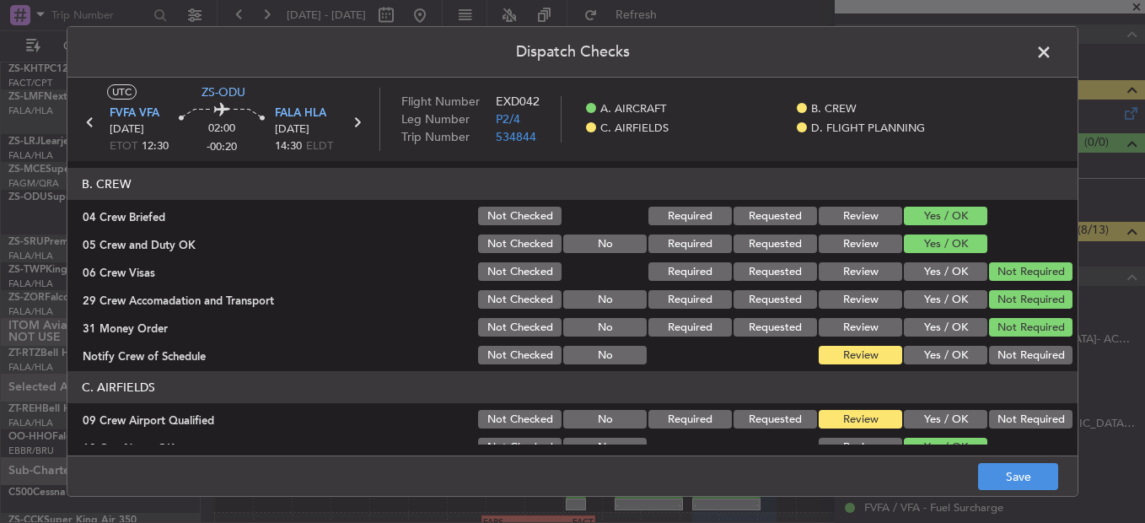
drag, startPoint x: 1016, startPoint y: 343, endPoint x: 1022, endPoint y: 418, distance: 75.3
click at [1017, 346] on div "Not Required" at bounding box center [1029, 355] width 85 height 24
click at [1001, 355] on button "Not Required" at bounding box center [1030, 355] width 83 height 19
click at [1013, 414] on button "Not Required" at bounding box center [1030, 419] width 83 height 19
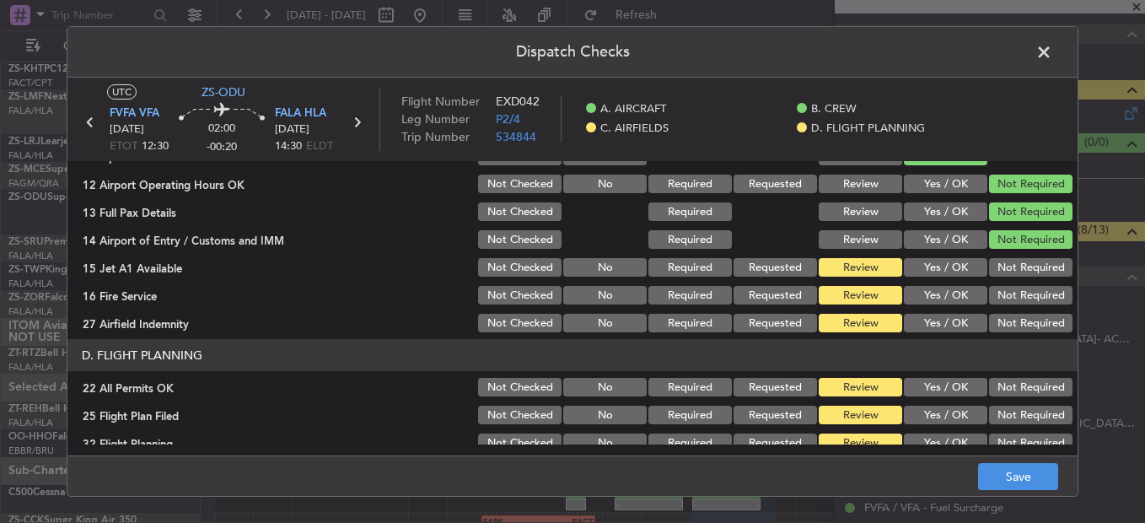
scroll to position [474, 0]
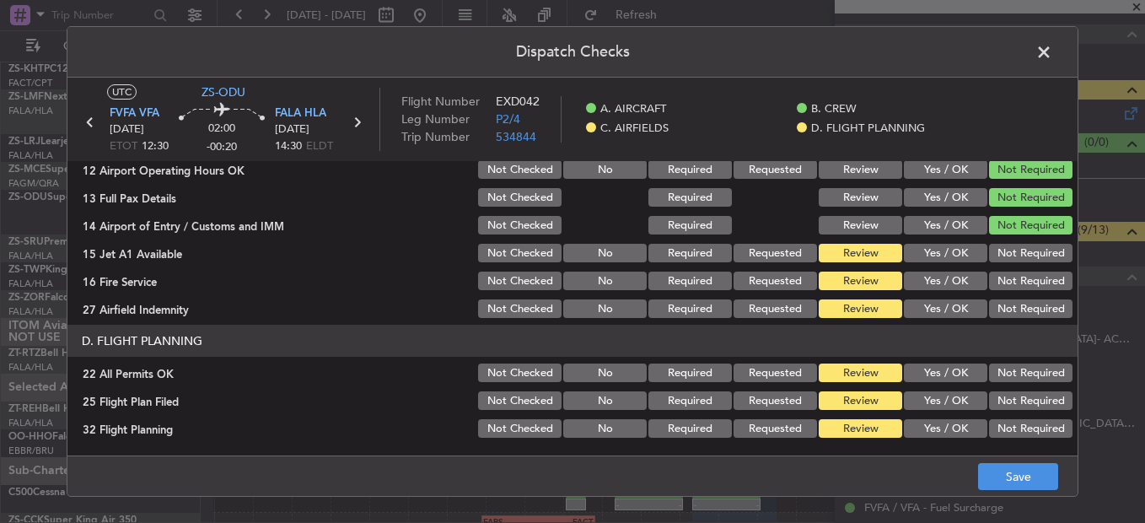
click at [1004, 241] on div "Not Required" at bounding box center [1029, 253] width 85 height 24
click at [1002, 259] on button "Not Required" at bounding box center [1030, 253] width 83 height 19
click at [1001, 282] on button "Not Required" at bounding box center [1030, 281] width 83 height 19
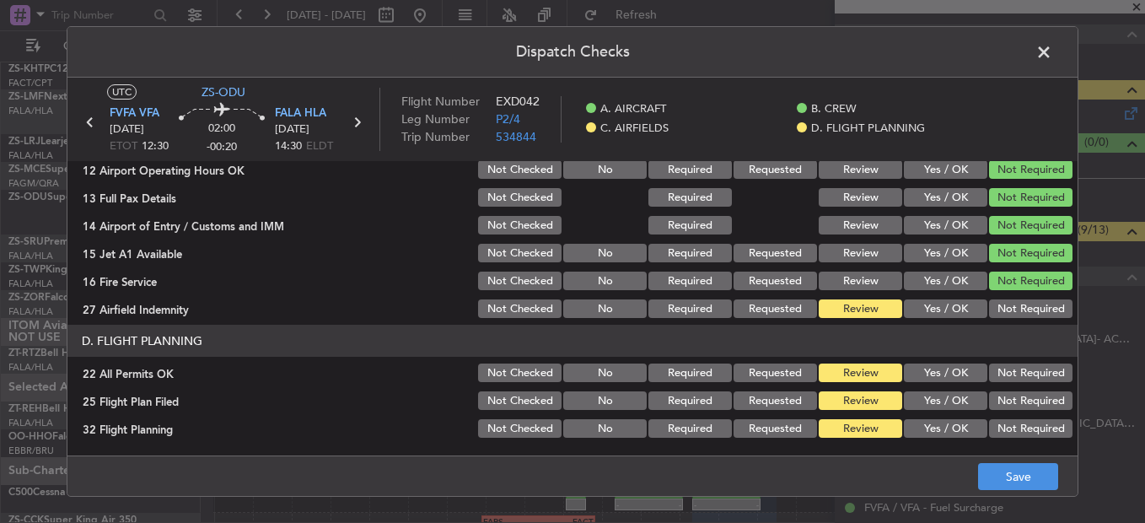
click at [1000, 303] on button "Not Required" at bounding box center [1030, 308] width 83 height 19
click at [997, 372] on button "Not Required" at bounding box center [1030, 372] width 83 height 19
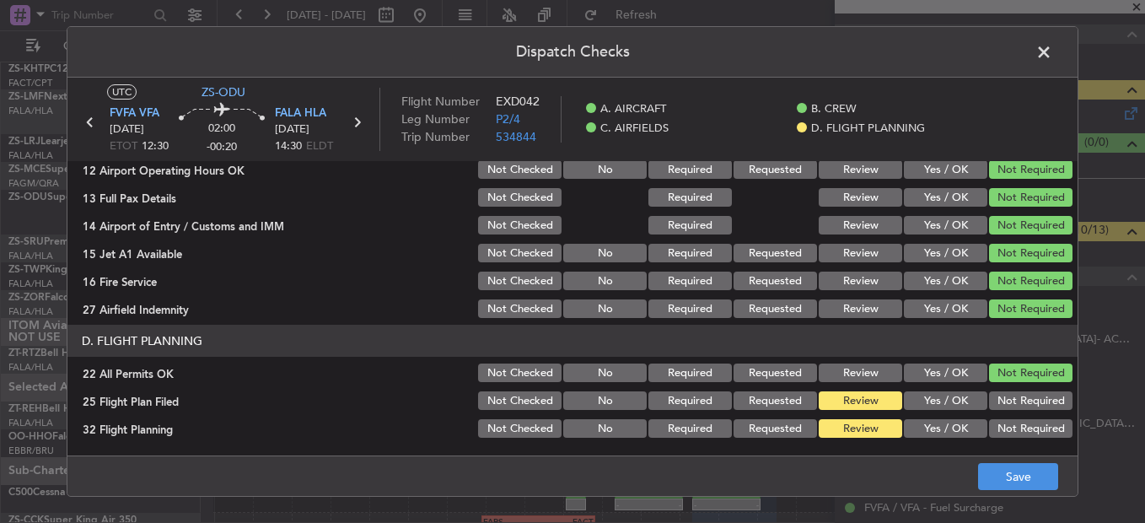
click at [940, 400] on button "Yes / OK" at bounding box center [945, 400] width 83 height 19
click at [946, 423] on button "Yes / OK" at bounding box center [945, 428] width 83 height 19
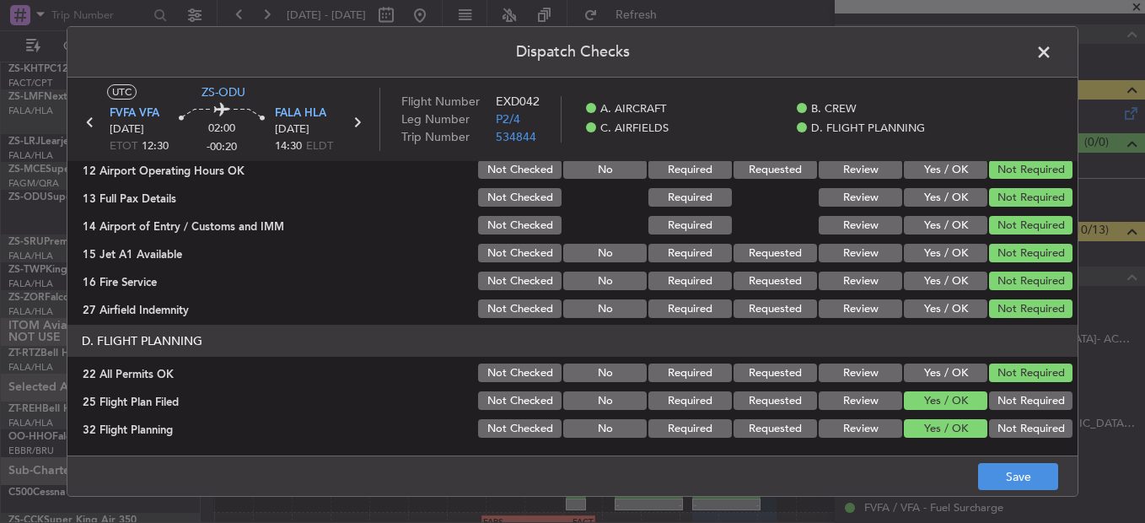
drag, startPoint x: 993, startPoint y: 457, endPoint x: 999, endPoint y: 428, distance: 30.1
click at [993, 457] on footer "Save" at bounding box center [572, 475] width 1010 height 40
click at [1052, 53] on span at bounding box center [1052, 57] width 0 height 34
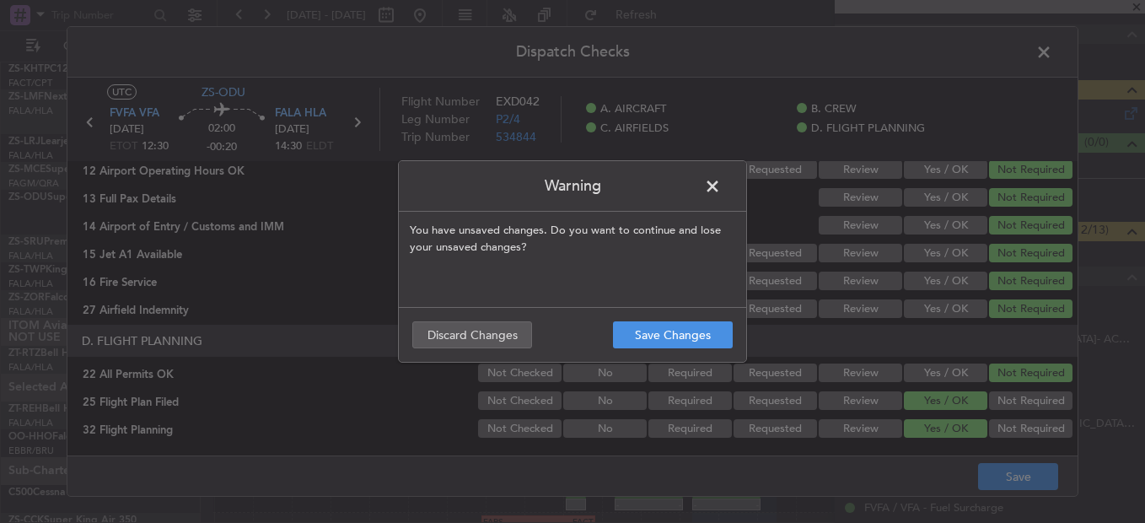
click at [685, 363] on div "Warning You have unsaved changes. Do you want to continue and lose your unsaved…" at bounding box center [572, 261] width 1145 height 523
click at [681, 336] on button "Save Changes" at bounding box center [673, 334] width 120 height 27
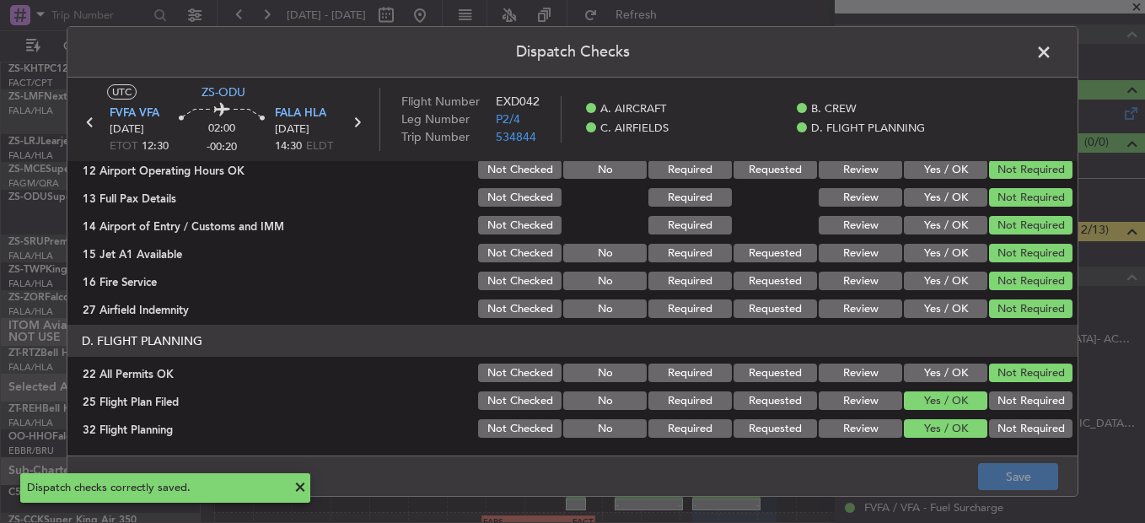
click at [1052, 59] on span at bounding box center [1052, 57] width 0 height 34
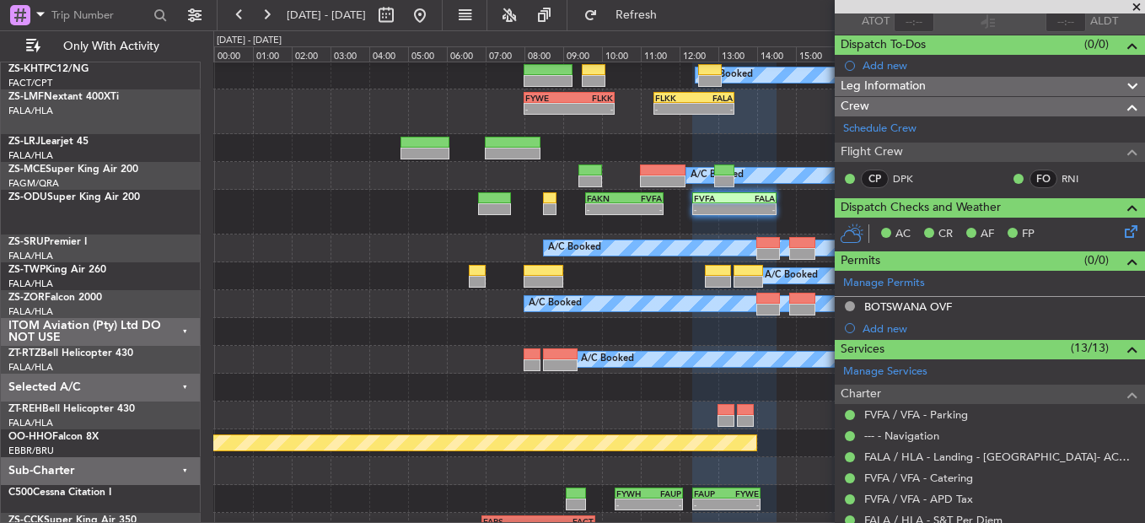
scroll to position [0, 0]
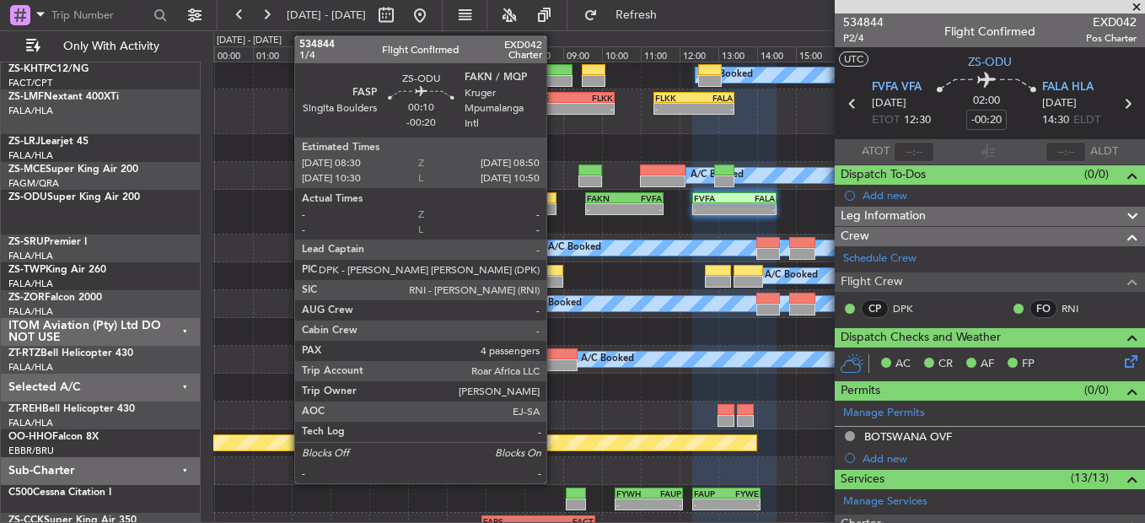
click at [554, 207] on div at bounding box center [549, 209] width 13 height 12
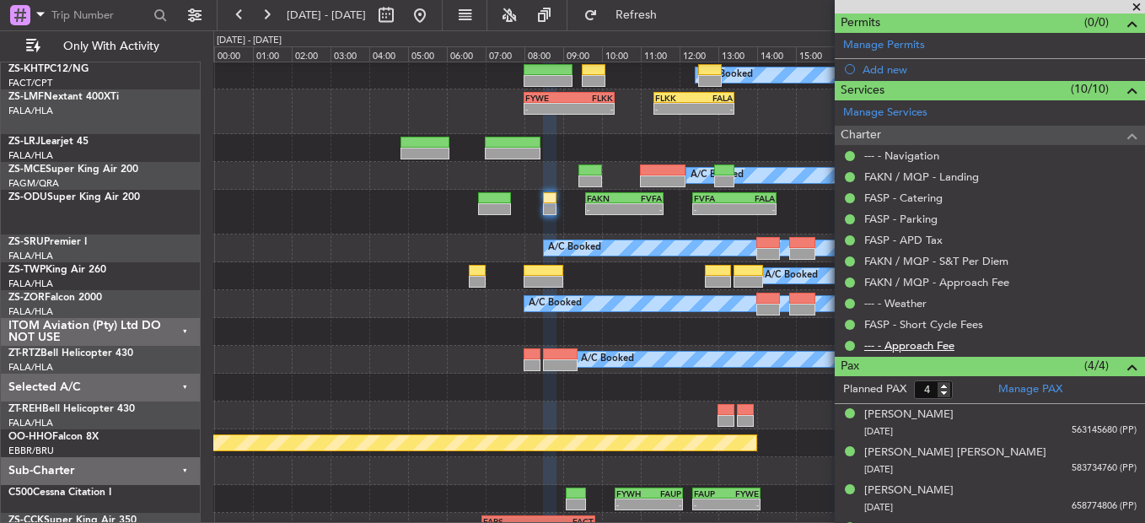
scroll to position [400, 0]
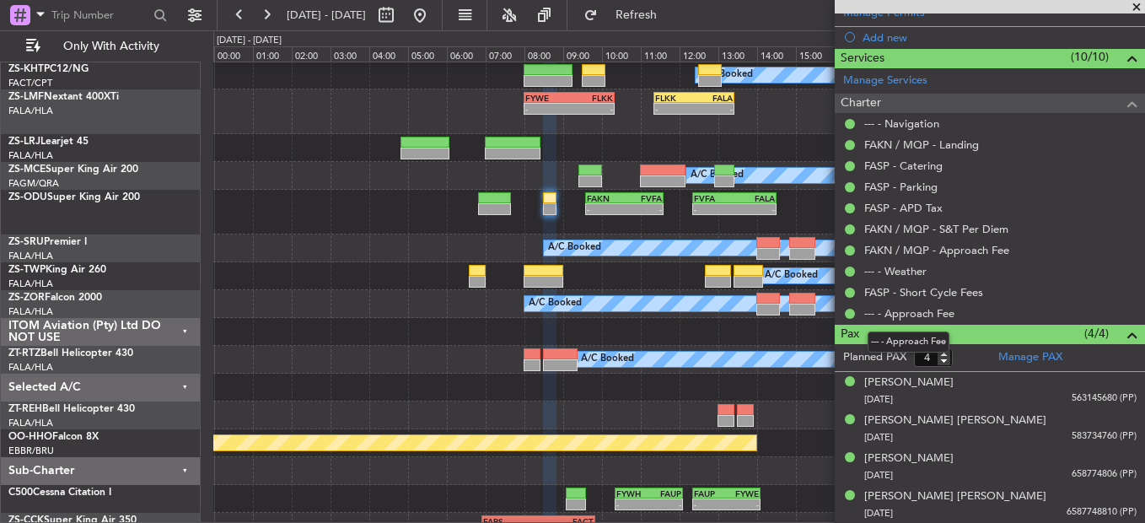
click at [949, 349] on div "--- - Approach Fee" at bounding box center [909, 341] width 82 height 21
type input "5"
click at [945, 349] on input "5" at bounding box center [933, 357] width 39 height 19
click at [959, 353] on form "Planned PAX" at bounding box center [912, 357] width 155 height 27
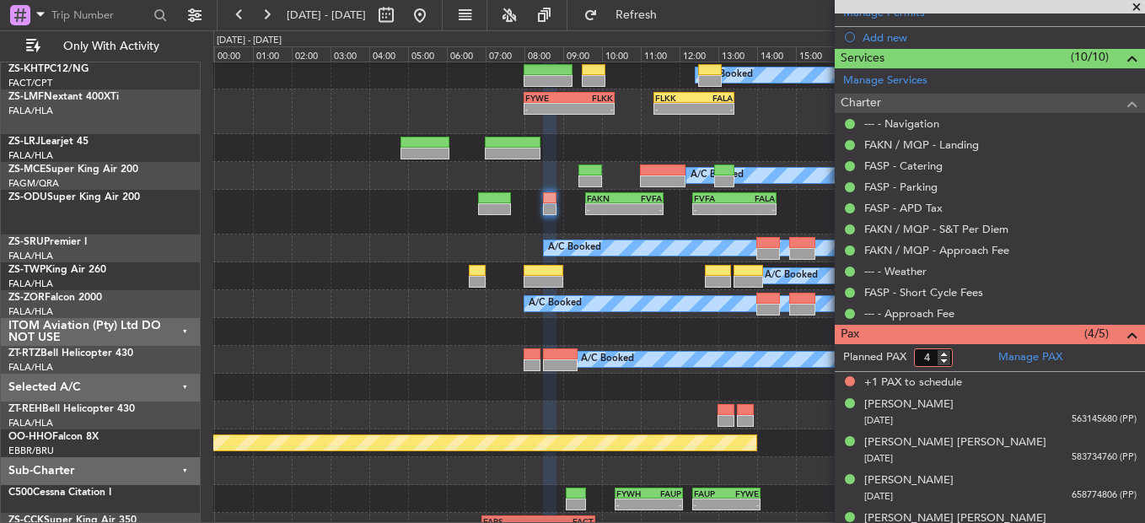
type input "4"
click at [949, 362] on input "4" at bounding box center [933, 357] width 39 height 19
click at [969, 358] on form "Planned PAX 4" at bounding box center [912, 357] width 155 height 27
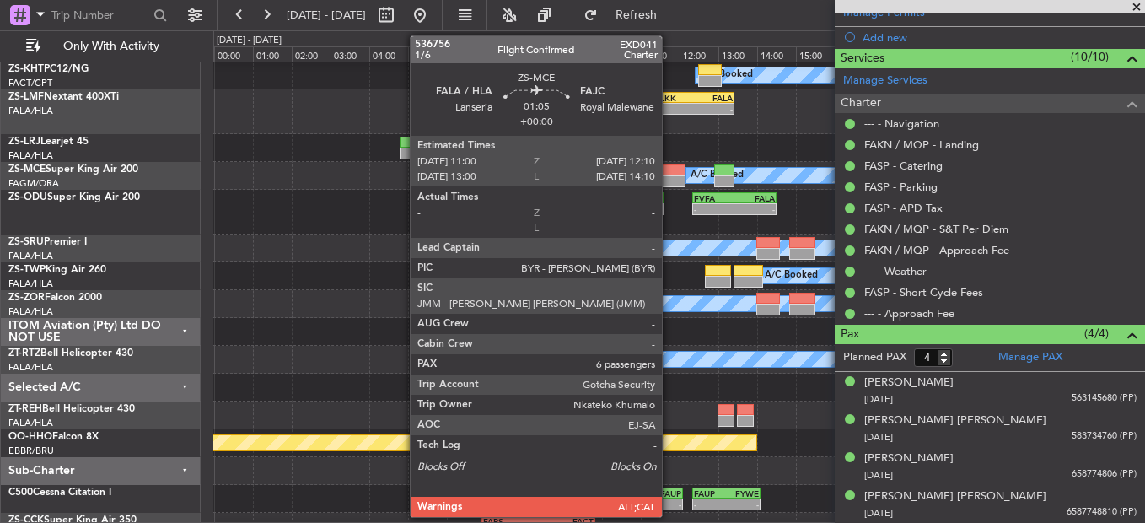
click at [670, 180] on div at bounding box center [663, 181] width 46 height 12
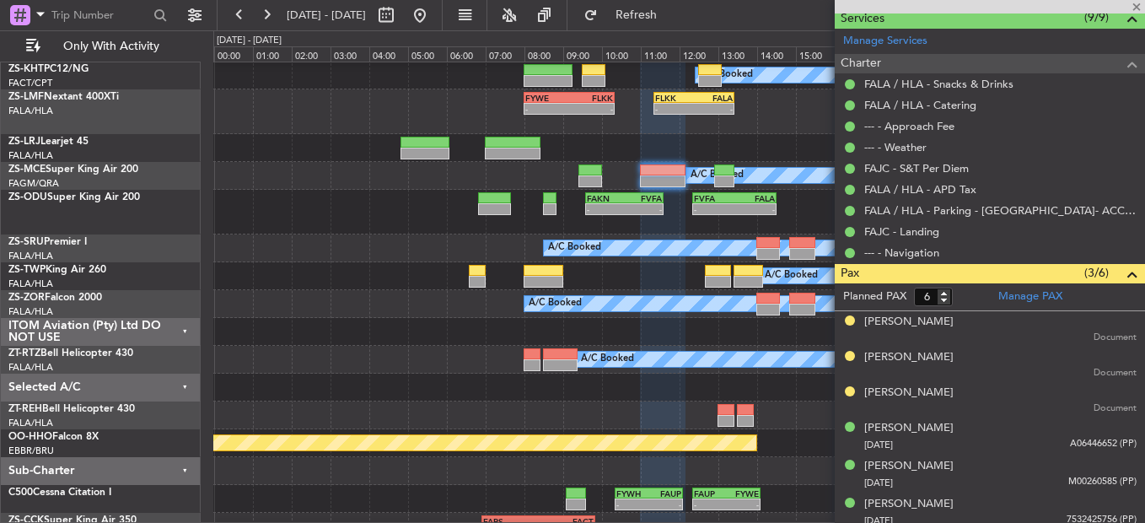
scroll to position [468, 0]
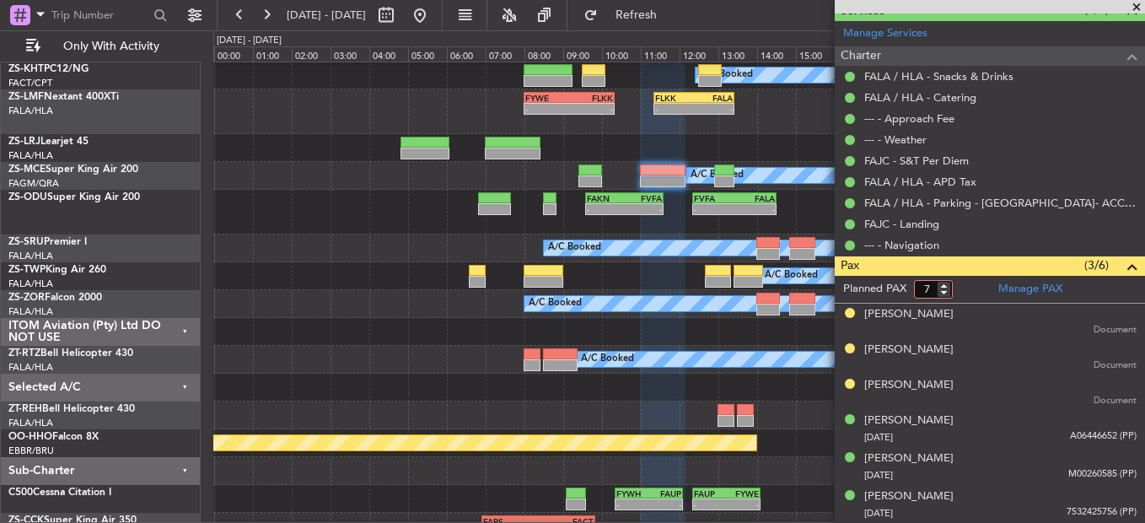
type input "7"
click at [947, 284] on input "7" at bounding box center [933, 289] width 39 height 19
click at [976, 282] on form "Planned PAX 7" at bounding box center [912, 289] width 155 height 27
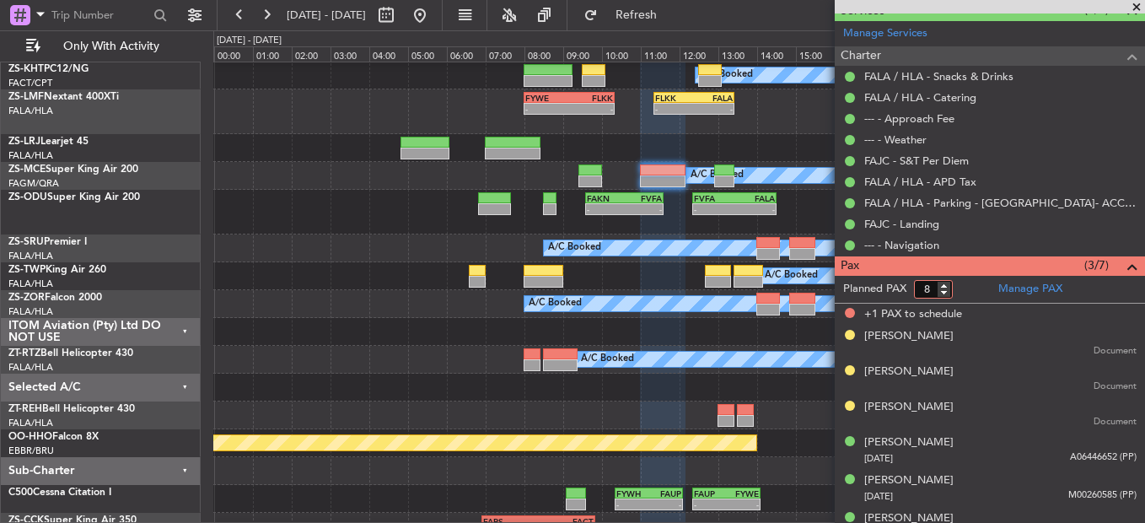
type input "8"
click at [943, 288] on input "8" at bounding box center [933, 289] width 39 height 19
click at [961, 285] on form "Planned PAX 8" at bounding box center [912, 289] width 155 height 27
click at [944, 294] on input "7" at bounding box center [933, 289] width 39 height 19
type input "6"
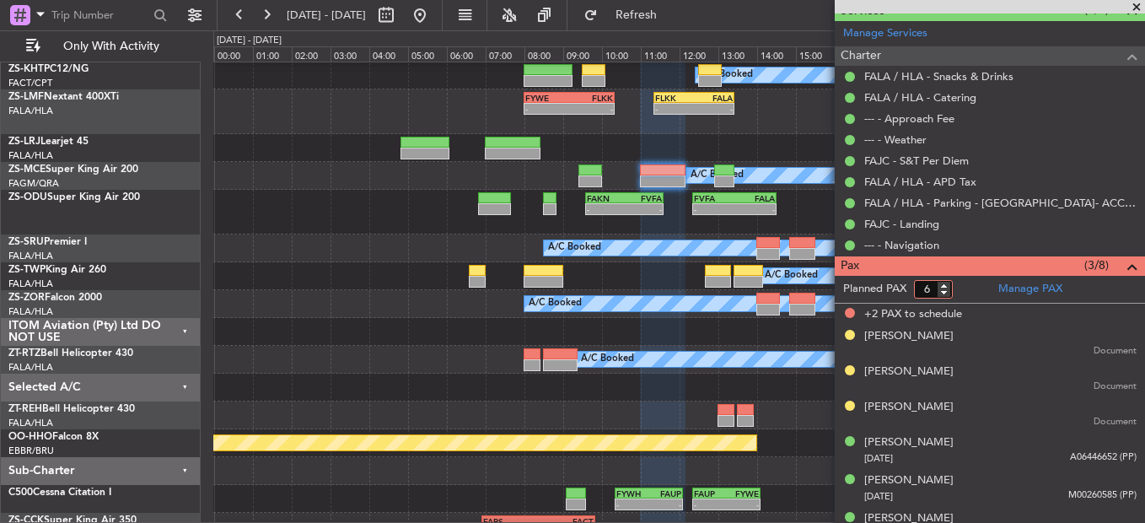
click at [944, 294] on input "6" at bounding box center [933, 289] width 39 height 19
click at [965, 289] on form "Planned PAX" at bounding box center [912, 289] width 155 height 27
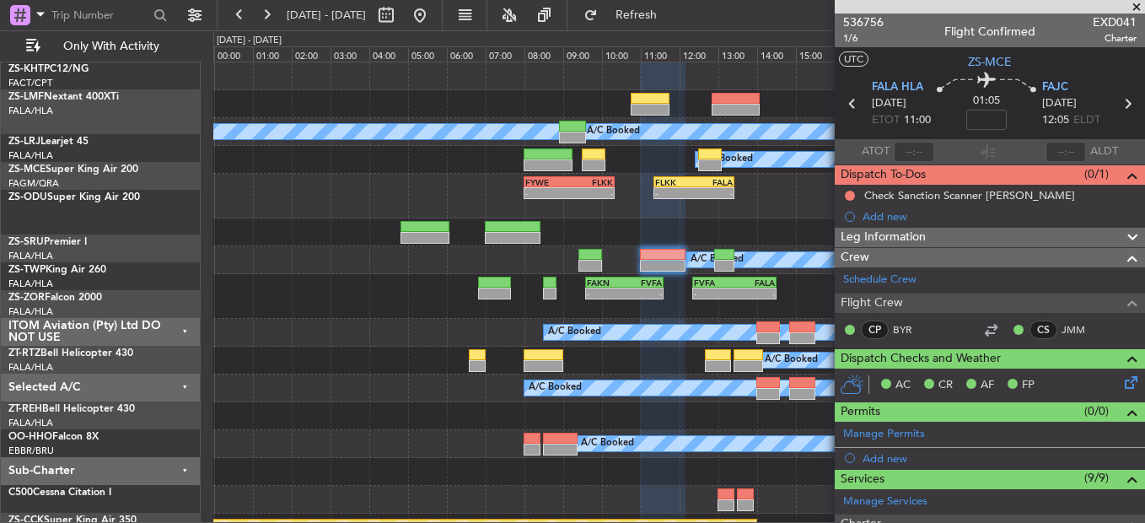
scroll to position [0, 0]
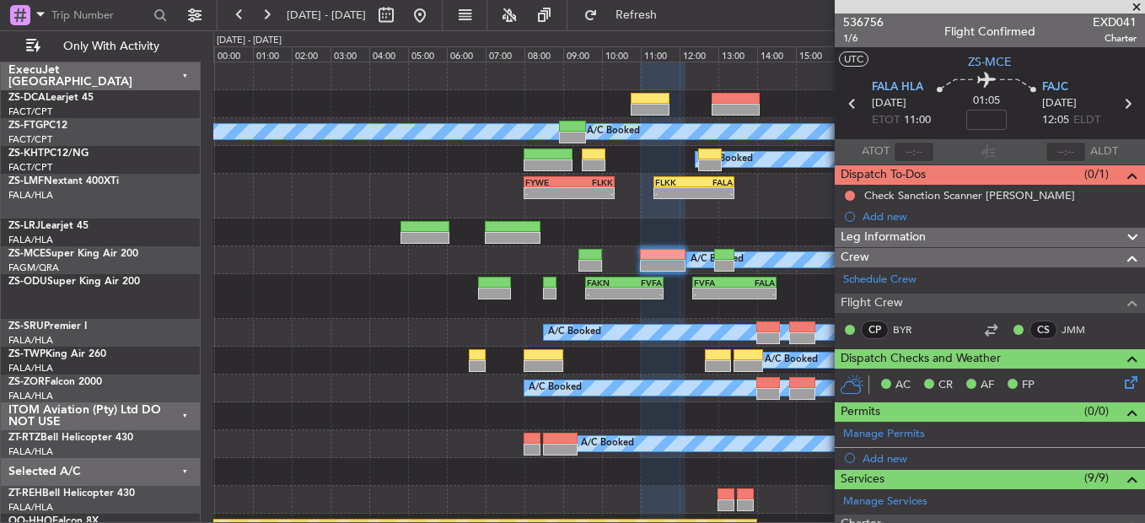
click at [1131, 10] on span at bounding box center [1136, 7] width 17 height 15
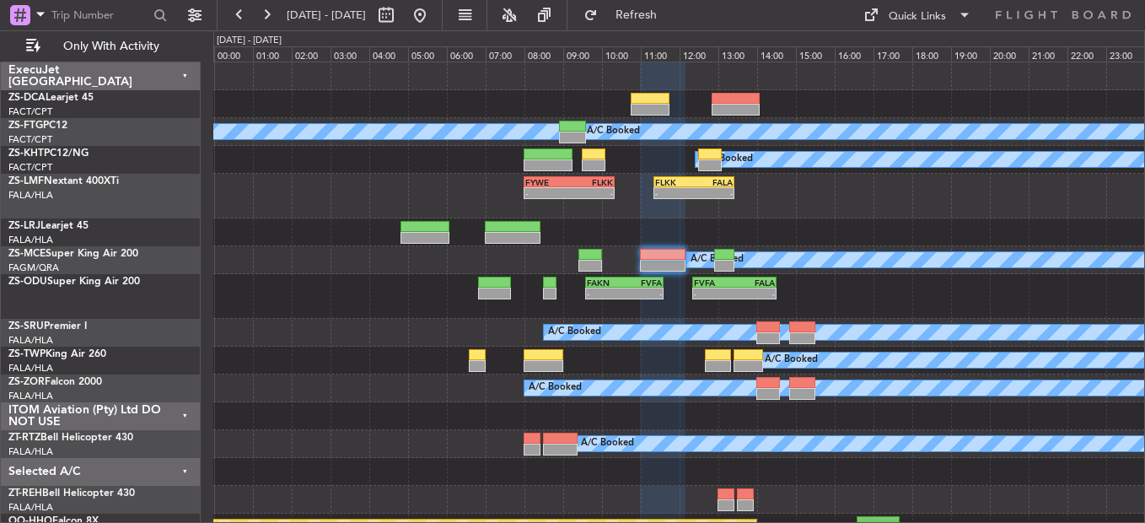
type input "0"
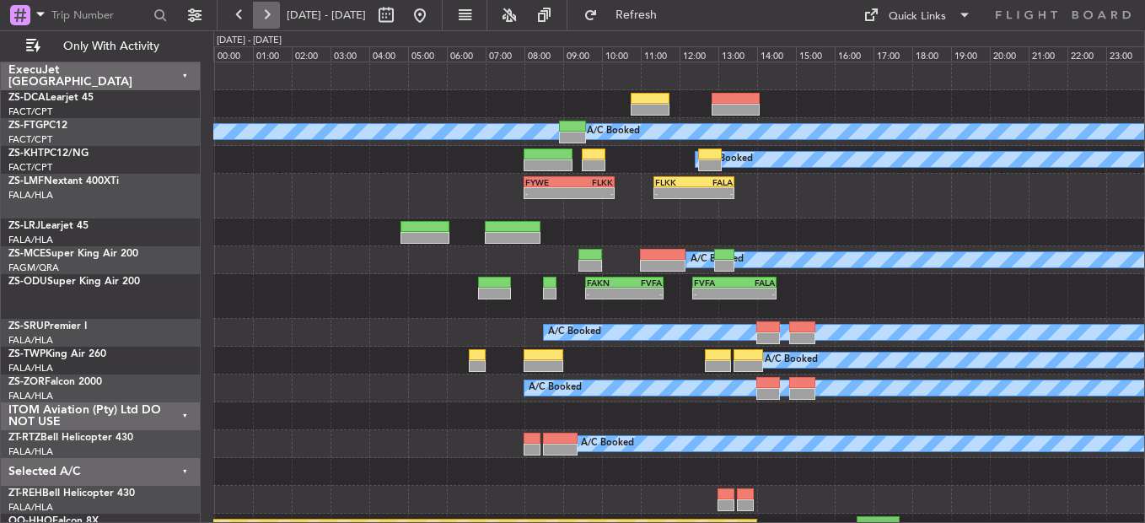
click at [278, 16] on button at bounding box center [266, 15] width 27 height 27
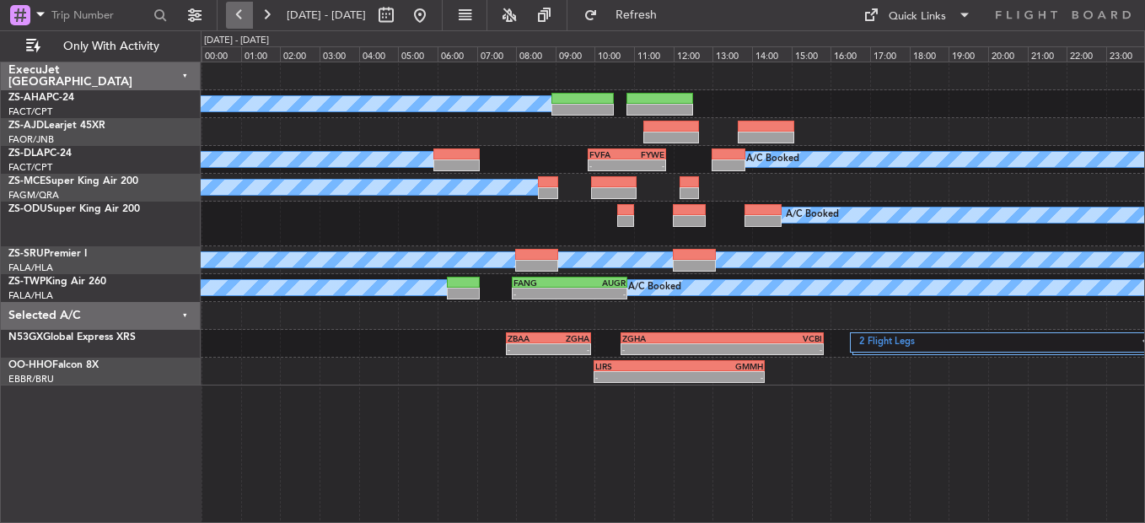
click at [237, 15] on button at bounding box center [239, 15] width 27 height 27
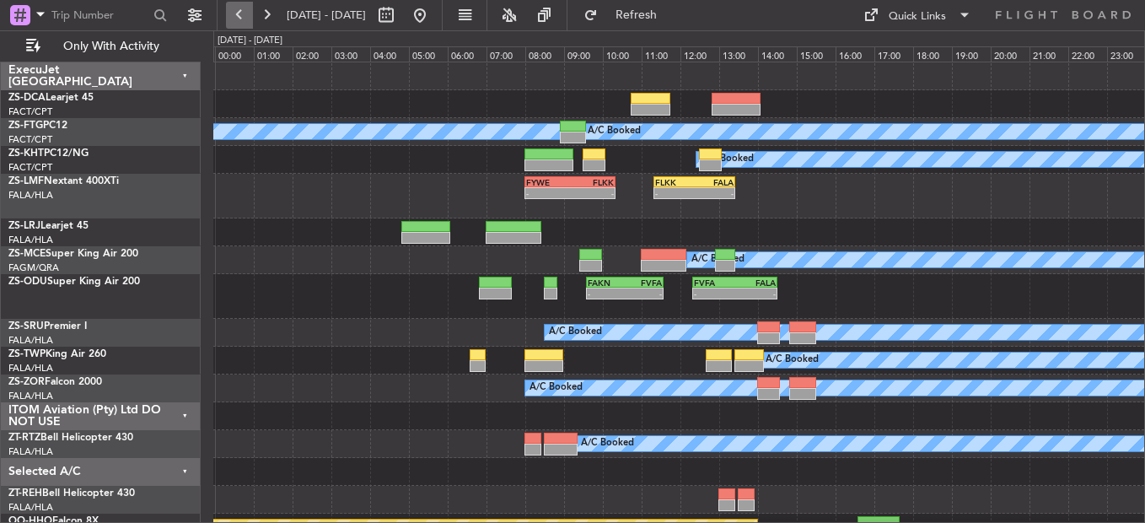
click at [245, 24] on button at bounding box center [239, 15] width 27 height 27
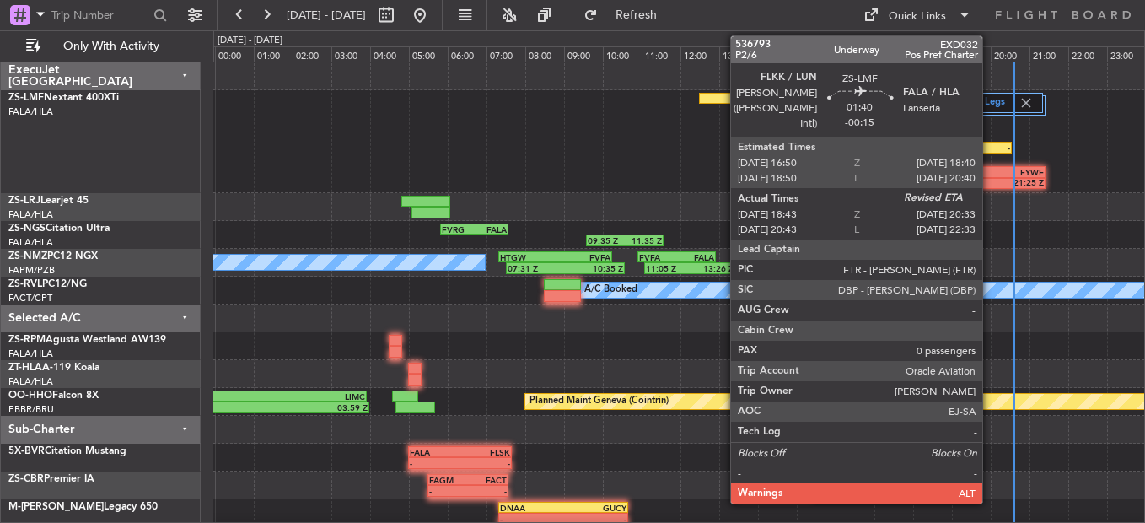
click at [990, 146] on div "-" at bounding box center [993, 148] width 34 height 10
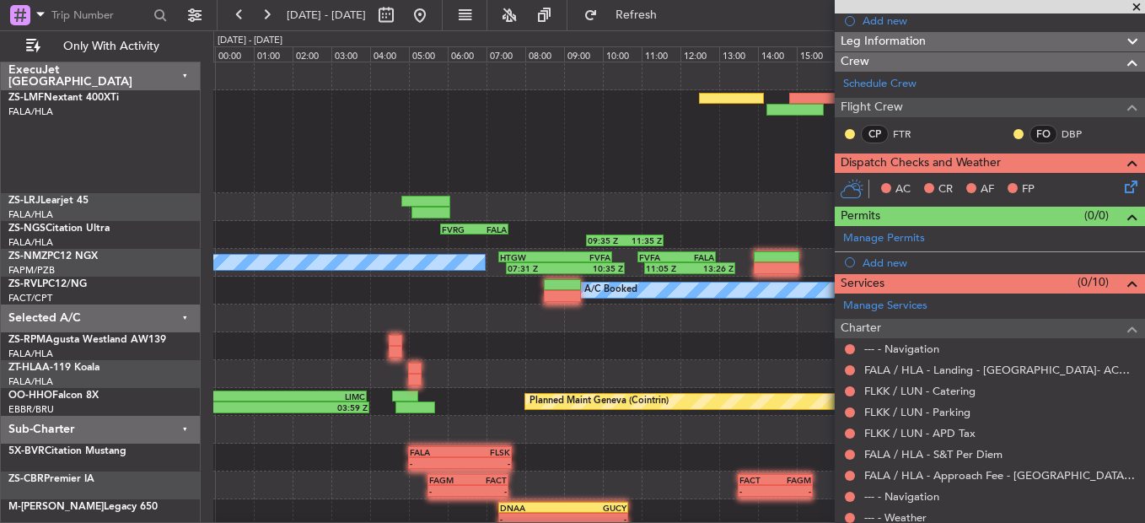
scroll to position [248, 0]
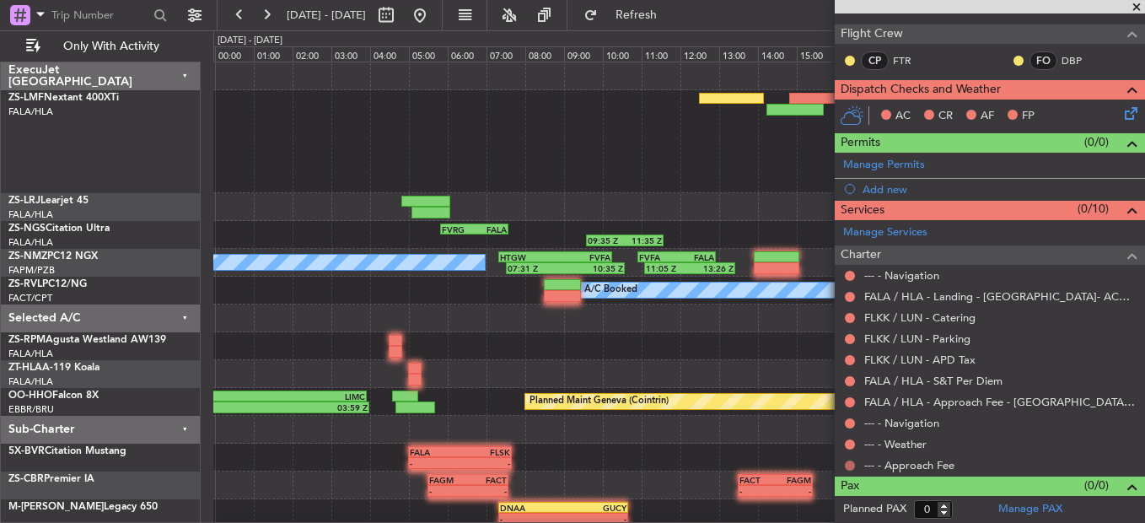
click at [849, 463] on button at bounding box center [850, 465] width 10 height 10
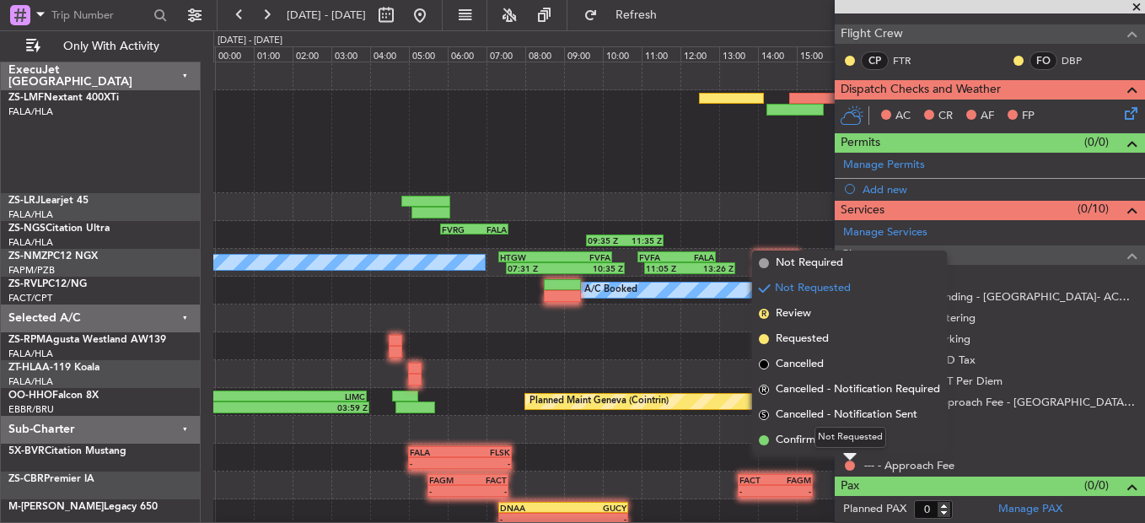
click at [856, 444] on div "Not Requested" at bounding box center [851, 437] width 72 height 21
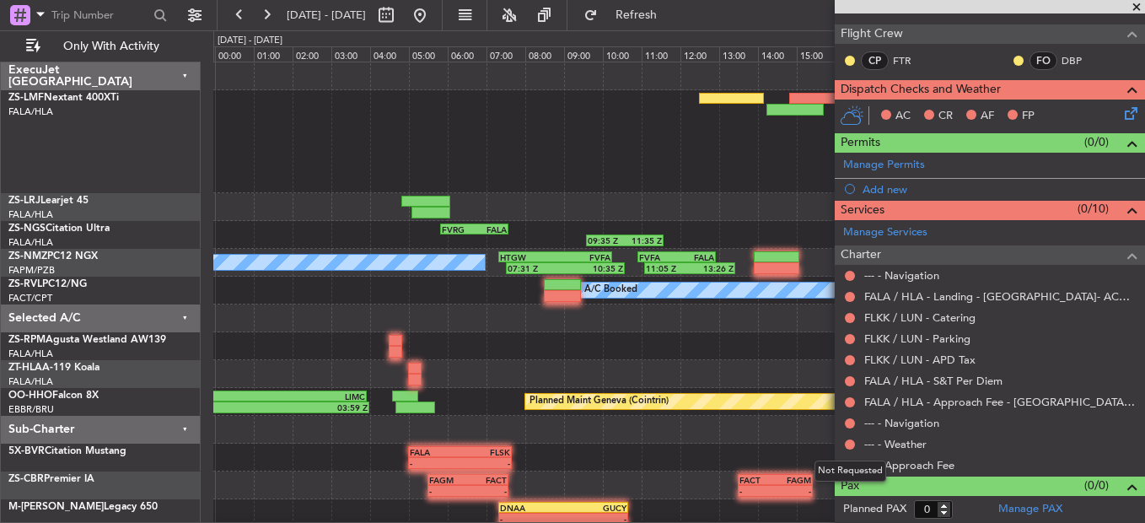
click at [849, 464] on div "Not Requested" at bounding box center [851, 470] width 72 height 21
click at [847, 460] on button at bounding box center [850, 465] width 10 height 10
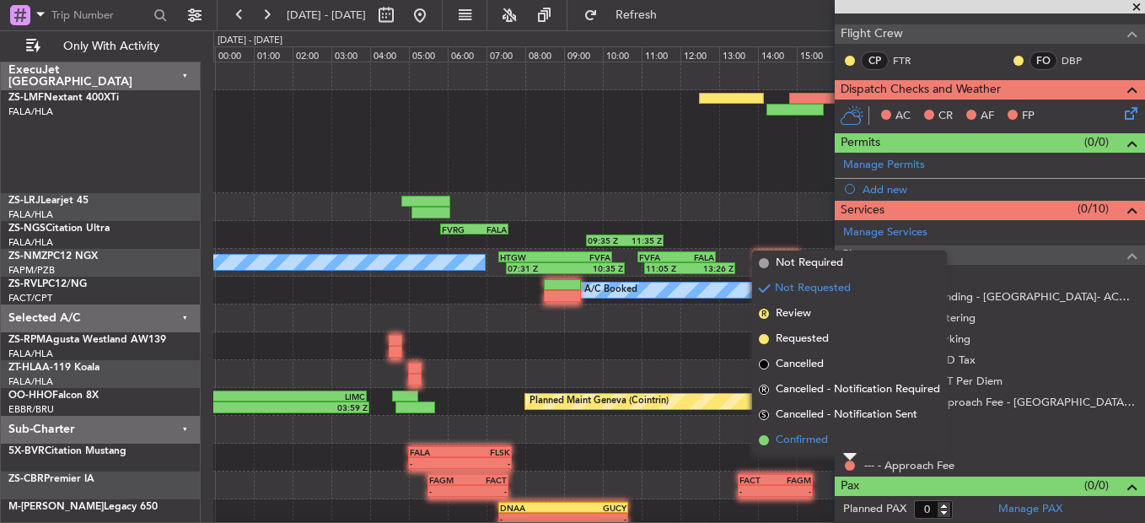
click at [823, 447] on span "Confirmed" at bounding box center [802, 440] width 52 height 17
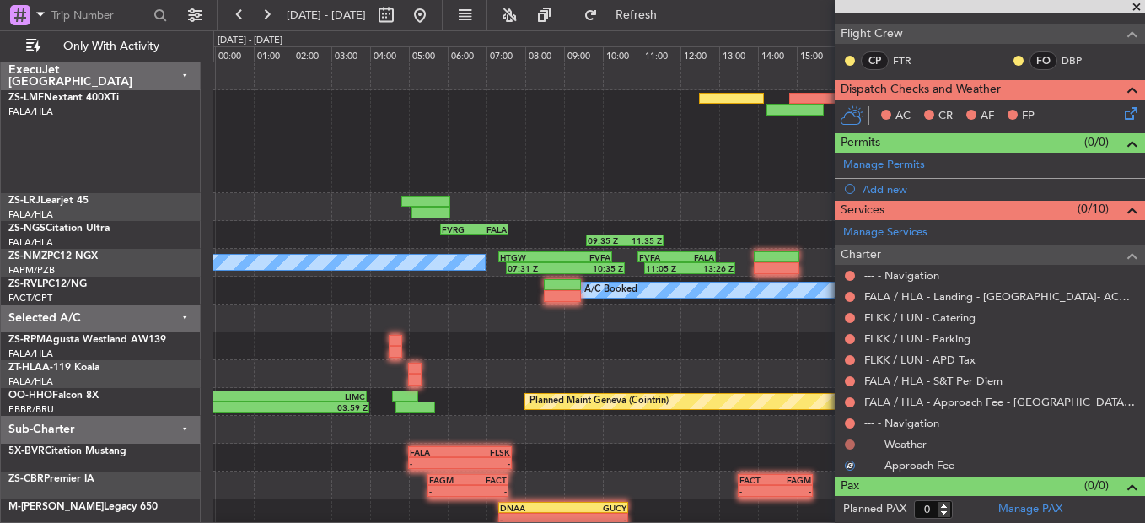
click at [849, 442] on button at bounding box center [850, 444] width 10 height 10
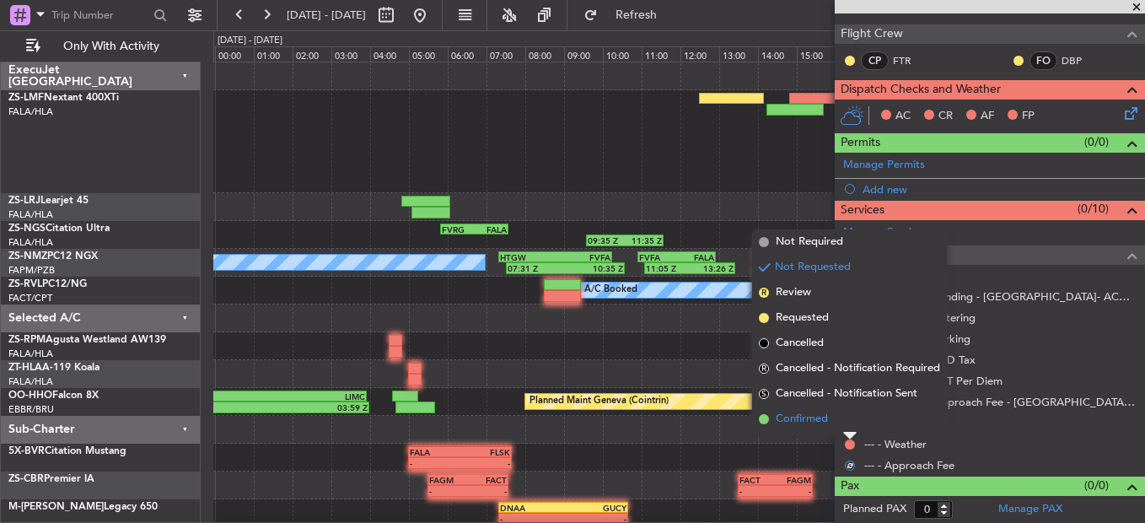
click at [851, 428] on li "Confirmed" at bounding box center [849, 418] width 195 height 25
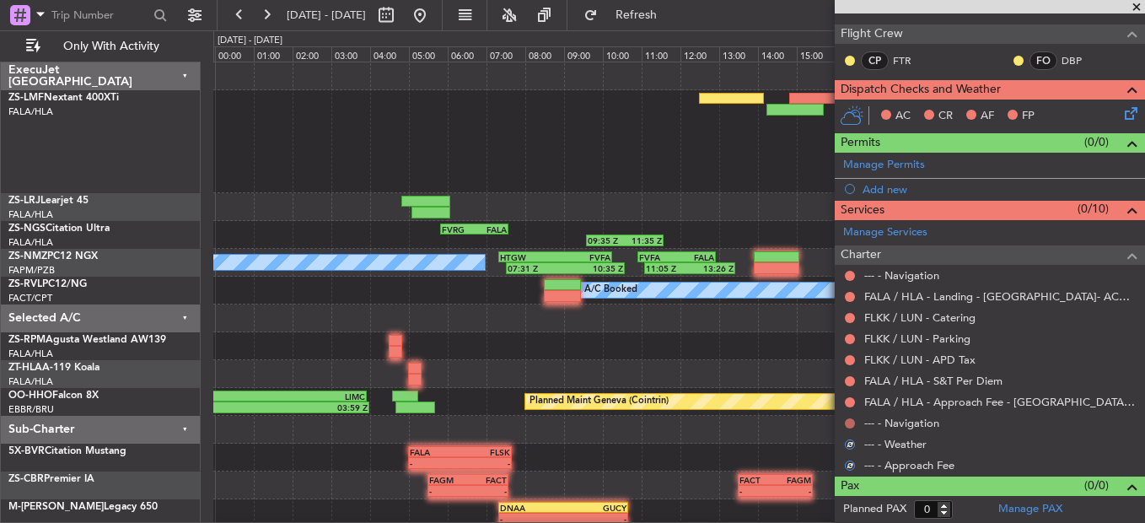
click at [848, 423] on button at bounding box center [850, 423] width 10 height 10
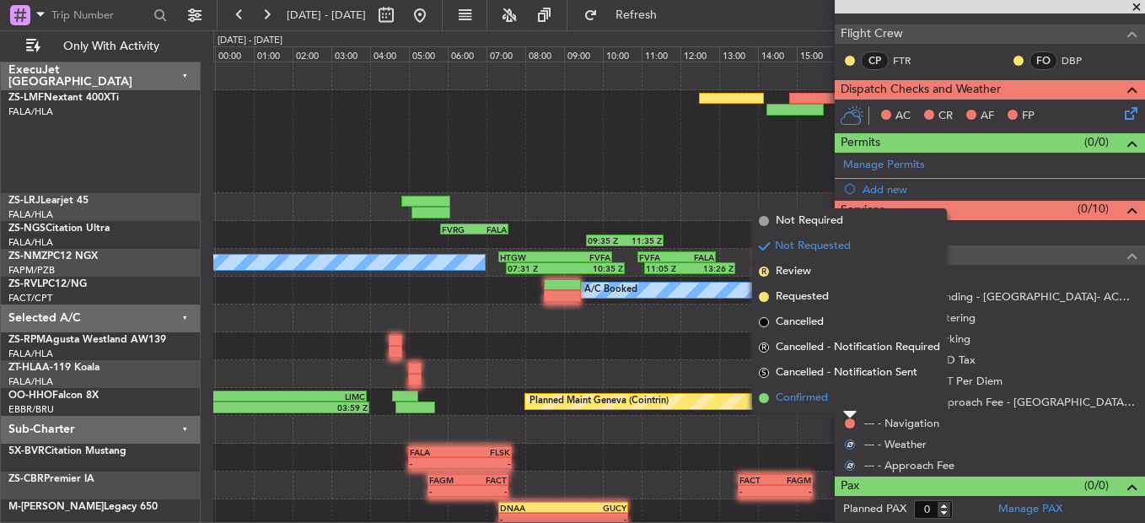
click at [847, 407] on li "Confirmed" at bounding box center [849, 397] width 195 height 25
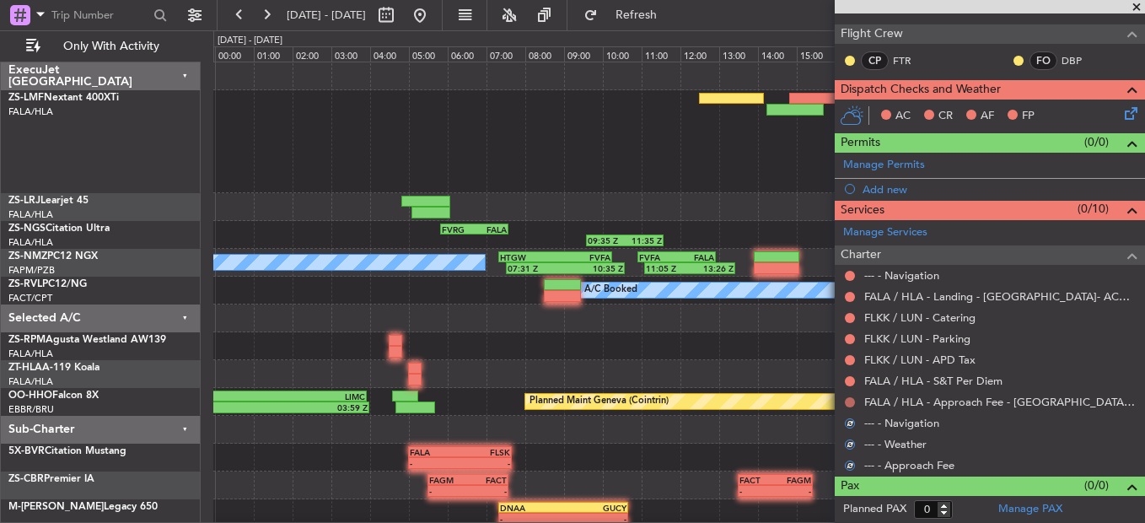
click at [852, 402] on button at bounding box center [850, 402] width 10 height 10
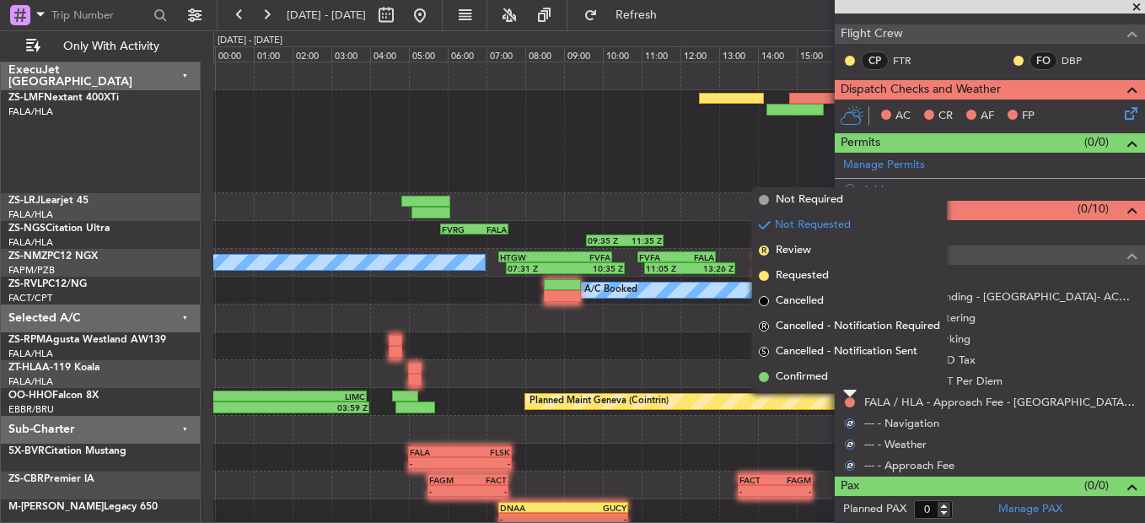
click at [847, 378] on li "Confirmed" at bounding box center [849, 376] width 195 height 25
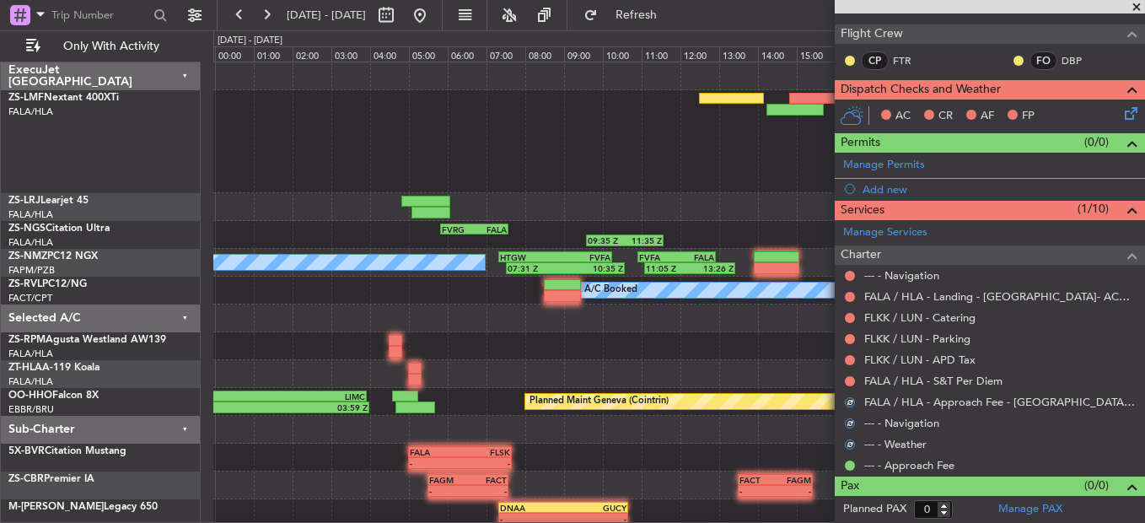
drag, startPoint x: 848, startPoint y: 378, endPoint x: 841, endPoint y: 369, distance: 12.0
click at [847, 378] on button at bounding box center [850, 381] width 10 height 10
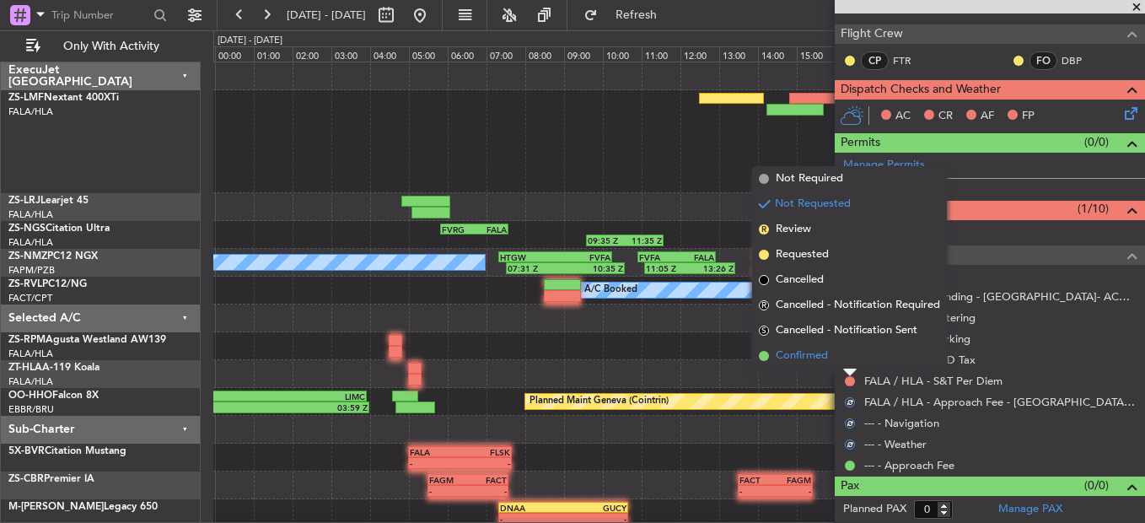
click at [838, 355] on li "Confirmed" at bounding box center [849, 355] width 195 height 25
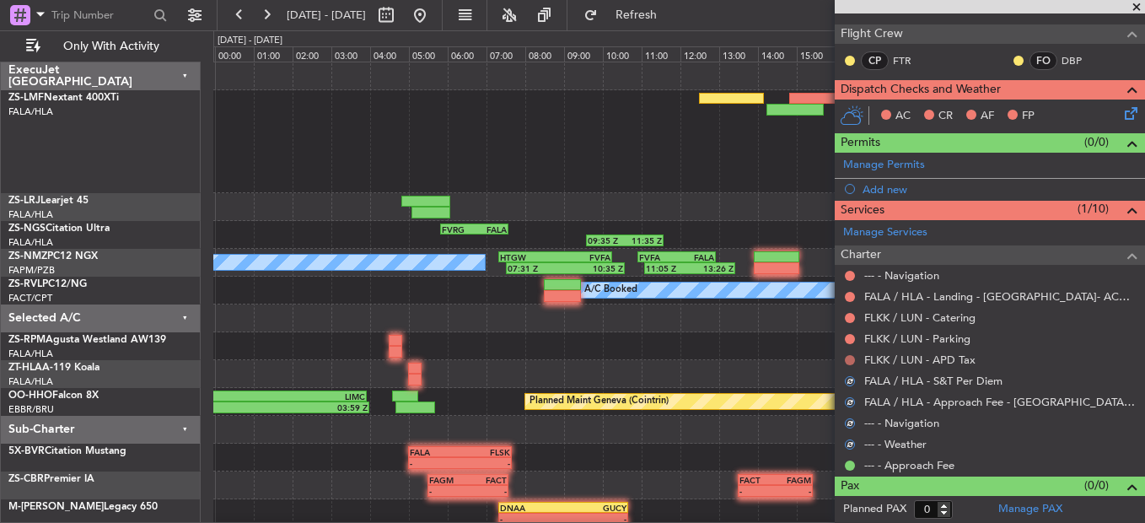
click at [845, 359] on button at bounding box center [850, 360] width 10 height 10
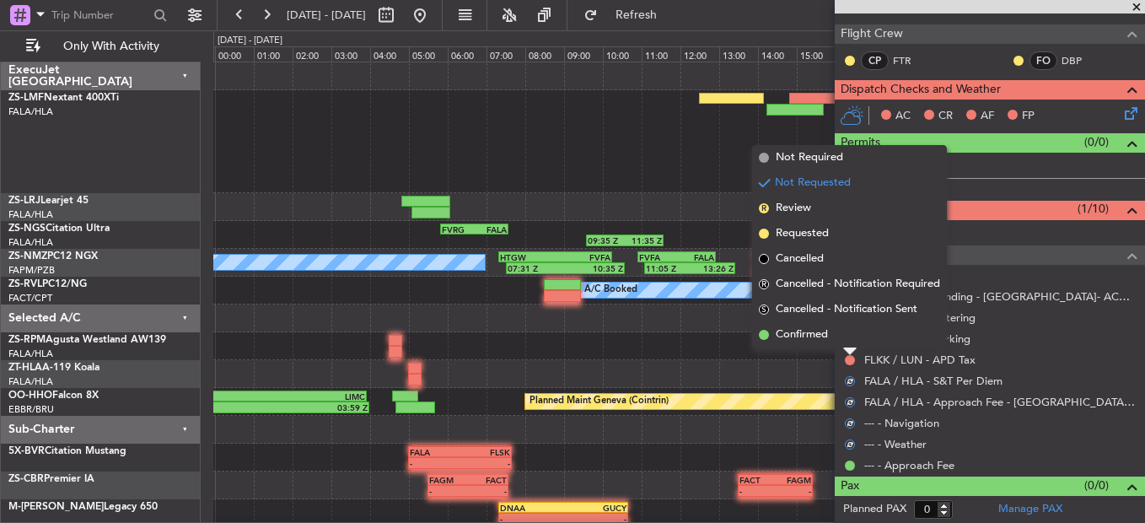
click at [842, 338] on li "Confirmed" at bounding box center [849, 334] width 195 height 25
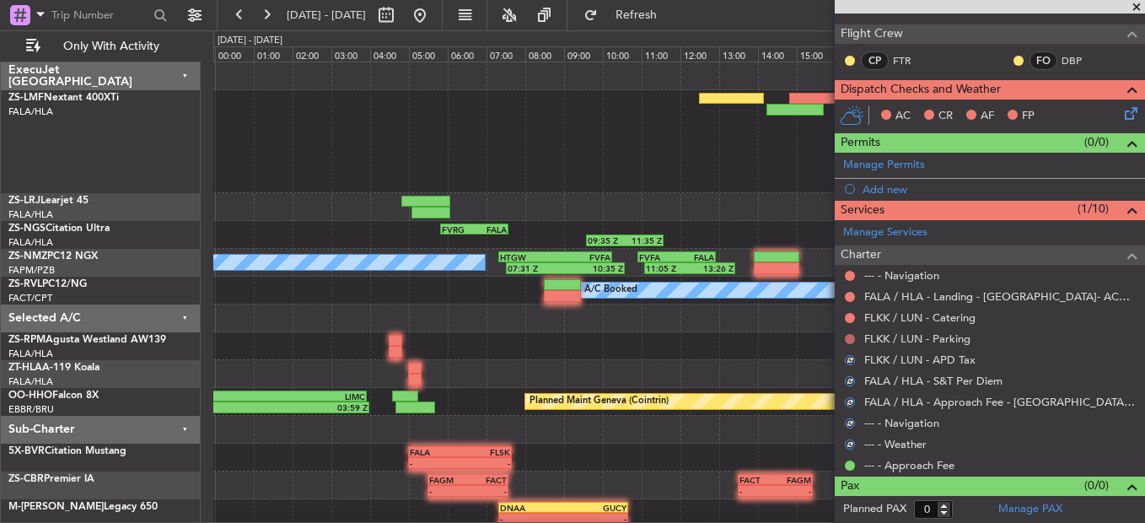
click at [851, 341] on button at bounding box center [850, 339] width 10 height 10
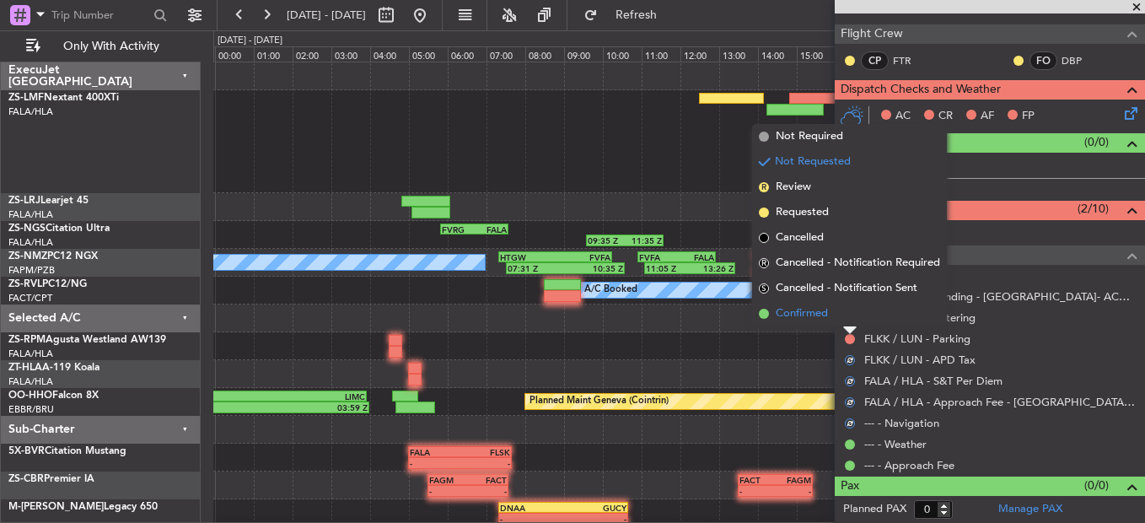
click at [843, 315] on li "Confirmed" at bounding box center [849, 313] width 195 height 25
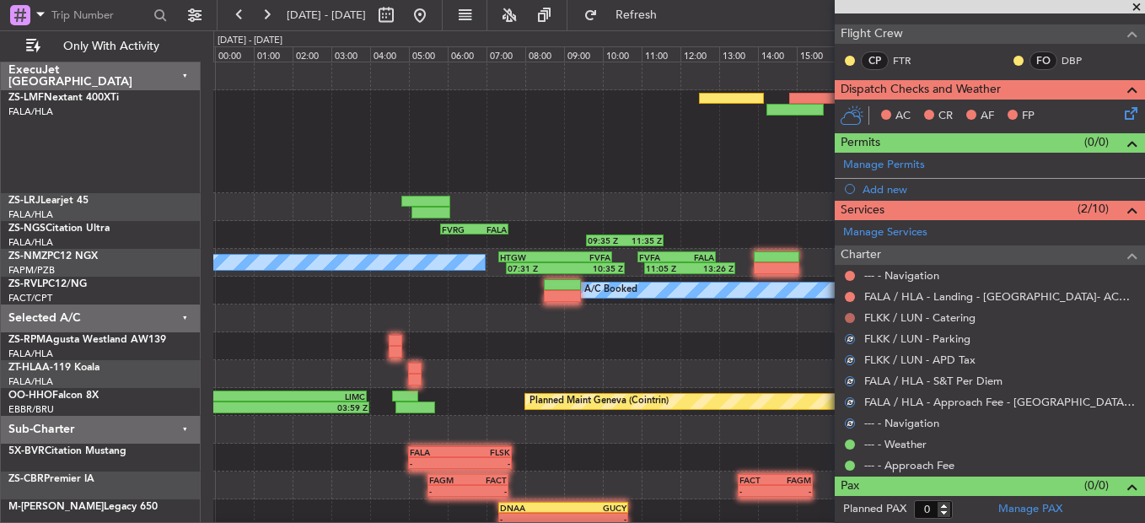
click at [847, 315] on button at bounding box center [850, 318] width 10 height 10
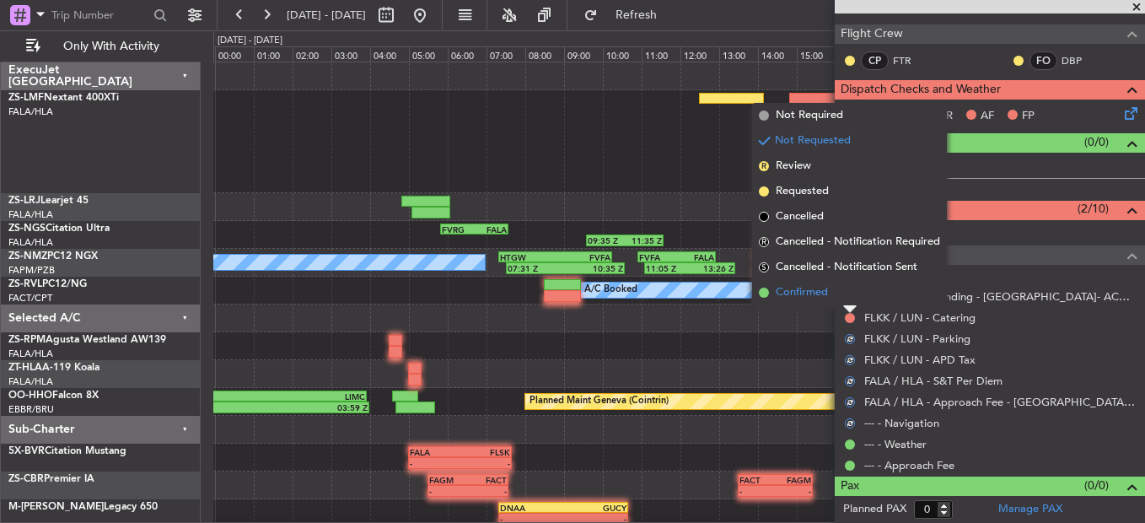
click at [853, 297] on li "Confirmed" at bounding box center [849, 292] width 195 height 25
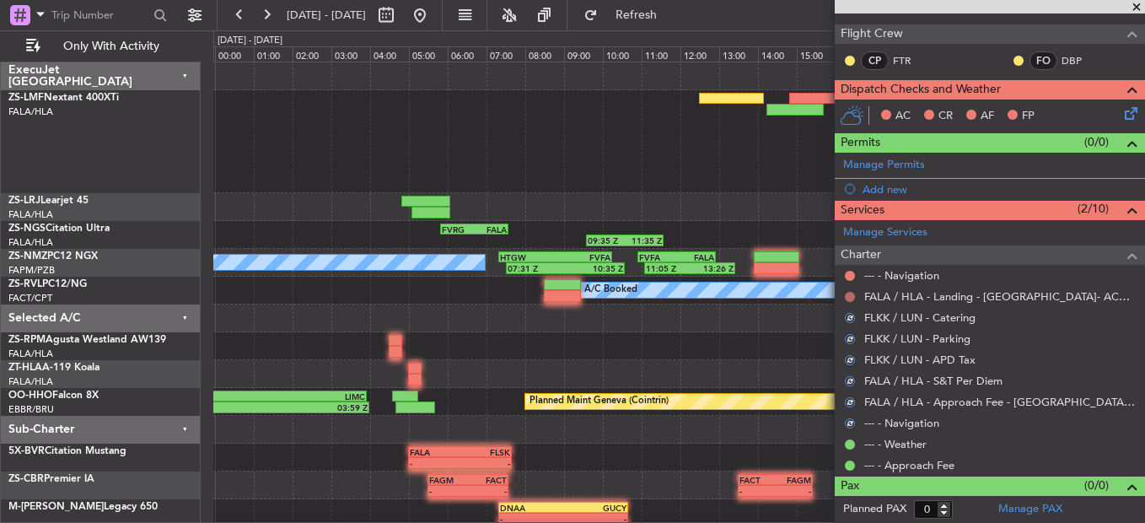
click at [854, 297] on button at bounding box center [850, 297] width 10 height 10
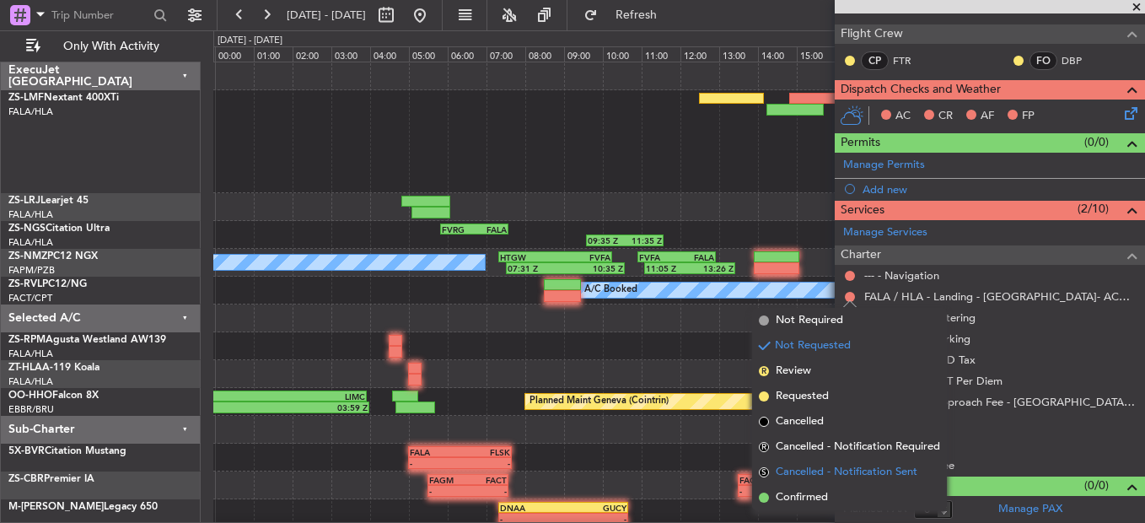
click at [799, 484] on li "S Cancelled - Notification Sent" at bounding box center [849, 472] width 195 height 25
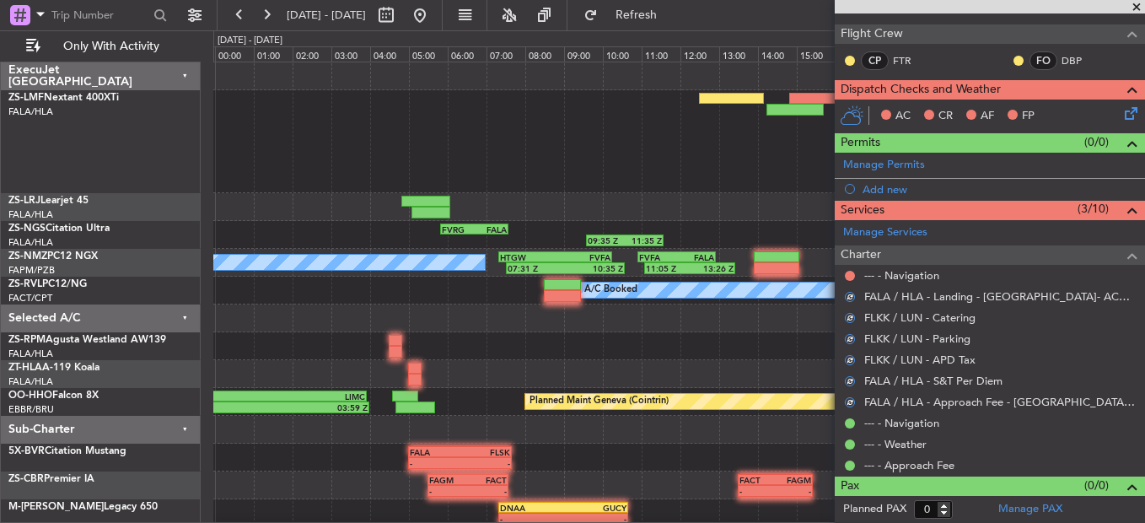
click at [853, 271] on button at bounding box center [850, 276] width 10 height 10
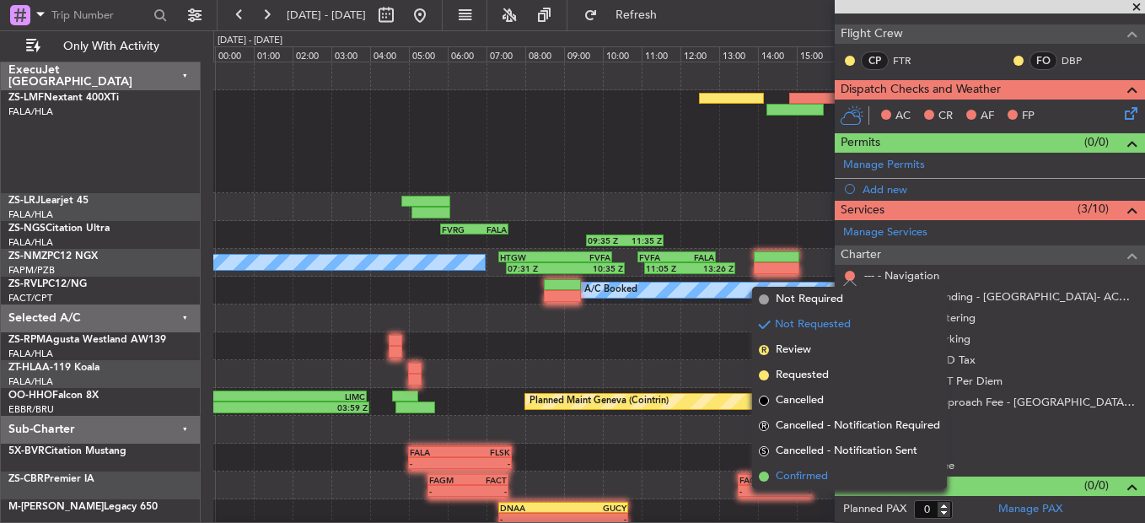
click at [807, 469] on span "Confirmed" at bounding box center [802, 476] width 52 height 17
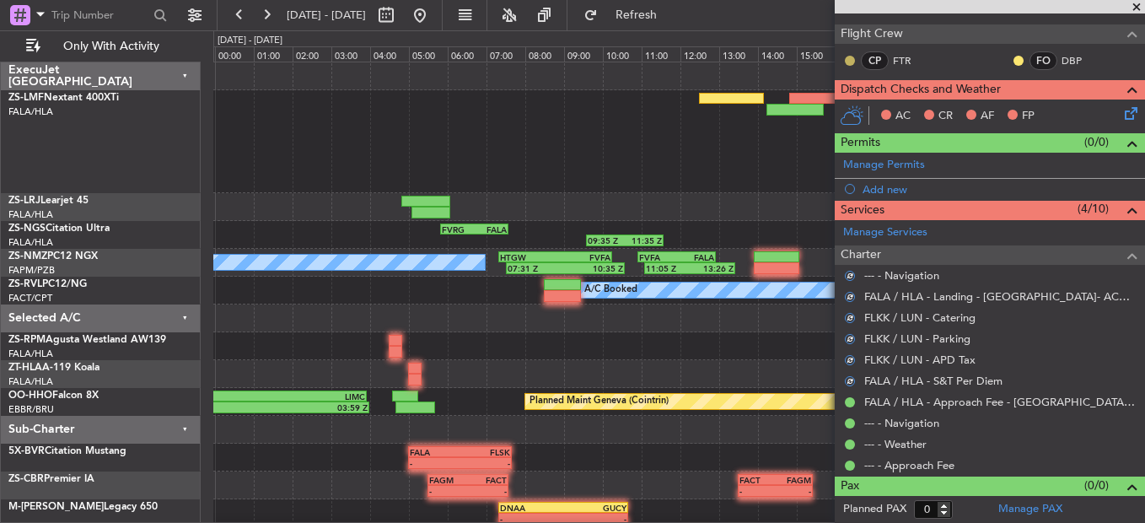
click at [845, 58] on button at bounding box center [850, 61] width 10 height 10
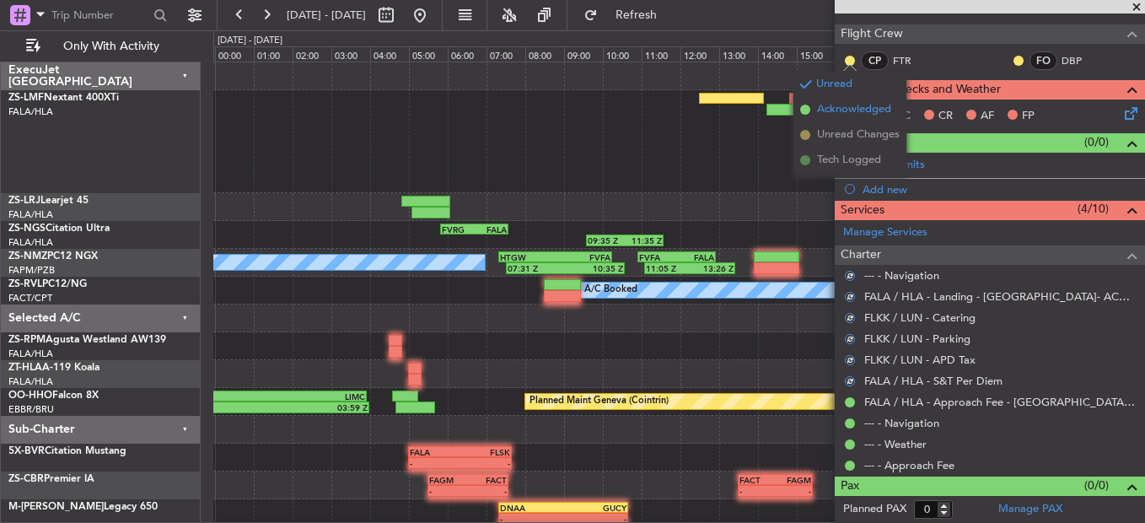
click at [839, 110] on span "Acknowledged" at bounding box center [854, 109] width 74 height 17
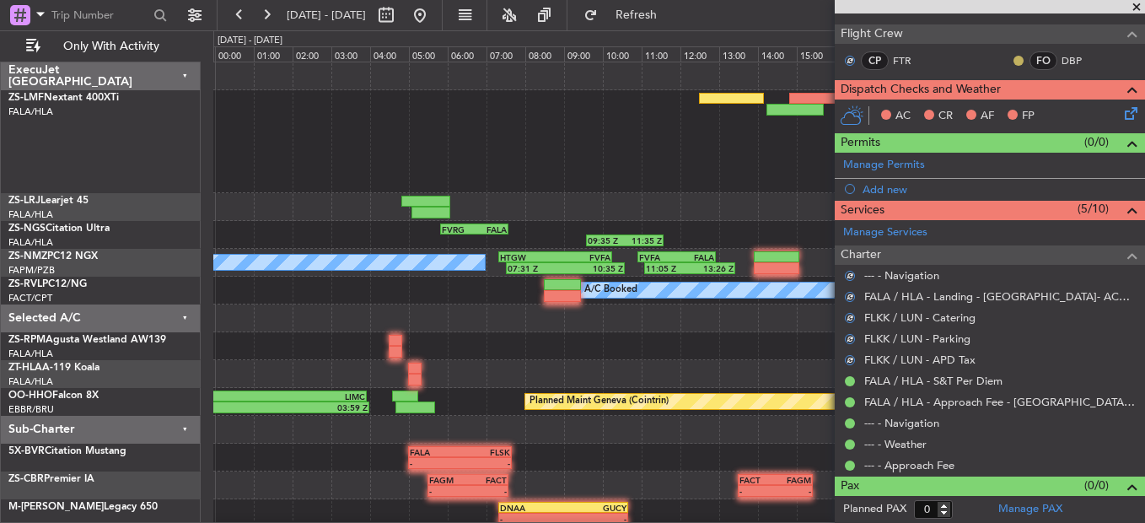
click at [1014, 62] on button at bounding box center [1019, 61] width 10 height 10
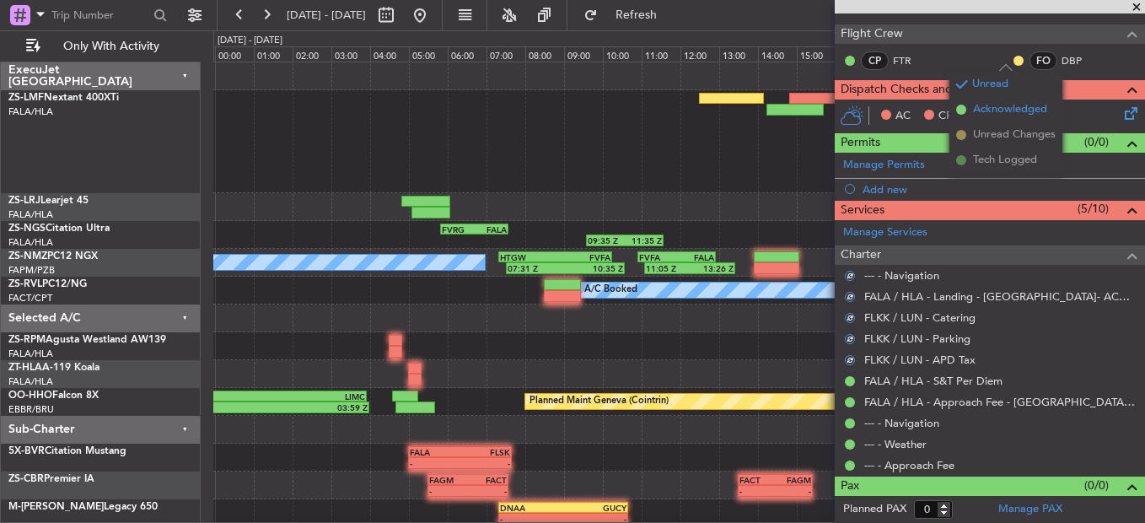
click at [981, 110] on span "Acknowledged" at bounding box center [1010, 109] width 74 height 17
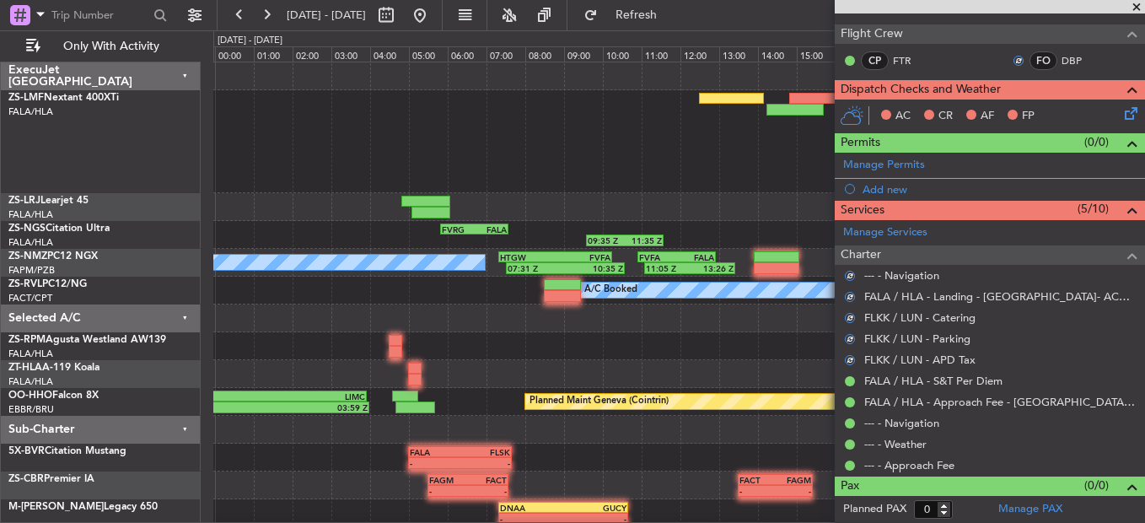
click at [1123, 113] on icon at bounding box center [1128, 110] width 13 height 13
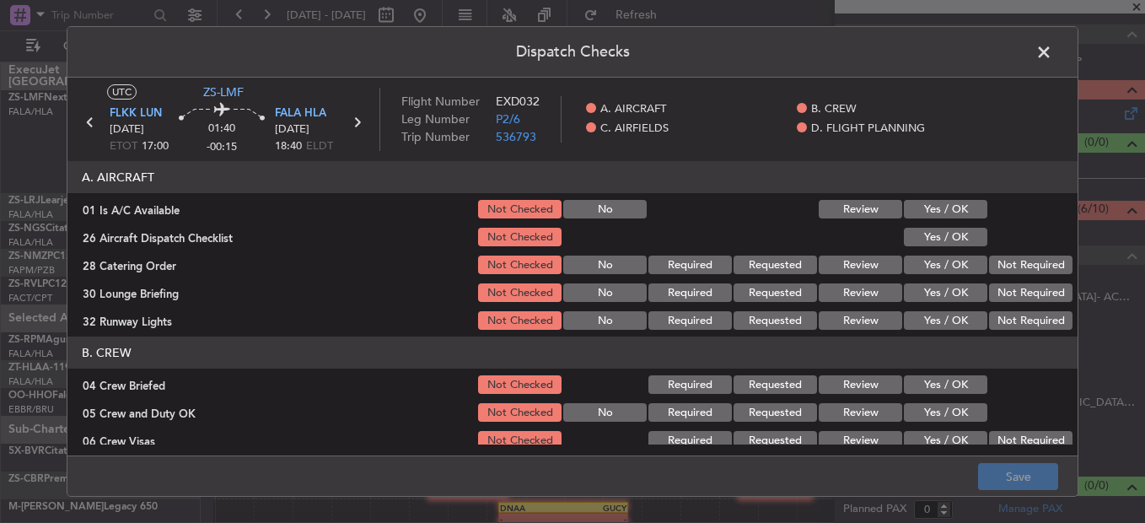
drag, startPoint x: 939, startPoint y: 209, endPoint x: 945, endPoint y: 219, distance: 12.2
click at [941, 213] on button "Yes / OK" at bounding box center [945, 209] width 83 height 19
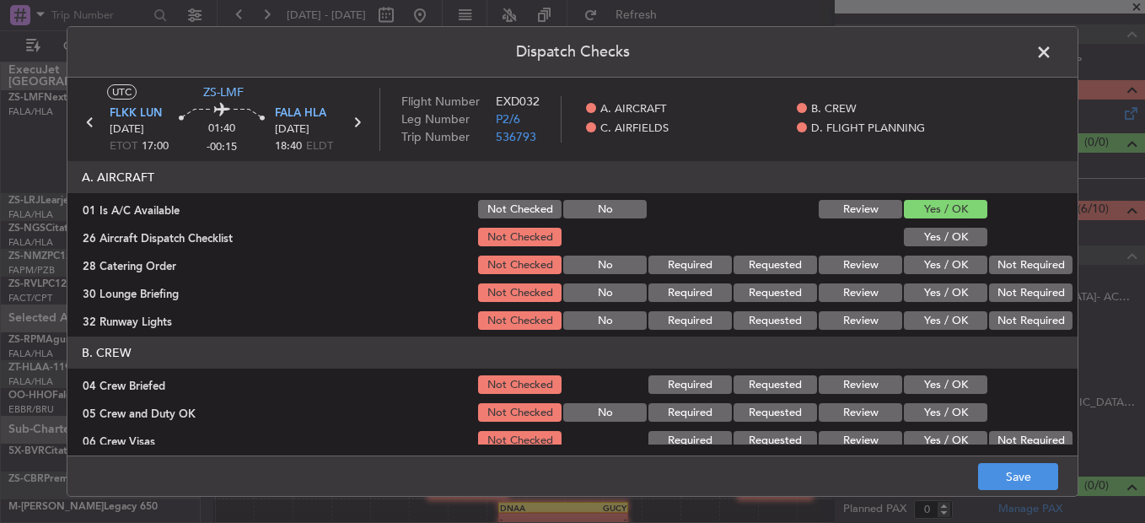
click at [946, 223] on section "A. AIRCRAFT 01 Is A/C Available Not Checked No Review Yes / OK 26 Aircraft Disp…" at bounding box center [572, 246] width 1010 height 171
drag, startPoint x: 946, startPoint y: 226, endPoint x: 983, endPoint y: 271, distance: 58.1
click at [946, 234] on button "Yes / OK" at bounding box center [945, 237] width 83 height 19
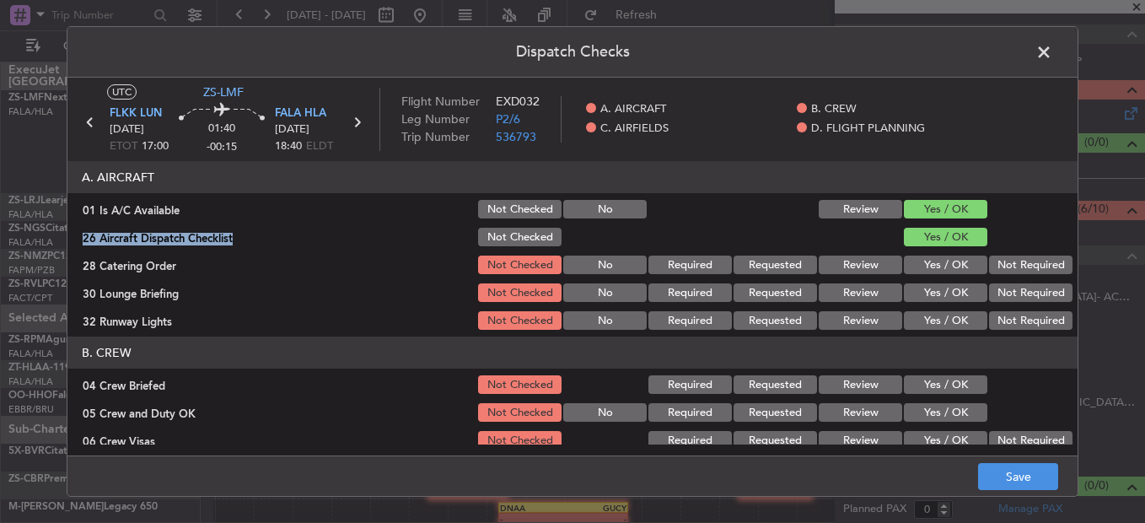
click at [991, 266] on button "Not Required" at bounding box center [1030, 265] width 83 height 19
drag, startPoint x: 993, startPoint y: 288, endPoint x: 985, endPoint y: 298, distance: 12.0
click at [991, 294] on button "Not Required" at bounding box center [1030, 292] width 83 height 19
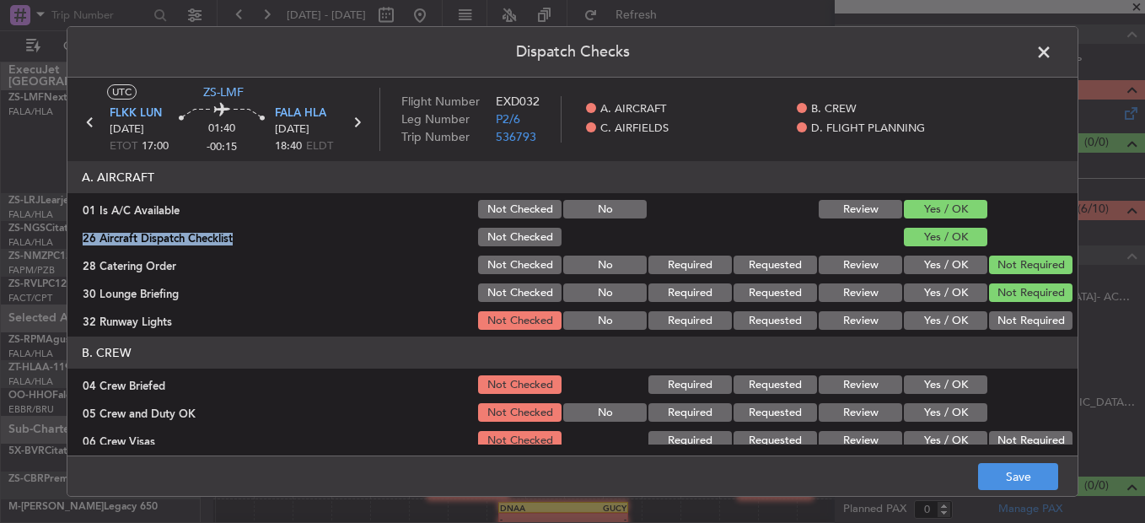
drag, startPoint x: 985, startPoint y: 298, endPoint x: 985, endPoint y: 316, distance: 18.6
click at [989, 300] on button "Not Required" at bounding box center [1030, 292] width 83 height 19
click at [989, 316] on button "Not Required" at bounding box center [1030, 320] width 83 height 19
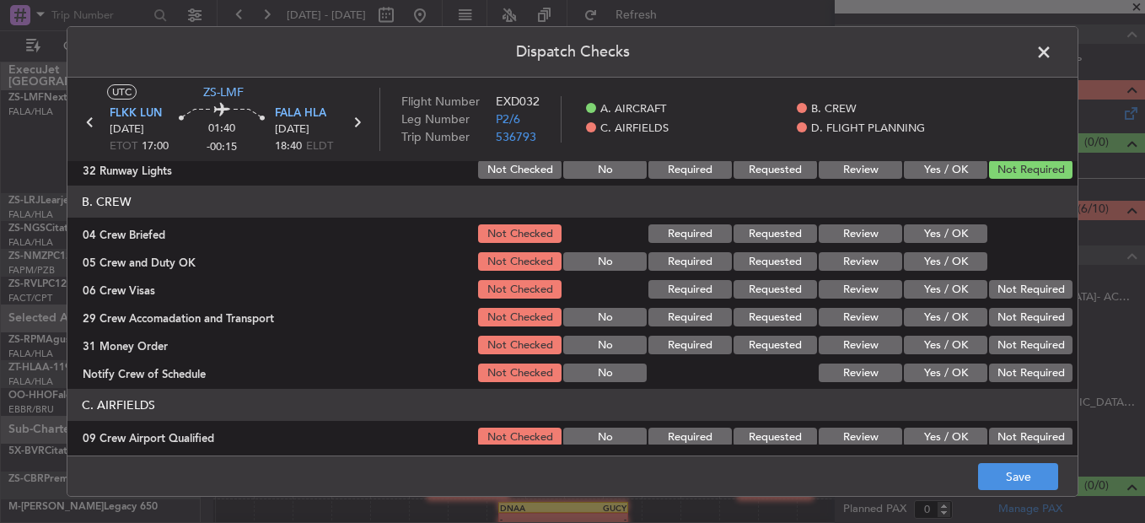
scroll to position [169, 0]
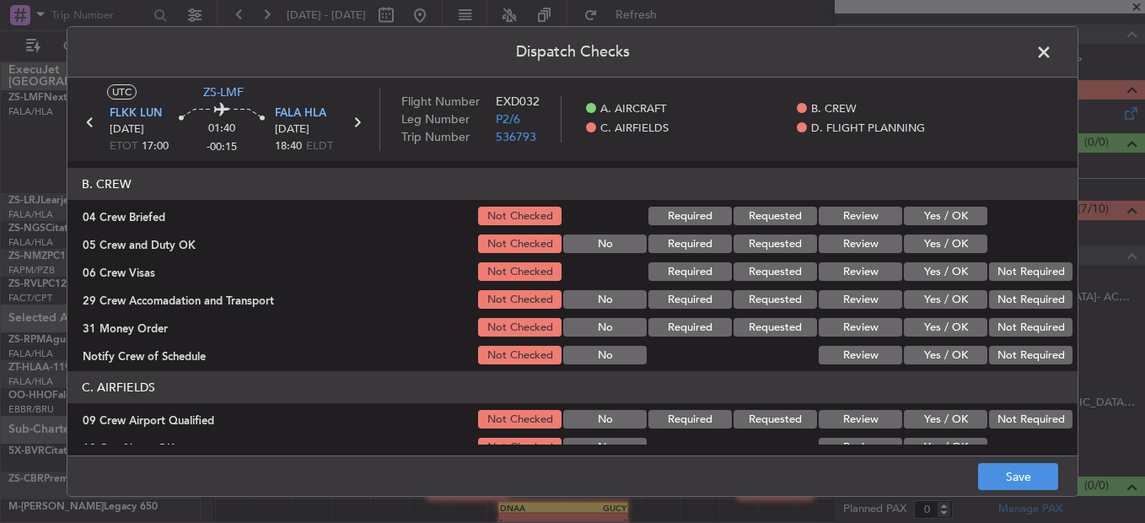
click at [943, 218] on button "Yes / OK" at bounding box center [945, 216] width 83 height 19
click at [944, 248] on button "Yes / OK" at bounding box center [945, 243] width 83 height 19
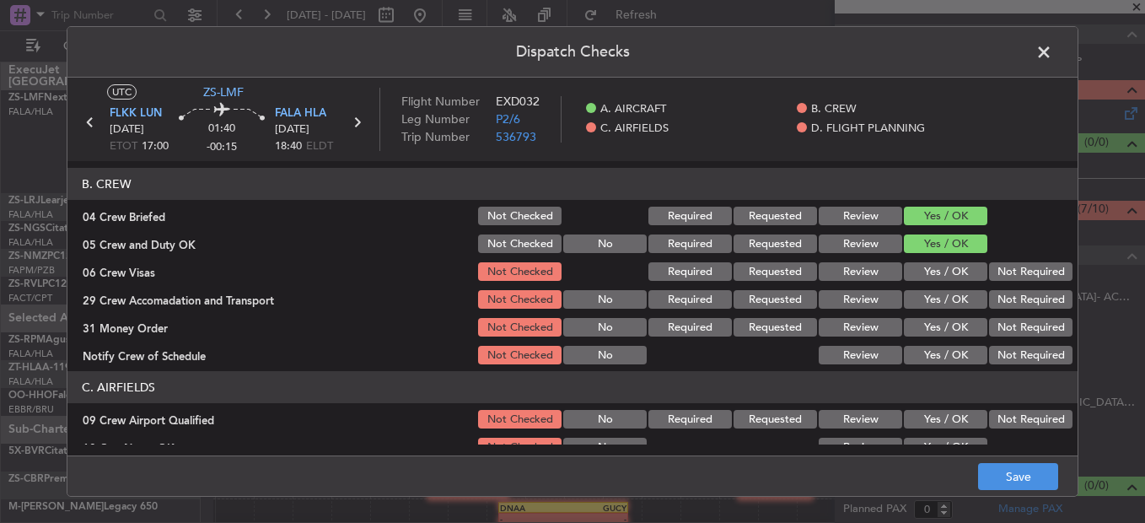
click at [1014, 266] on div "Not Required" at bounding box center [1029, 272] width 85 height 24
click at [1009, 282] on div "Not Required" at bounding box center [1029, 272] width 85 height 24
drag, startPoint x: 1003, startPoint y: 275, endPoint x: 1004, endPoint y: 290, distance: 15.2
click at [1003, 276] on button "Not Required" at bounding box center [1030, 271] width 83 height 19
click at [1004, 290] on div "Not Required" at bounding box center [1029, 300] width 85 height 24
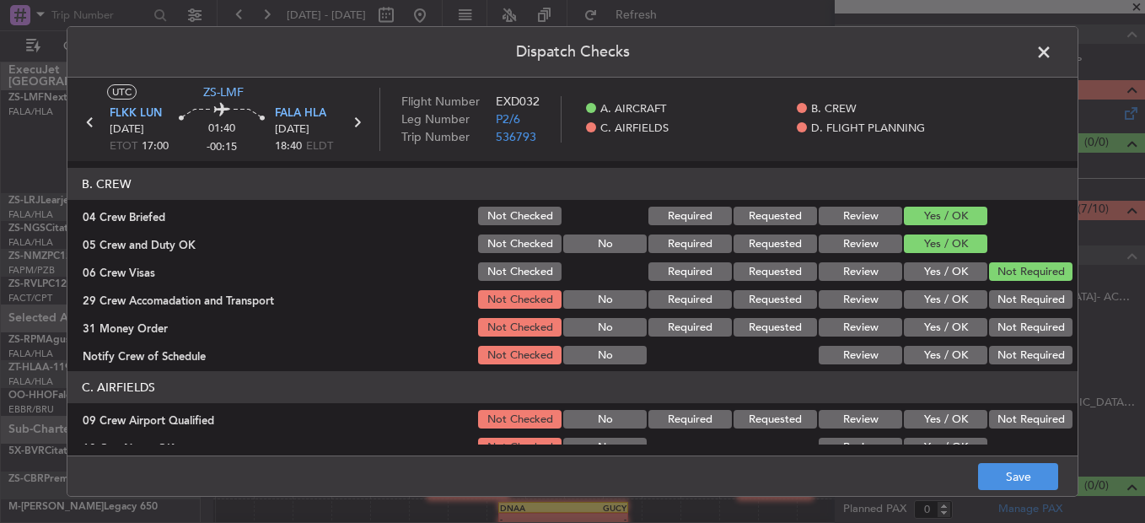
click at [1003, 302] on button "Not Required" at bounding box center [1030, 299] width 83 height 19
click at [1001, 309] on button "Not Required" at bounding box center [1030, 299] width 83 height 19
click at [1002, 329] on button "Not Required" at bounding box center [1030, 327] width 83 height 19
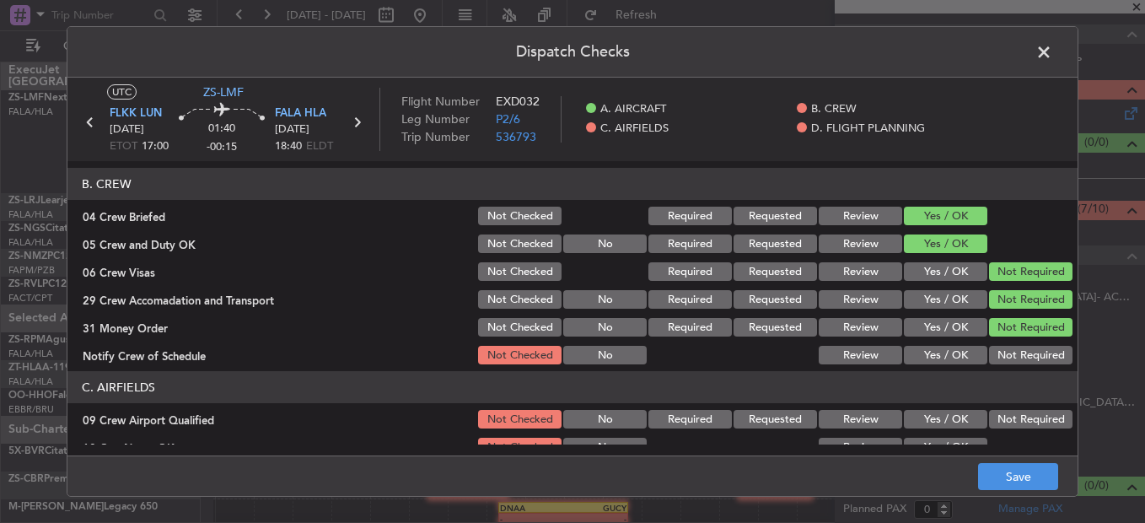
drag, startPoint x: 998, startPoint y: 352, endPoint x: 989, endPoint y: 352, distance: 9.3
click at [998, 353] on button "Not Required" at bounding box center [1030, 355] width 83 height 19
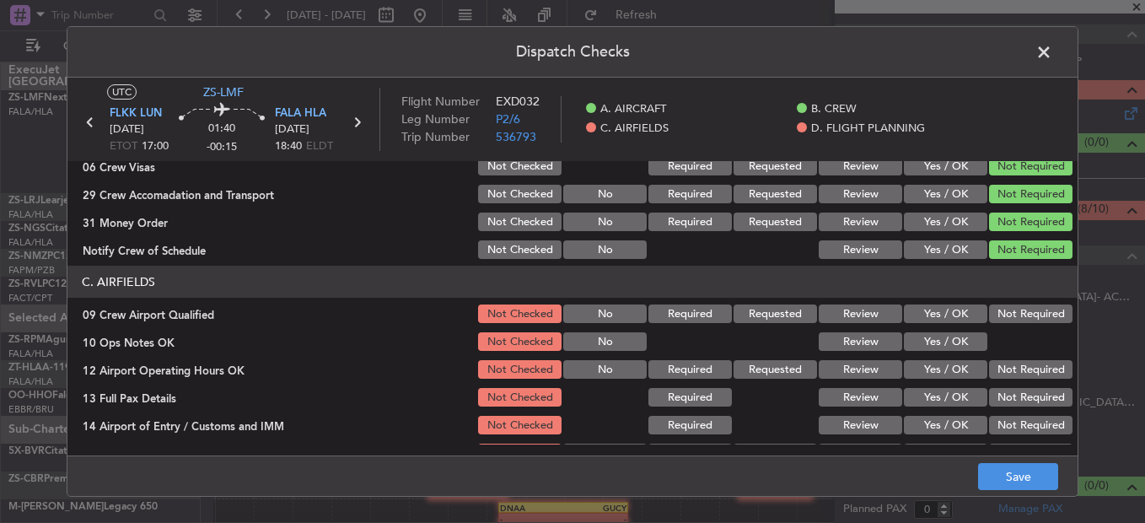
scroll to position [337, 0]
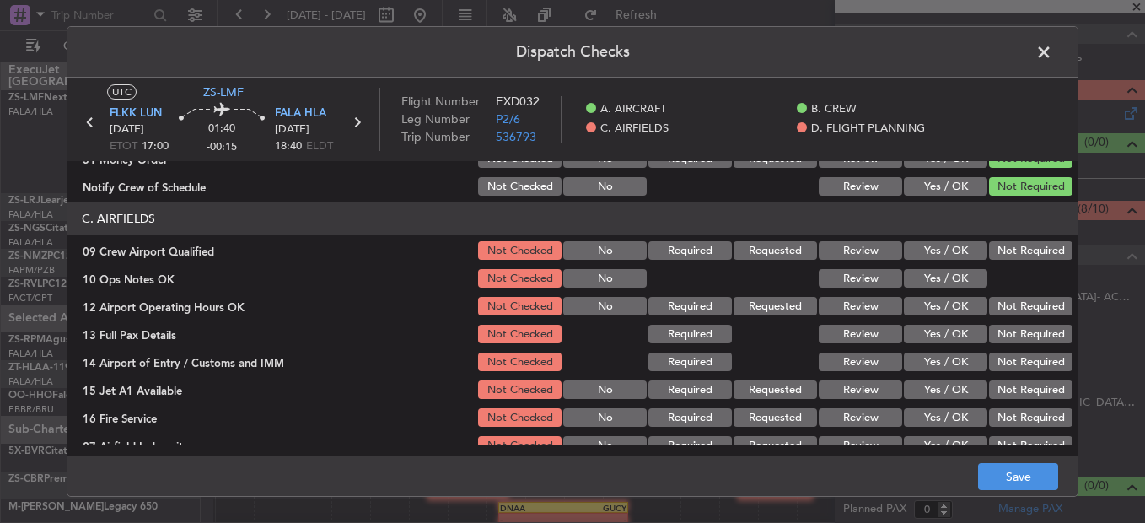
click at [994, 262] on div "Not Required" at bounding box center [1029, 251] width 85 height 24
drag, startPoint x: 991, startPoint y: 259, endPoint x: 976, endPoint y: 270, distance: 18.0
click at [992, 259] on button "Not Required" at bounding box center [1030, 250] width 83 height 19
click at [963, 277] on button "Yes / OK" at bounding box center [945, 278] width 83 height 19
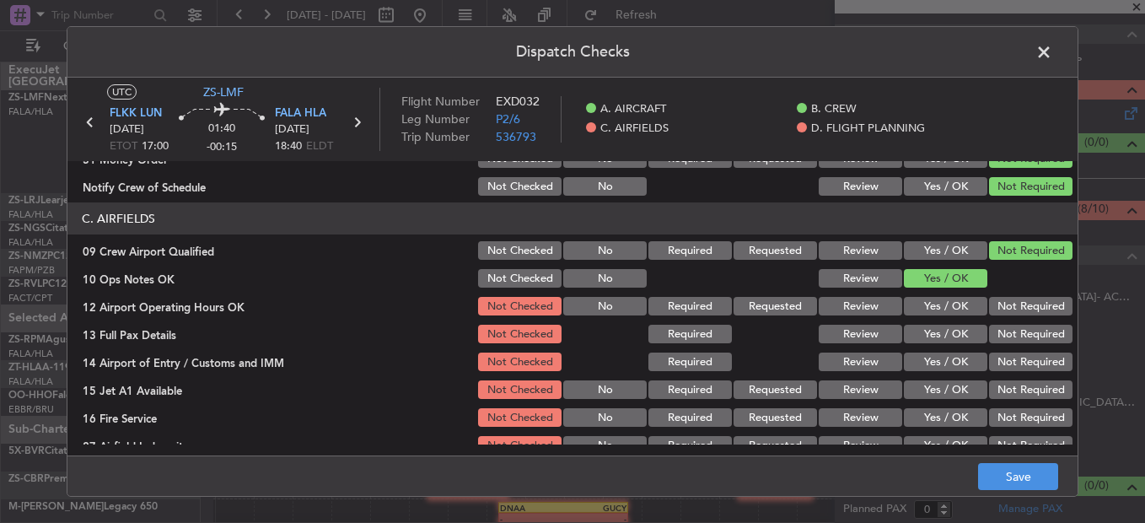
click at [992, 309] on button "Not Required" at bounding box center [1030, 306] width 83 height 19
drag, startPoint x: 993, startPoint y: 309, endPoint x: 986, endPoint y: 327, distance: 19.7
click at [993, 313] on button "Not Required" at bounding box center [1030, 306] width 83 height 19
click at [989, 335] on button "Not Required" at bounding box center [1030, 334] width 83 height 19
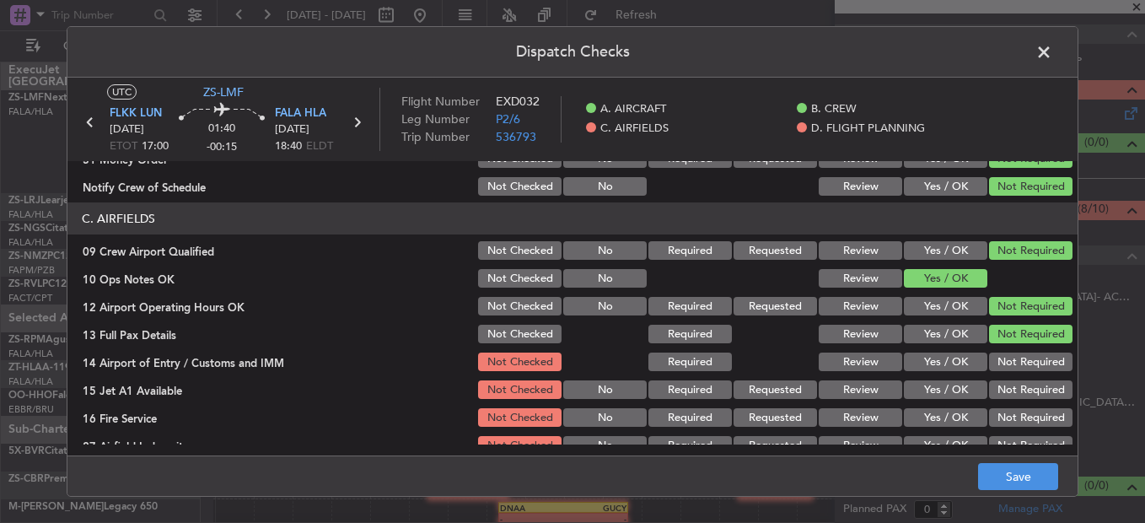
click at [981, 352] on section "C. AIRFIELDS 09 Crew Airport Qualified Not Checked No Required Requested Review…" at bounding box center [572, 329] width 1010 height 255
click at [983, 374] on section "C. AIRFIELDS 09 Crew Airport Qualified Not Checked No Required Requested Review…" at bounding box center [572, 329] width 1010 height 255
click at [988, 379] on div "Not Required" at bounding box center [1029, 390] width 85 height 24
click at [991, 371] on button "Not Required" at bounding box center [1030, 361] width 83 height 19
click at [989, 397] on button "Not Required" at bounding box center [1030, 389] width 83 height 19
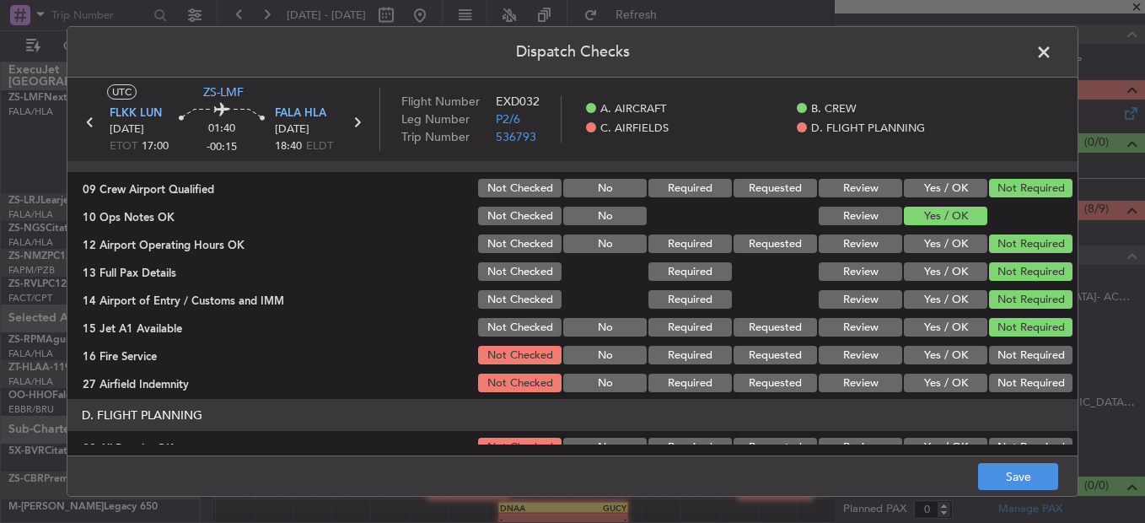
scroll to position [474, 0]
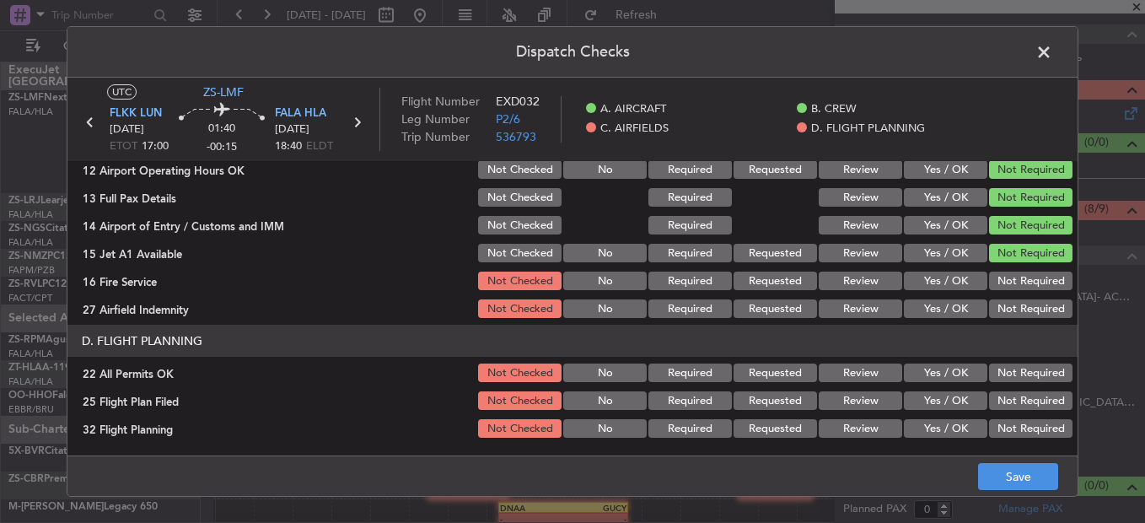
drag, startPoint x: 998, startPoint y: 282, endPoint x: 993, endPoint y: 296, distance: 15.2
click at [998, 283] on button "Not Required" at bounding box center [1030, 281] width 83 height 19
click at [996, 307] on button "Not Required" at bounding box center [1030, 308] width 83 height 19
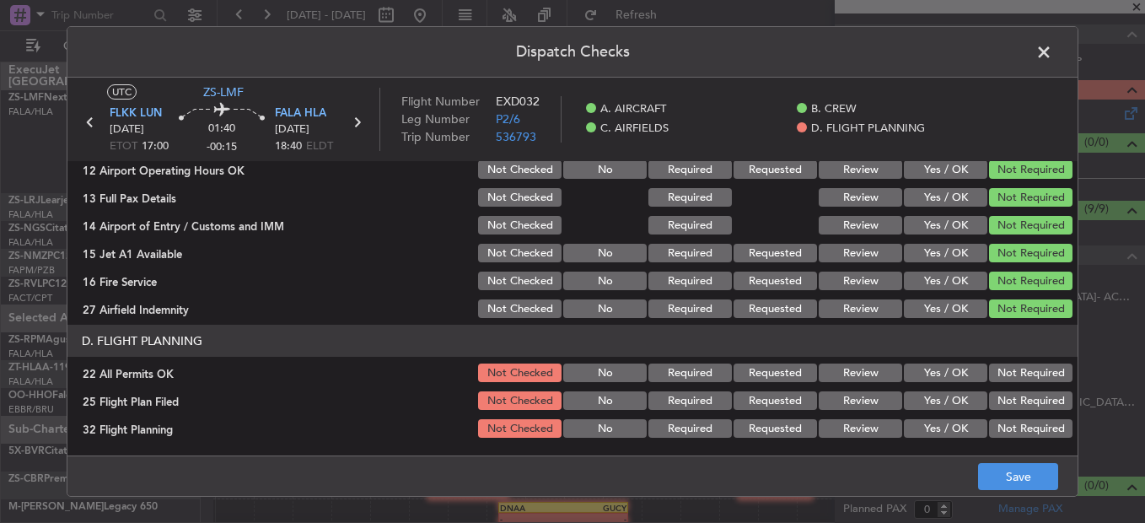
click at [1000, 369] on button "Not Required" at bounding box center [1030, 372] width 83 height 19
click at [930, 400] on button "Yes / OK" at bounding box center [945, 400] width 83 height 19
click at [930, 446] on main "UTC ZS-LMF FLKK LUN [DATE] ETOT 17:00 01:40 -00:15 FALA HLA [DATE] 18:40 ELDT F…" at bounding box center [572, 270] width 1010 height 385
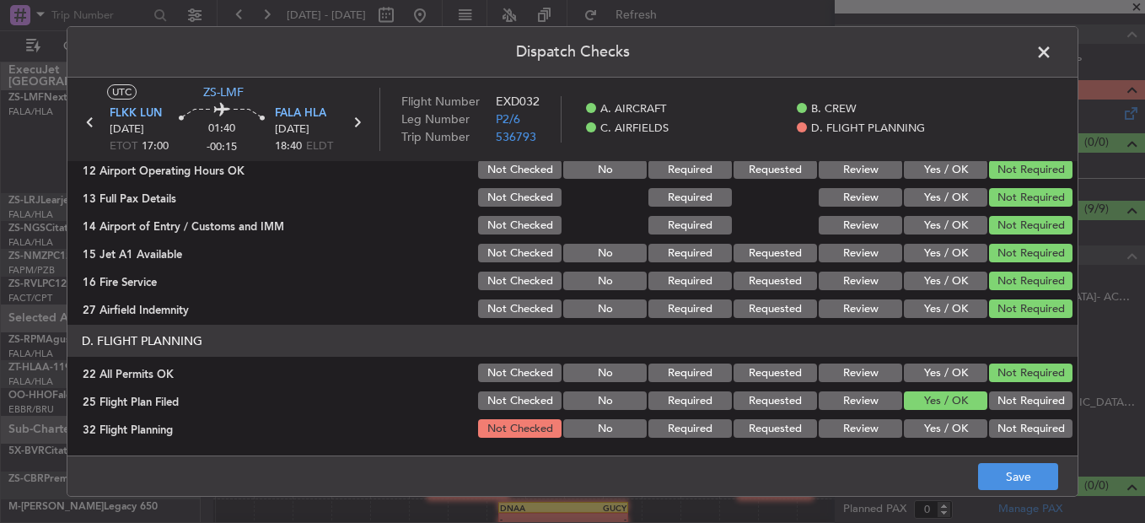
click at [928, 431] on button "Yes / OK" at bounding box center [945, 428] width 83 height 19
click at [987, 468] on button "Save" at bounding box center [1018, 476] width 80 height 27
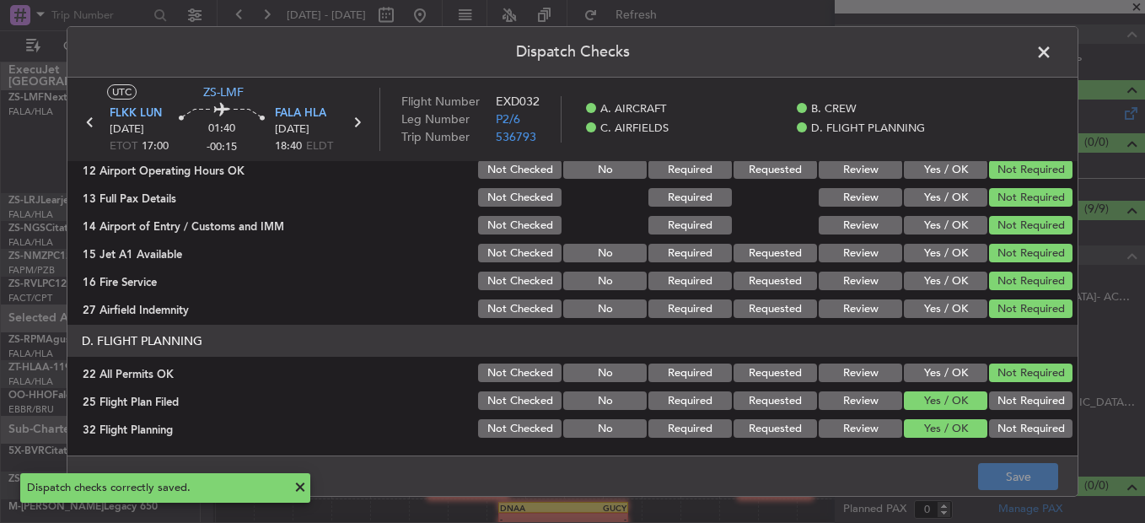
click at [1052, 51] on span at bounding box center [1052, 57] width 0 height 34
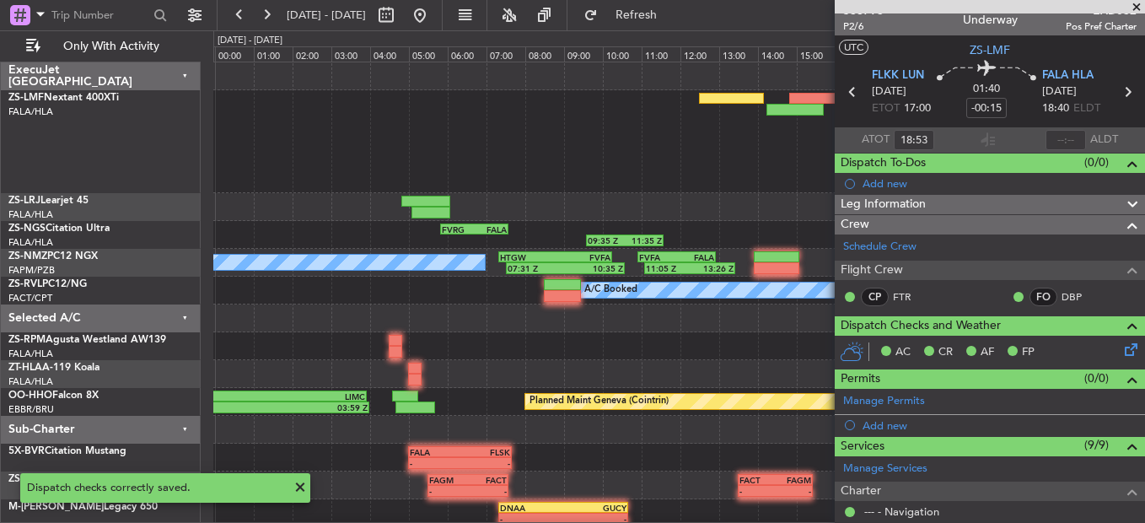
scroll to position [0, 0]
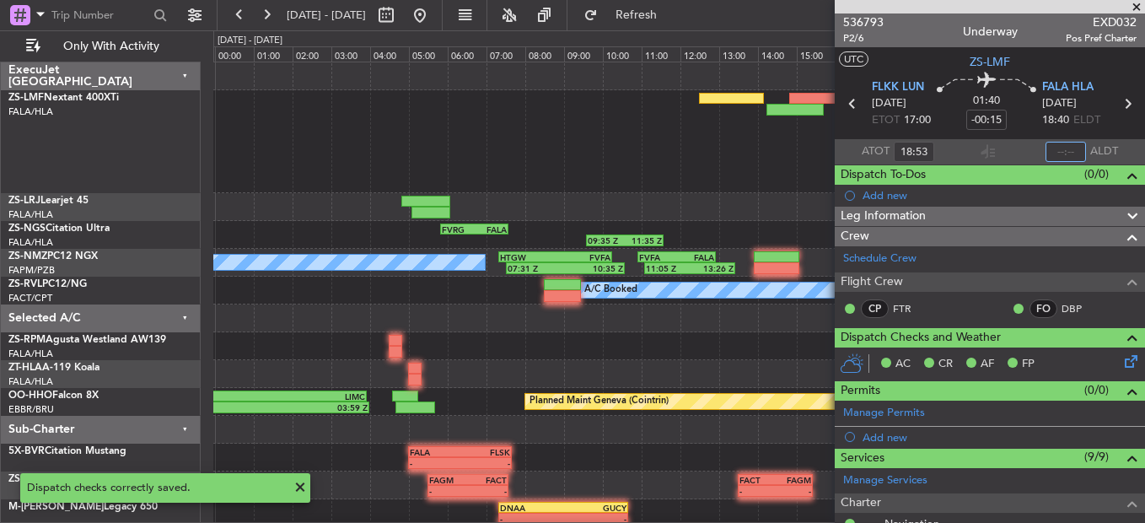
click at [1047, 152] on input "text" at bounding box center [1066, 152] width 40 height 20
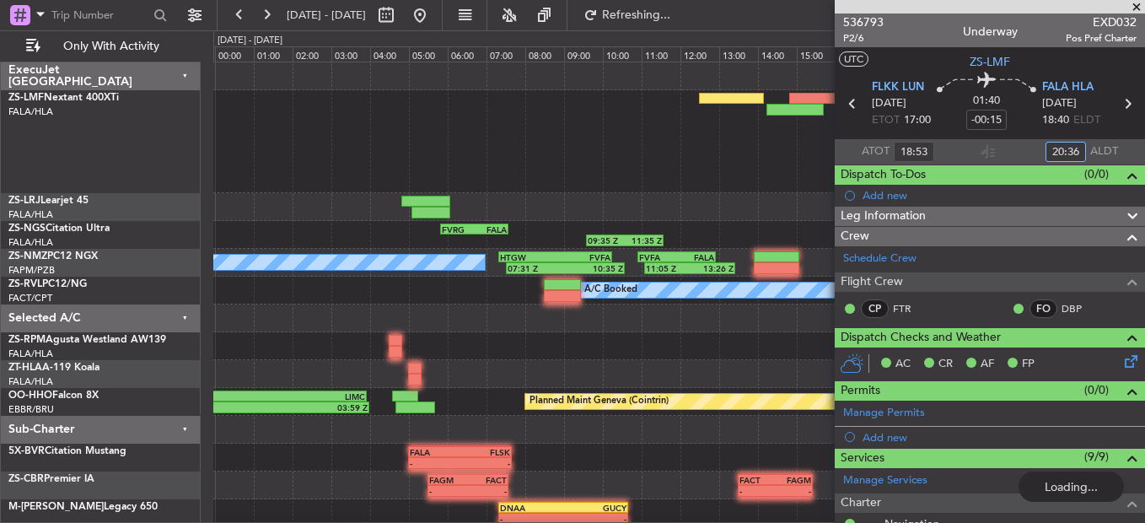
type input "20:36"
